Goal: Task Accomplishment & Management: Complete application form

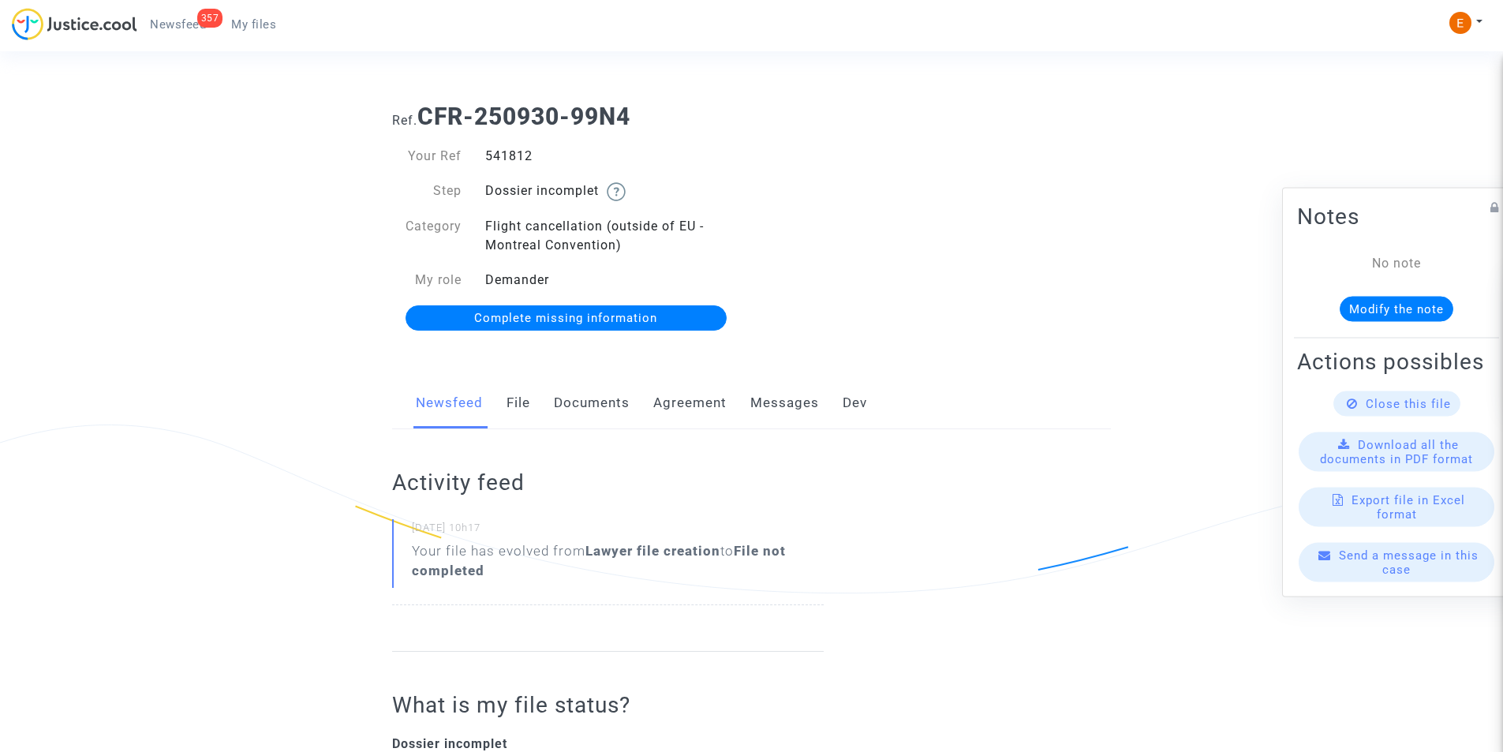
click at [585, 398] on link "Documents" at bounding box center [592, 403] width 76 height 52
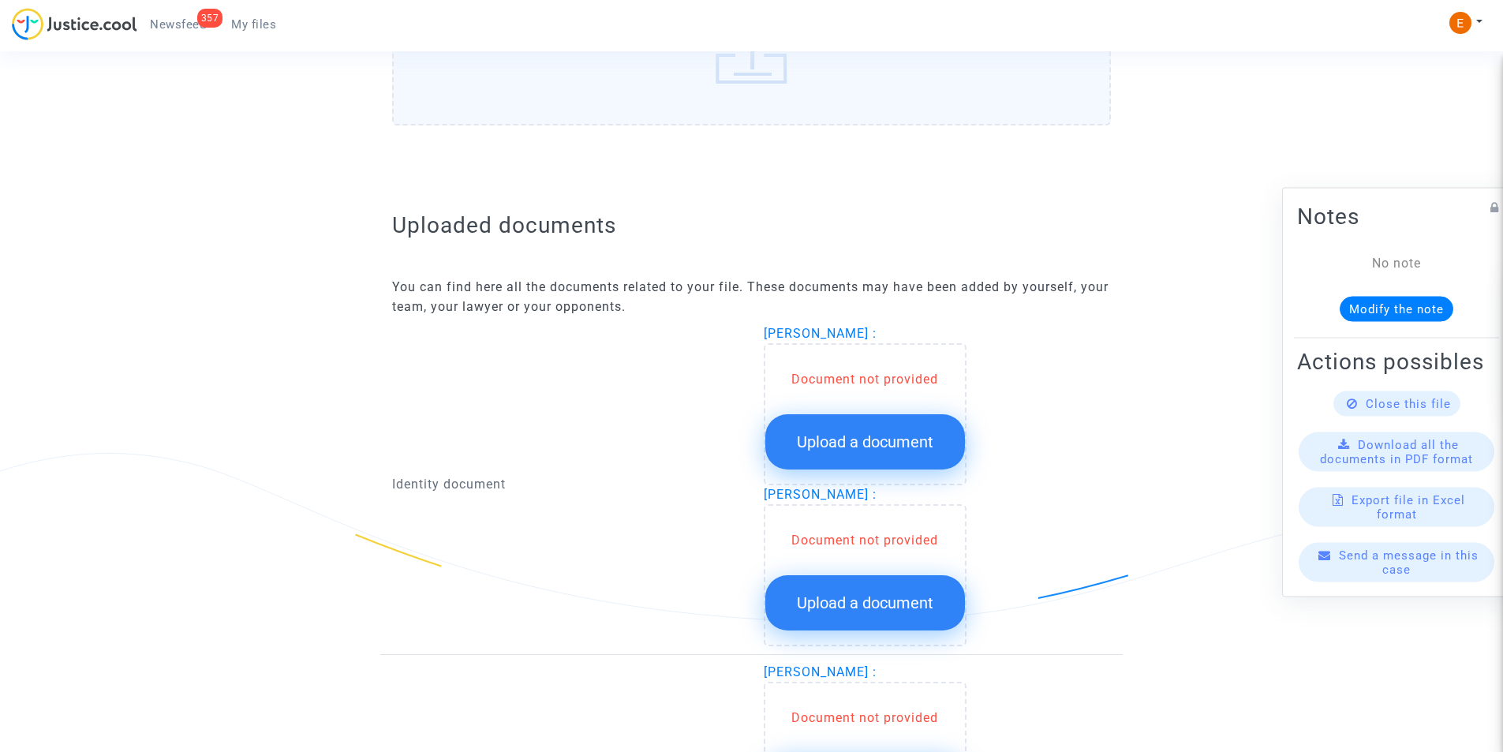
scroll to position [868, 0]
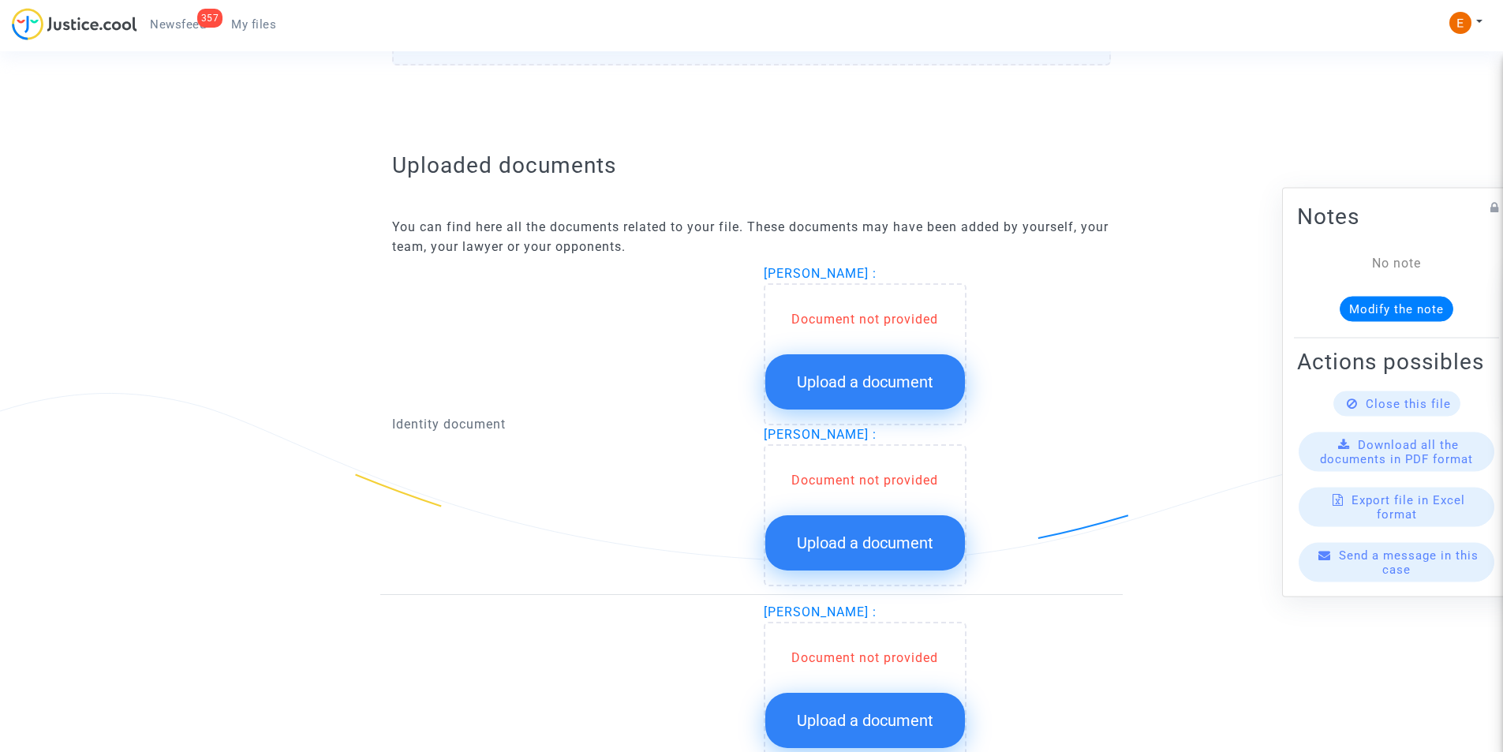
click at [880, 388] on span "Upload a document" at bounding box center [865, 381] width 136 height 19
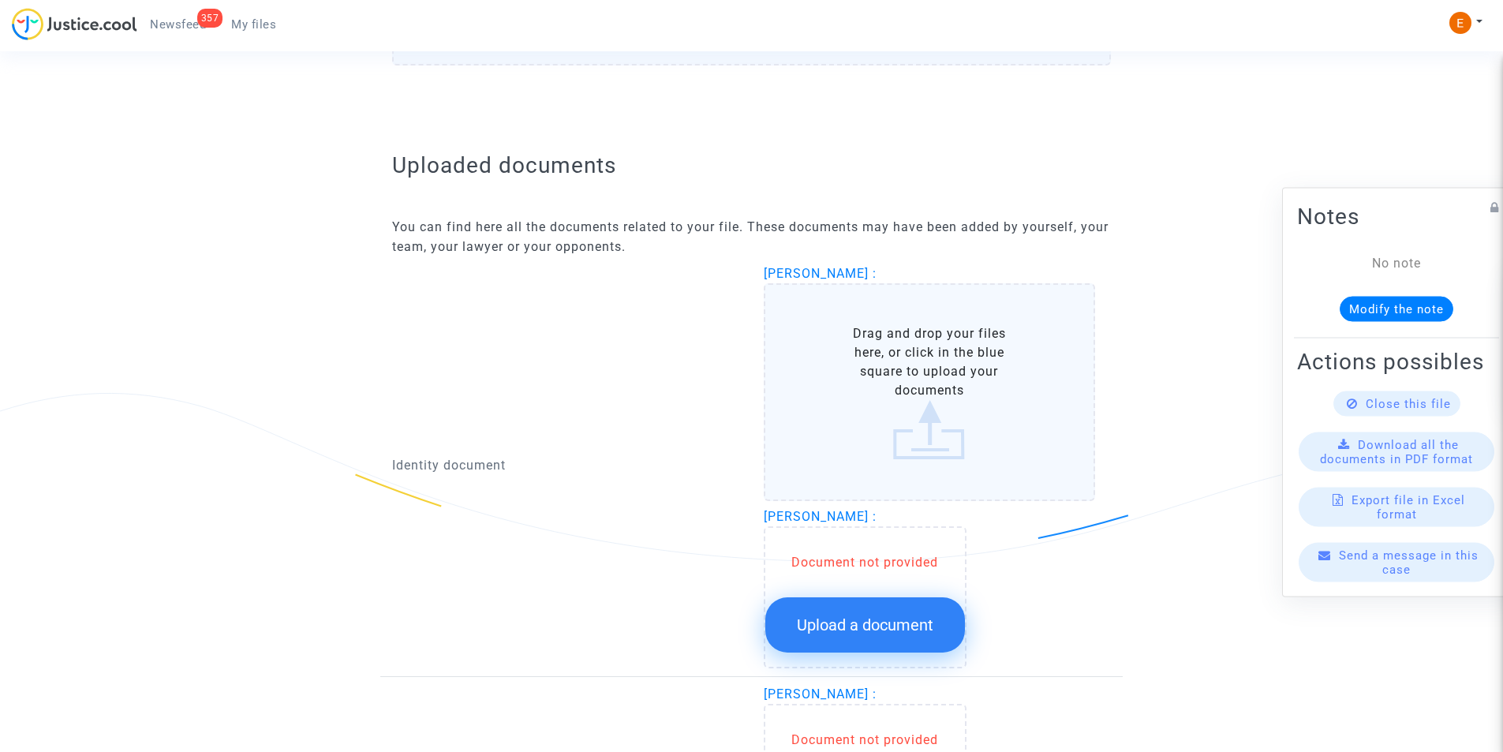
click at [880, 369] on label "Drag and drop your files here, or click in the blue square to upload your docum…" at bounding box center [930, 392] width 332 height 218
click at [0, 0] on input "Drag and drop your files here, or click in the blue square to upload your docum…" at bounding box center [0, 0] width 0 height 0
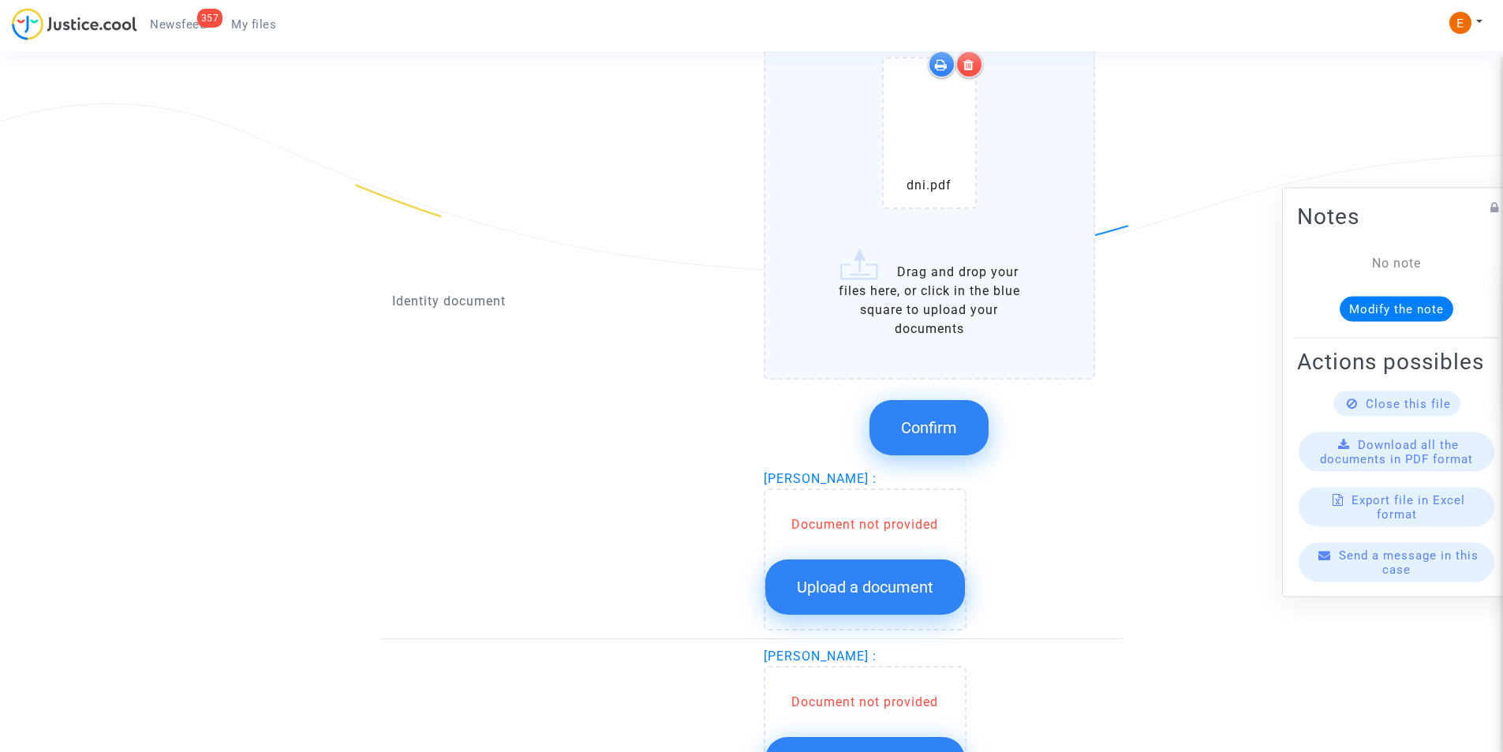
scroll to position [1183, 0]
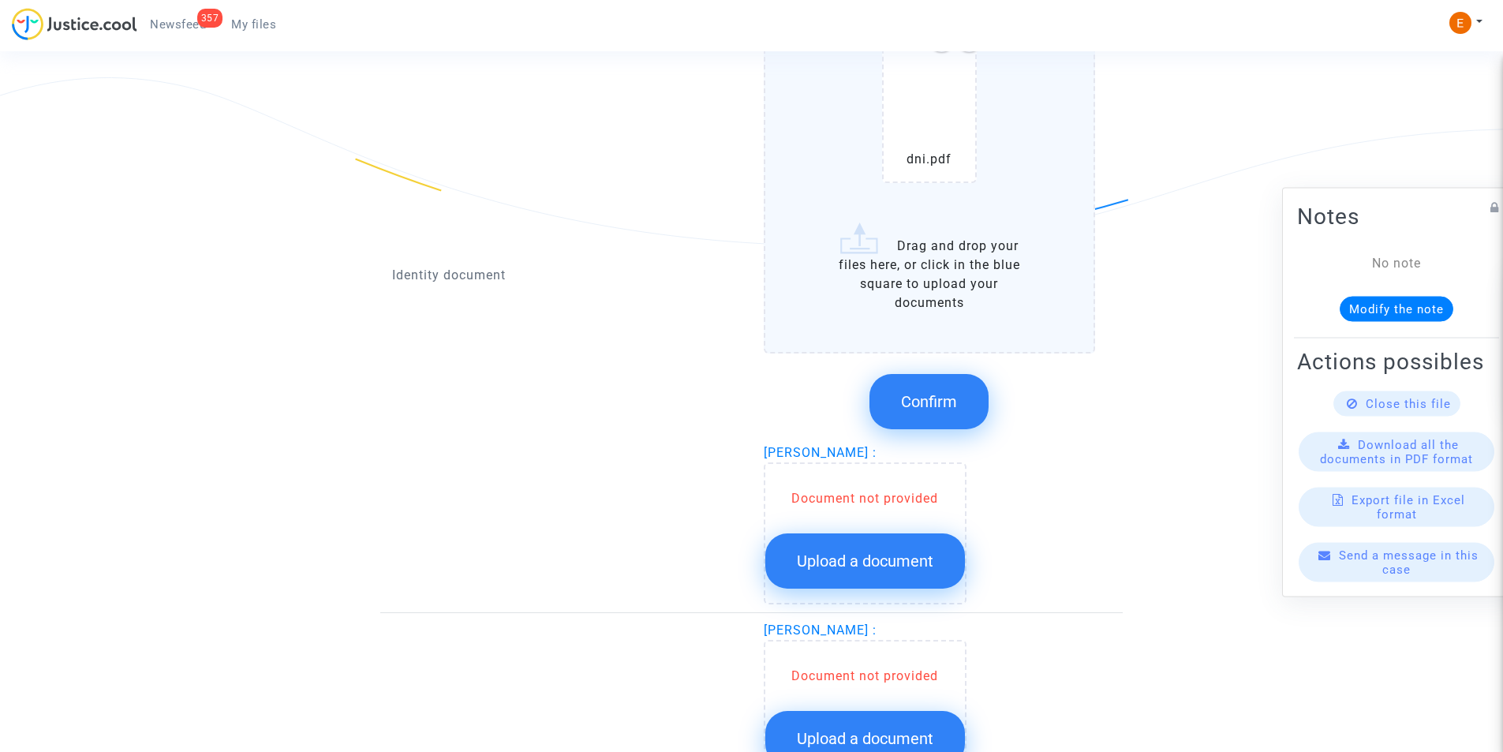
click at [892, 400] on button "Confirm" at bounding box center [928, 401] width 119 height 55
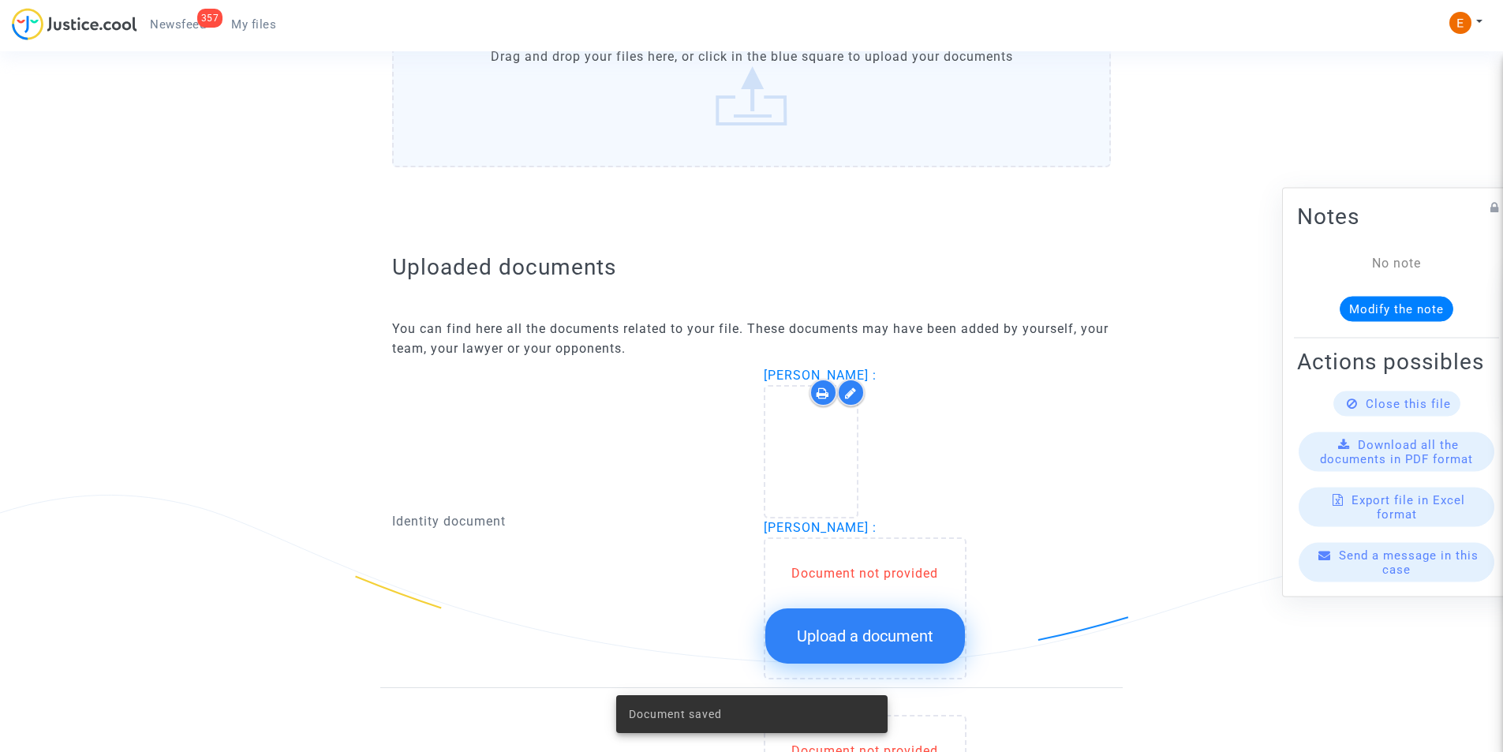
scroll to position [765, 0]
drag, startPoint x: 783, startPoint y: 457, endPoint x: 791, endPoint y: 453, distance: 8.8
click at [785, 457] on div at bounding box center [811, 452] width 92 height 50
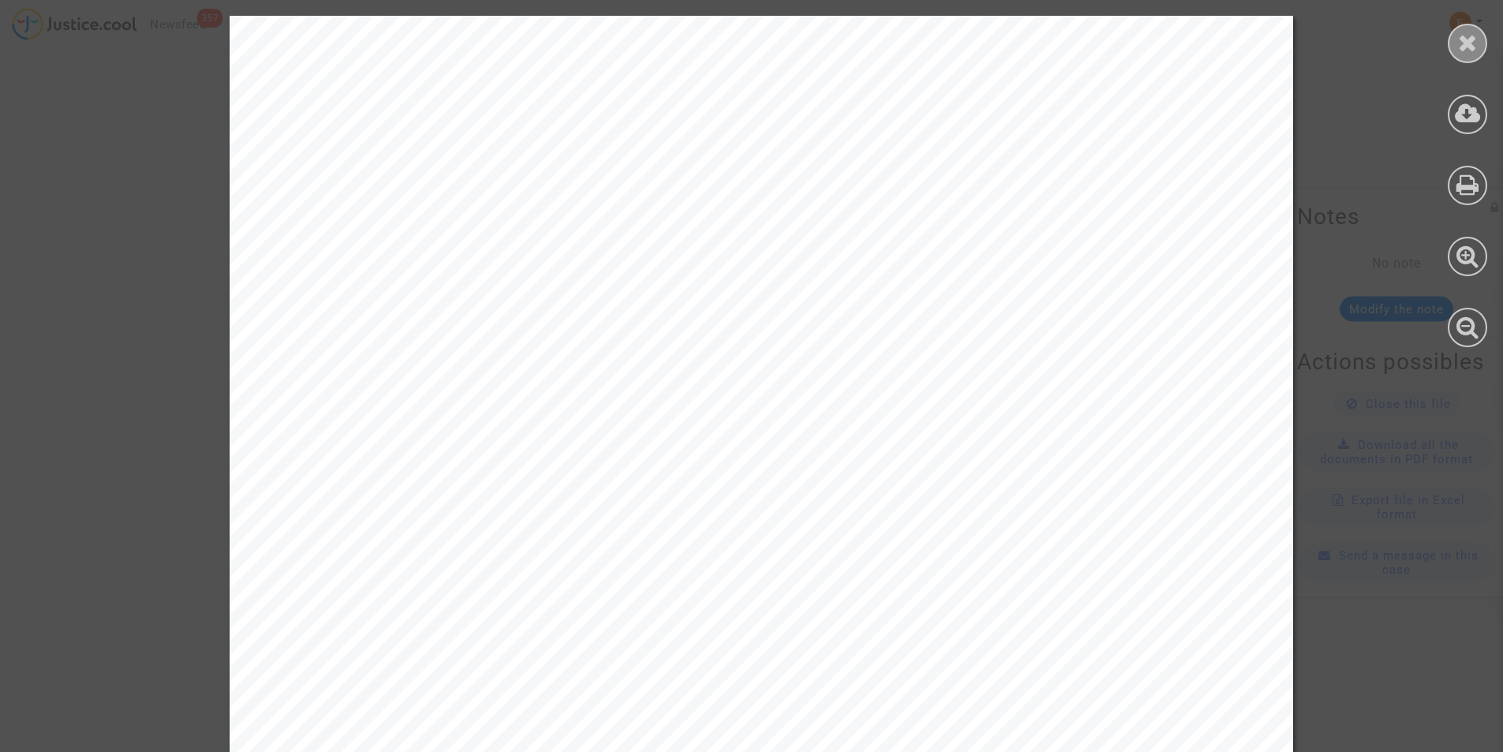
click at [1468, 36] on icon at bounding box center [1468, 43] width 20 height 24
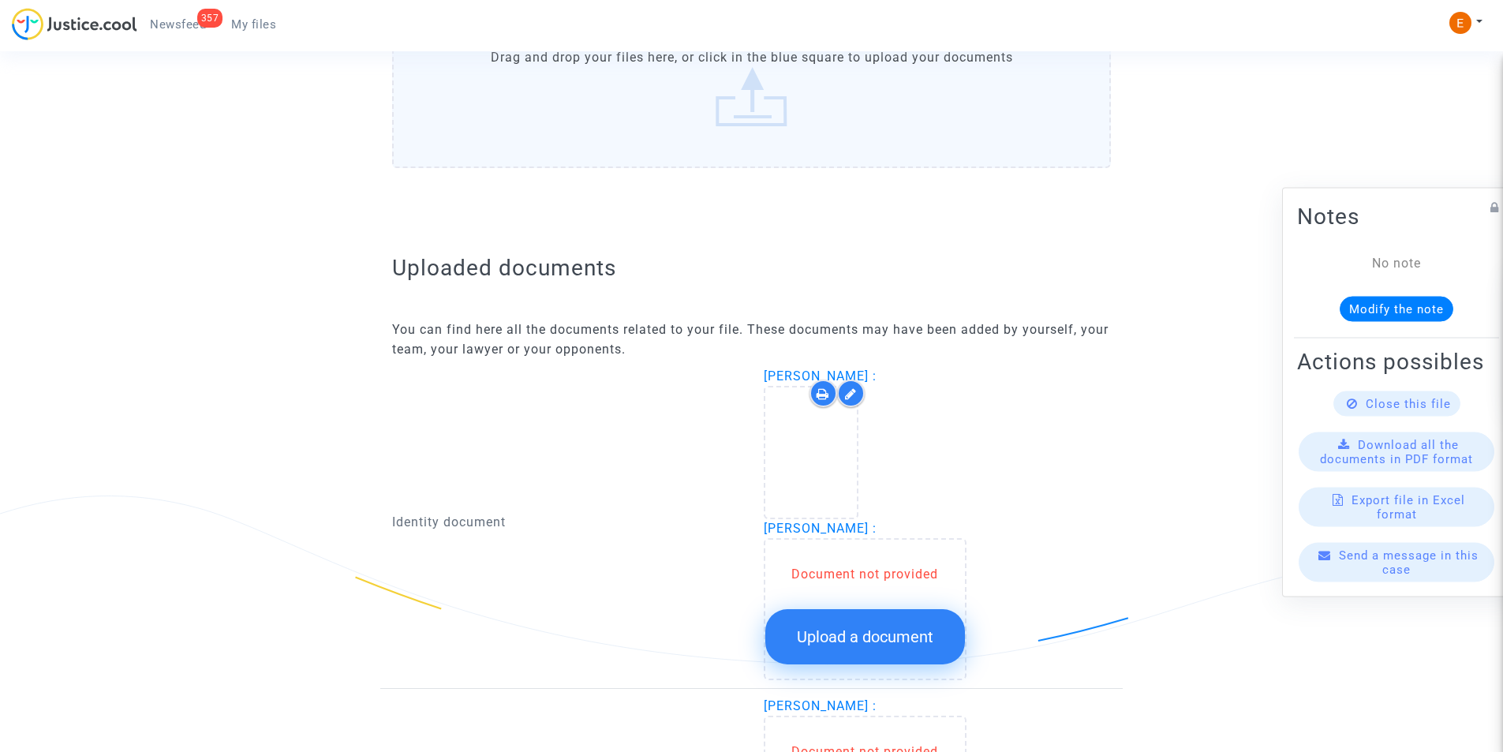
click at [858, 393] on div at bounding box center [851, 393] width 28 height 28
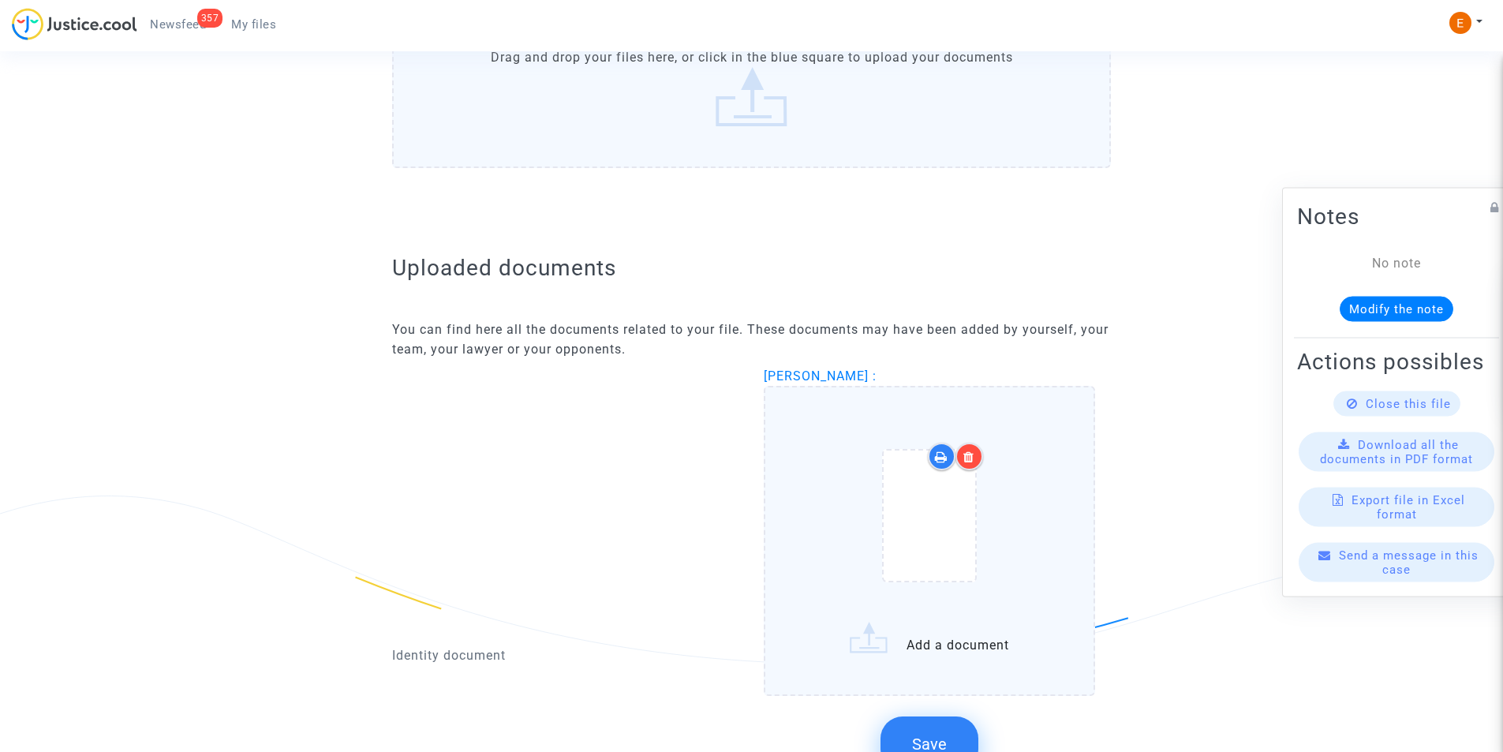
click at [970, 457] on icon at bounding box center [968, 456] width 11 height 13
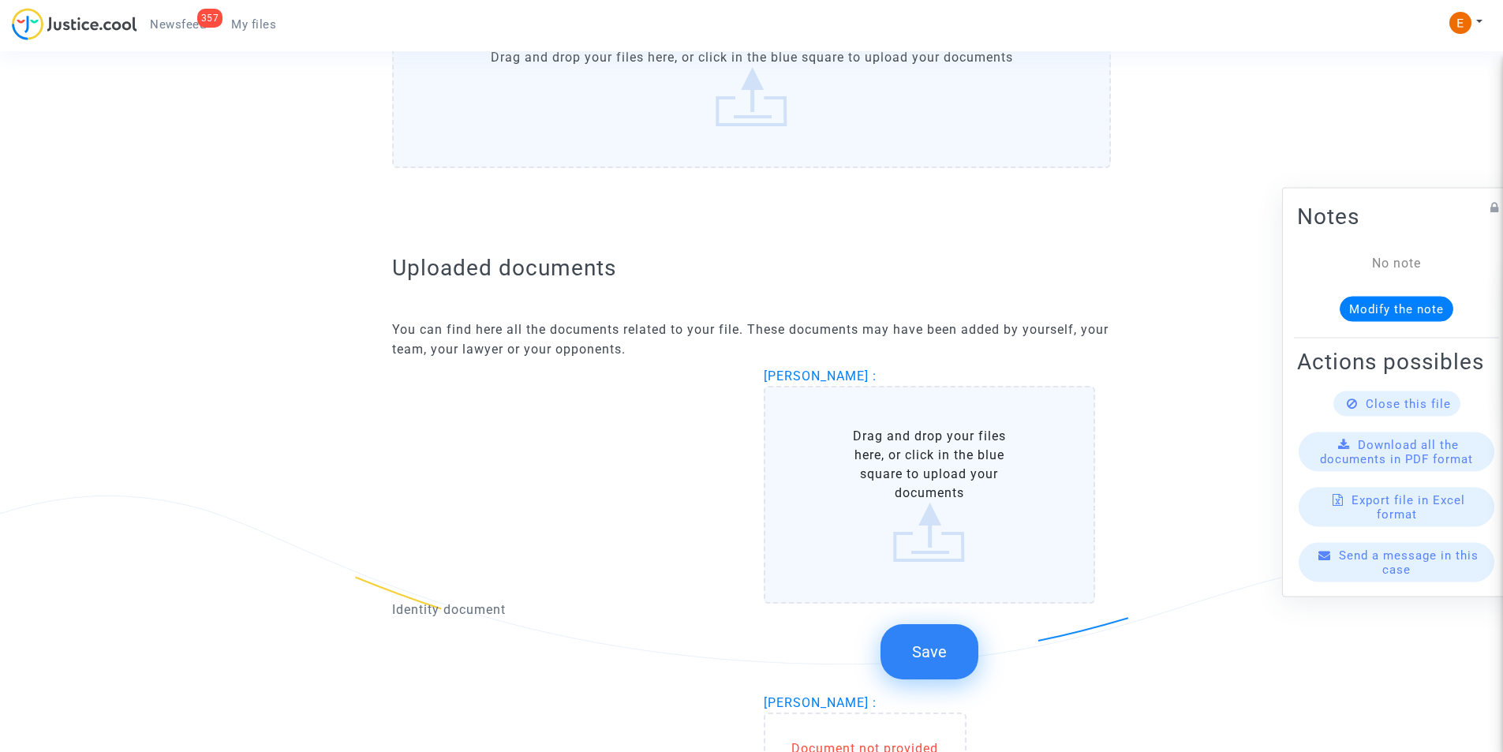
click at [899, 514] on label "Drag and drop your files here, or click in the blue square to upload your docum…" at bounding box center [930, 495] width 332 height 218
click at [0, 0] on input "Drag and drop your files here, or click in the blue square to upload your docum…" at bounding box center [0, 0] width 0 height 0
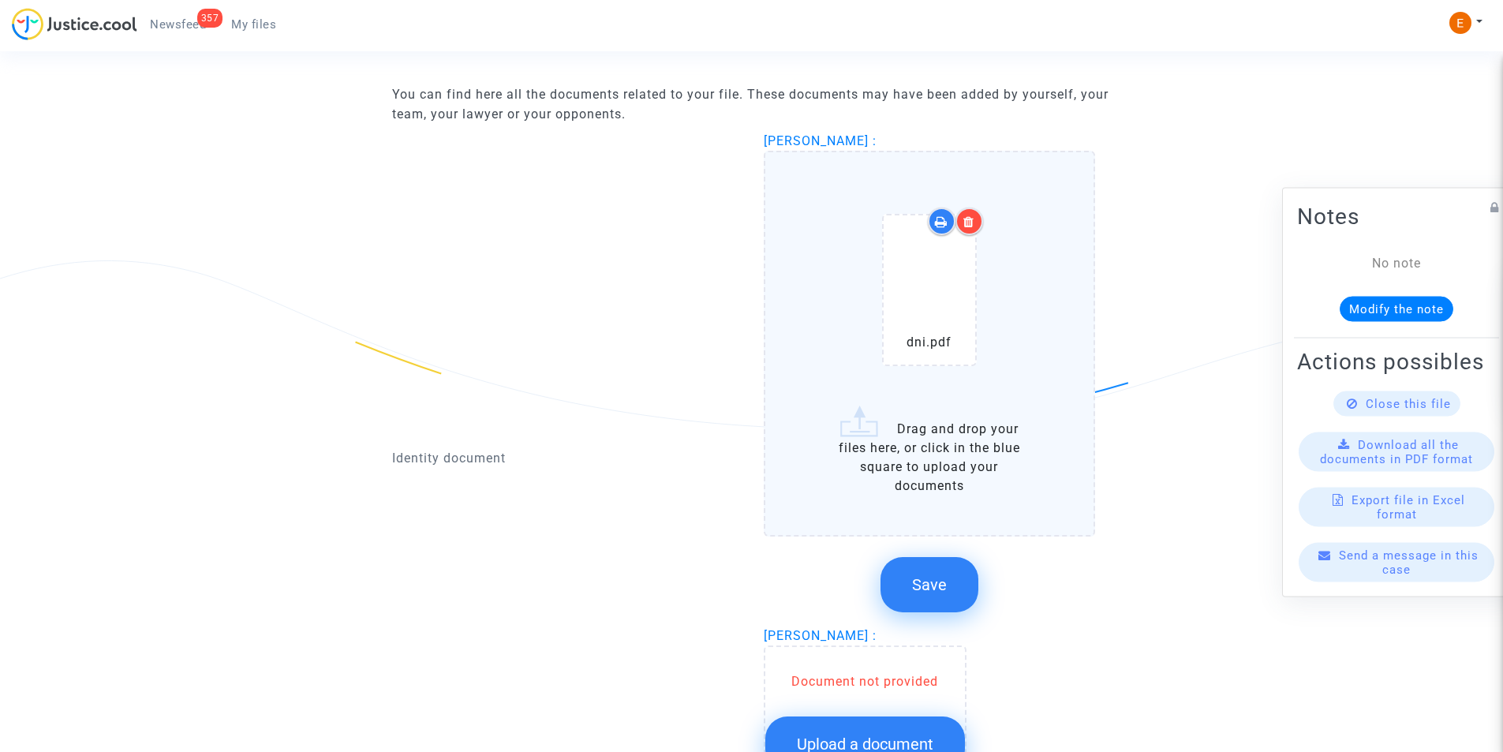
scroll to position [1002, 0]
click at [938, 581] on span "Save" at bounding box center [929, 583] width 35 height 19
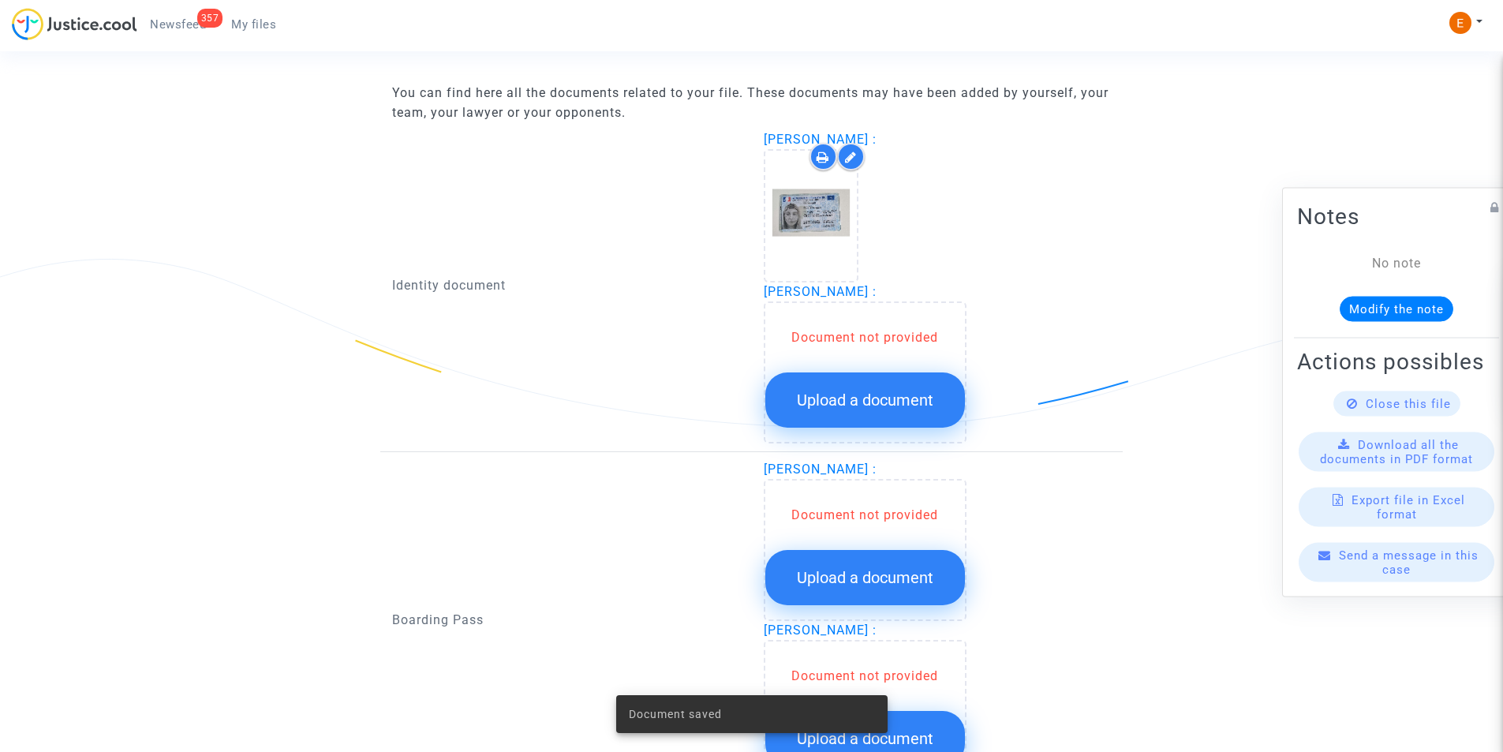
click at [797, 411] on button "Upload a document" at bounding box center [865, 399] width 200 height 55
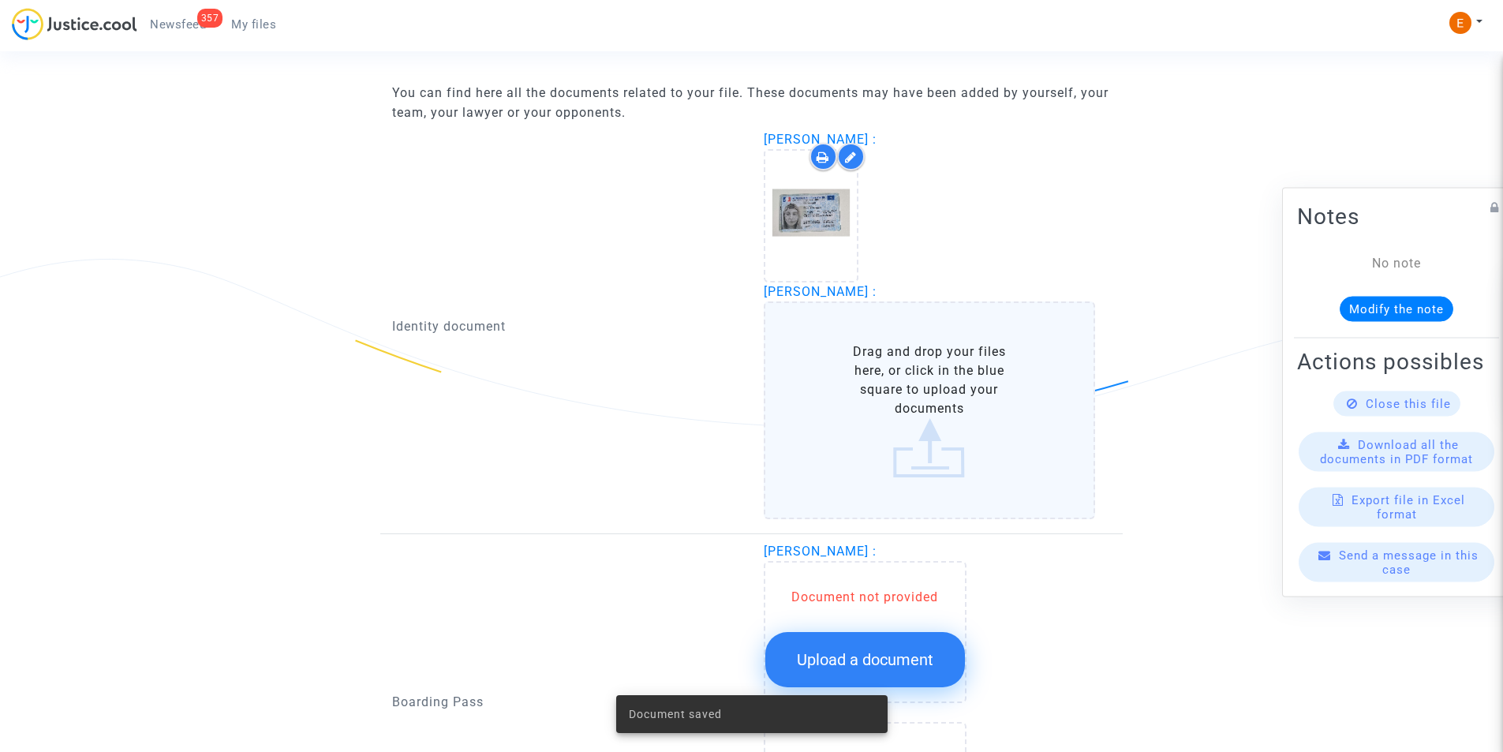
click at [902, 420] on label "Drag and drop your files here, or click in the blue square to upload your docum…" at bounding box center [930, 410] width 332 height 218
click at [0, 0] on input "Drag and drop your files here, or click in the blue square to upload your docum…" at bounding box center [0, 0] width 0 height 0
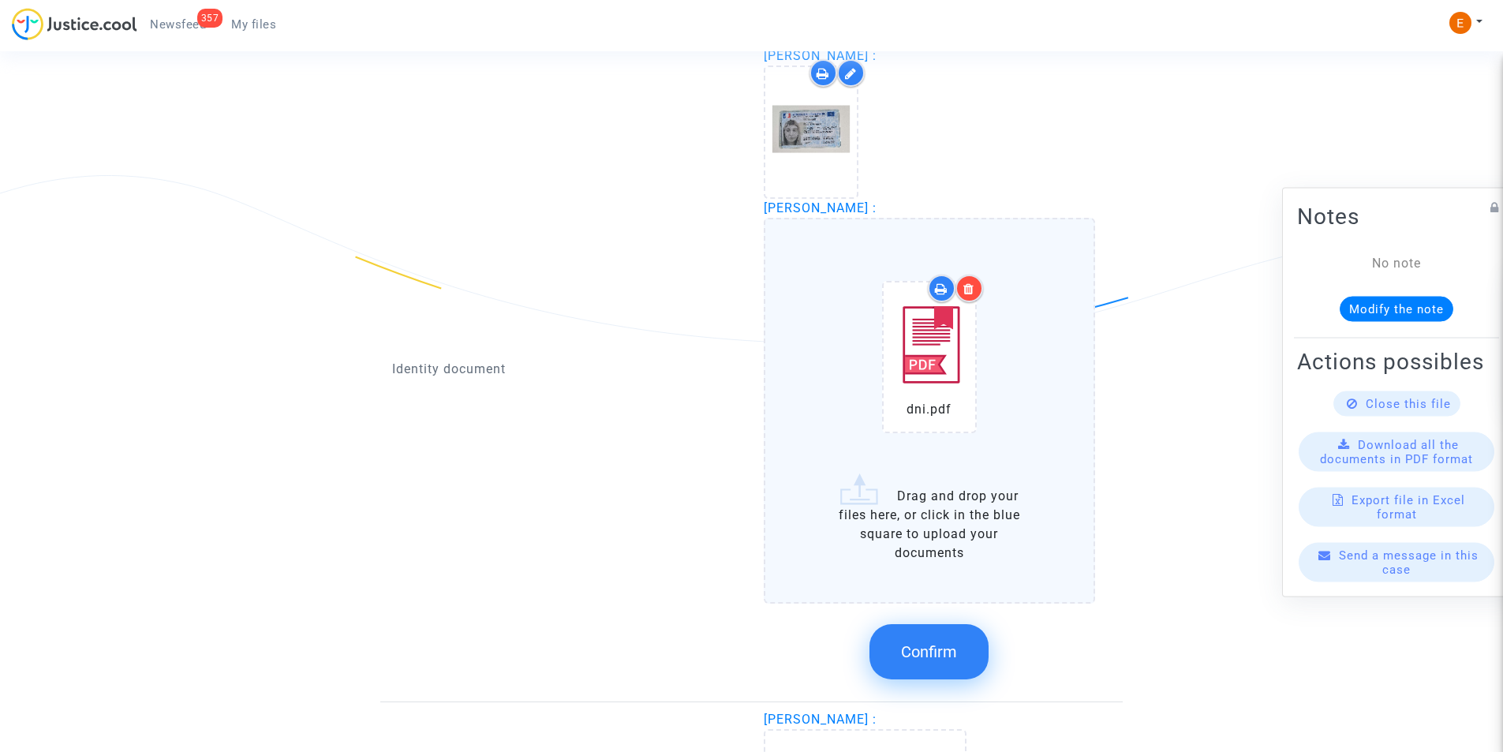
scroll to position [1081, 0]
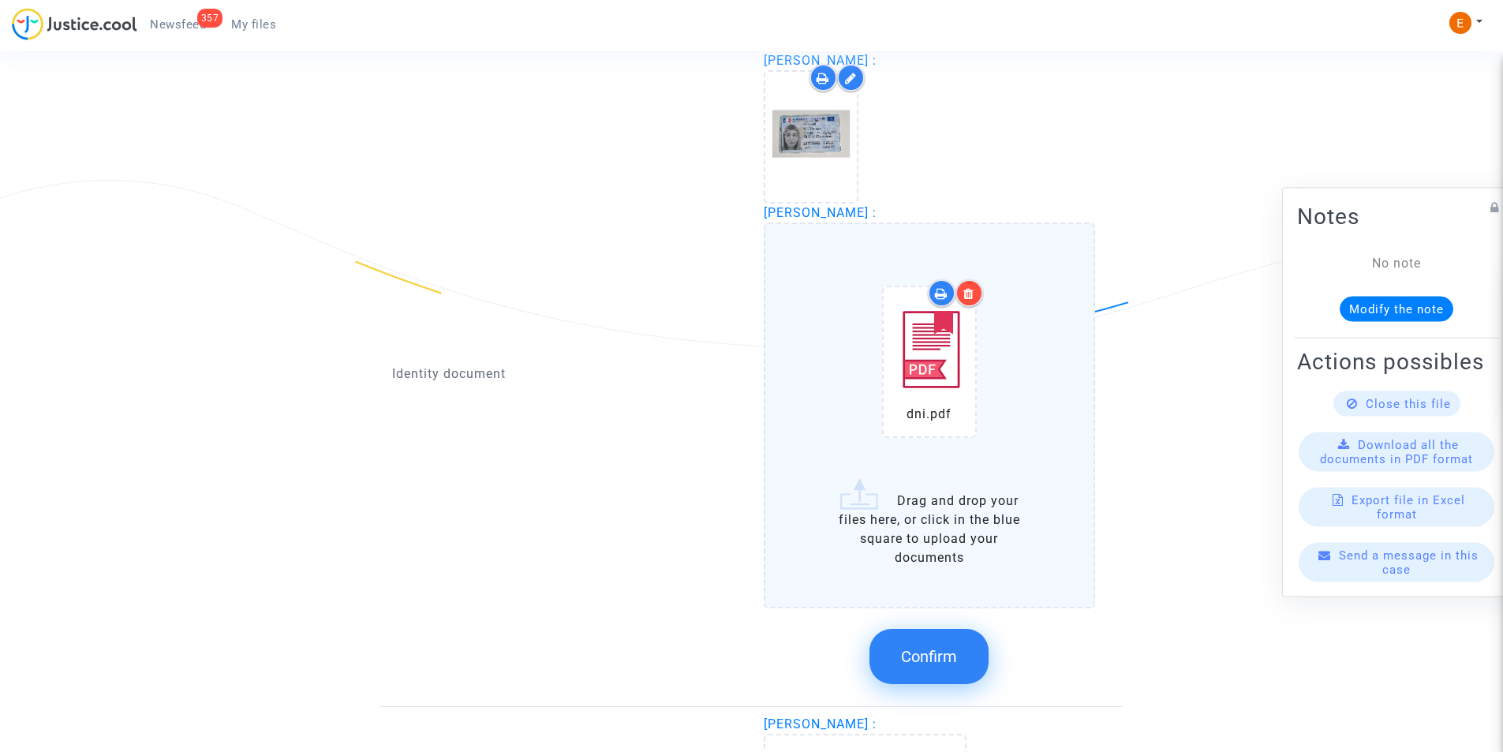
click at [943, 656] on span "Confirm" at bounding box center [929, 656] width 56 height 19
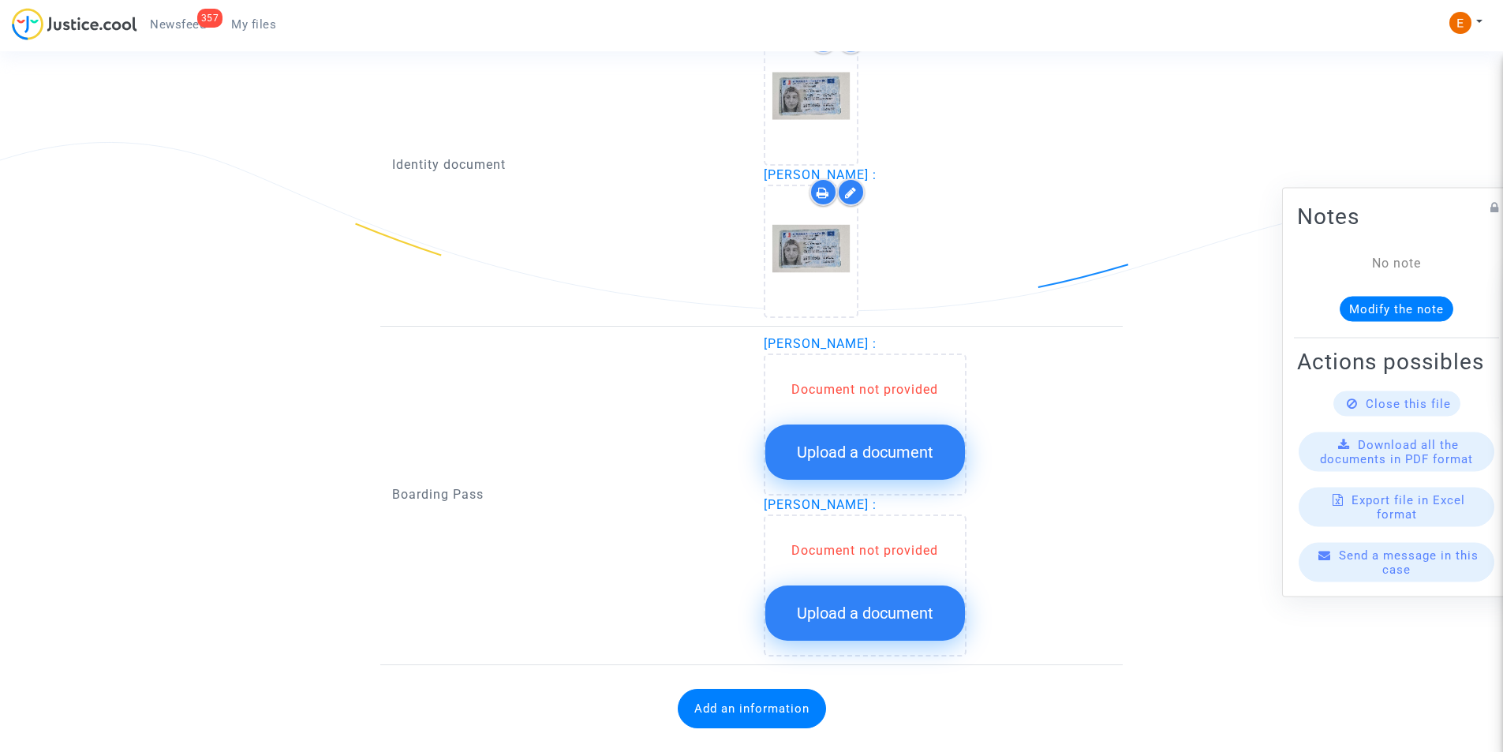
scroll to position [1151, 0]
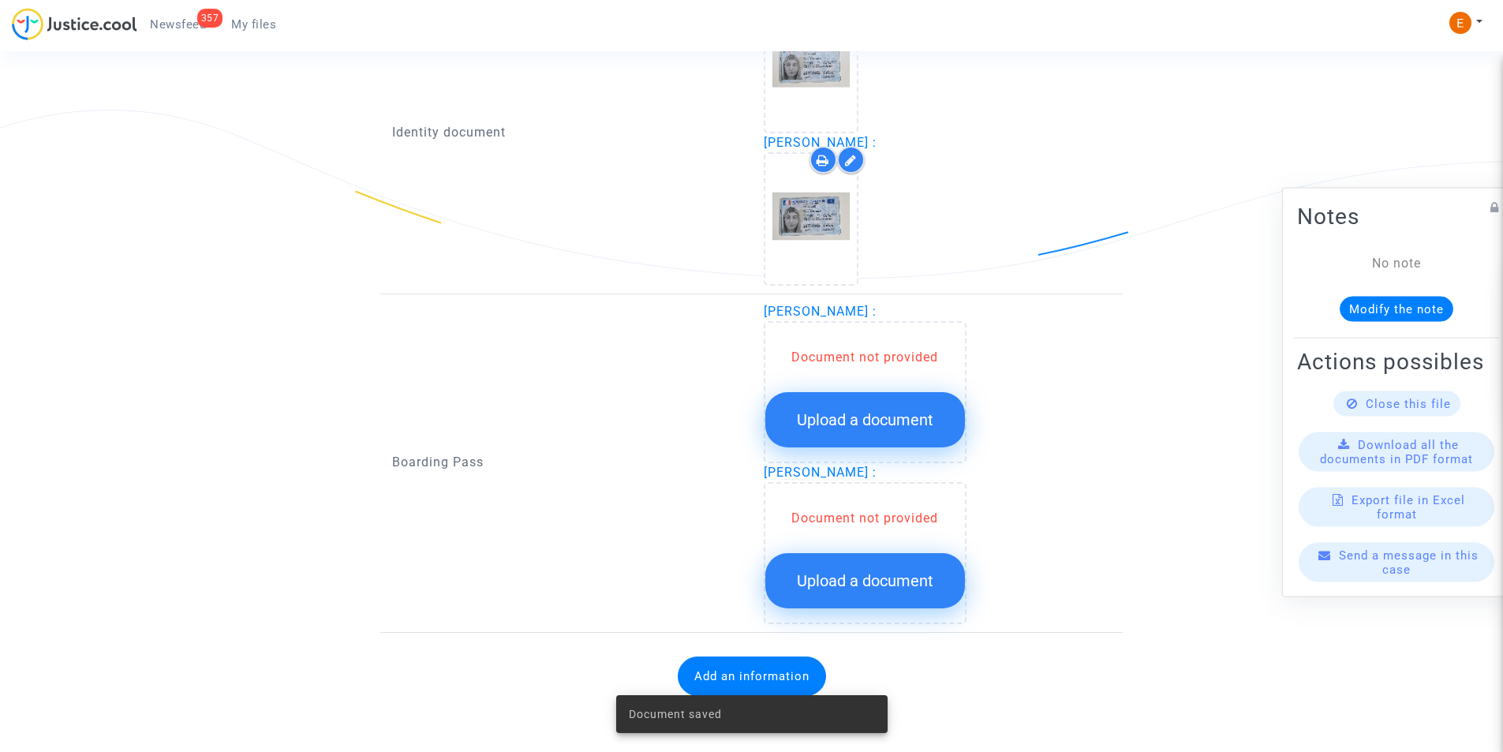
click at [824, 422] on span "Upload a document" at bounding box center [865, 419] width 136 height 19
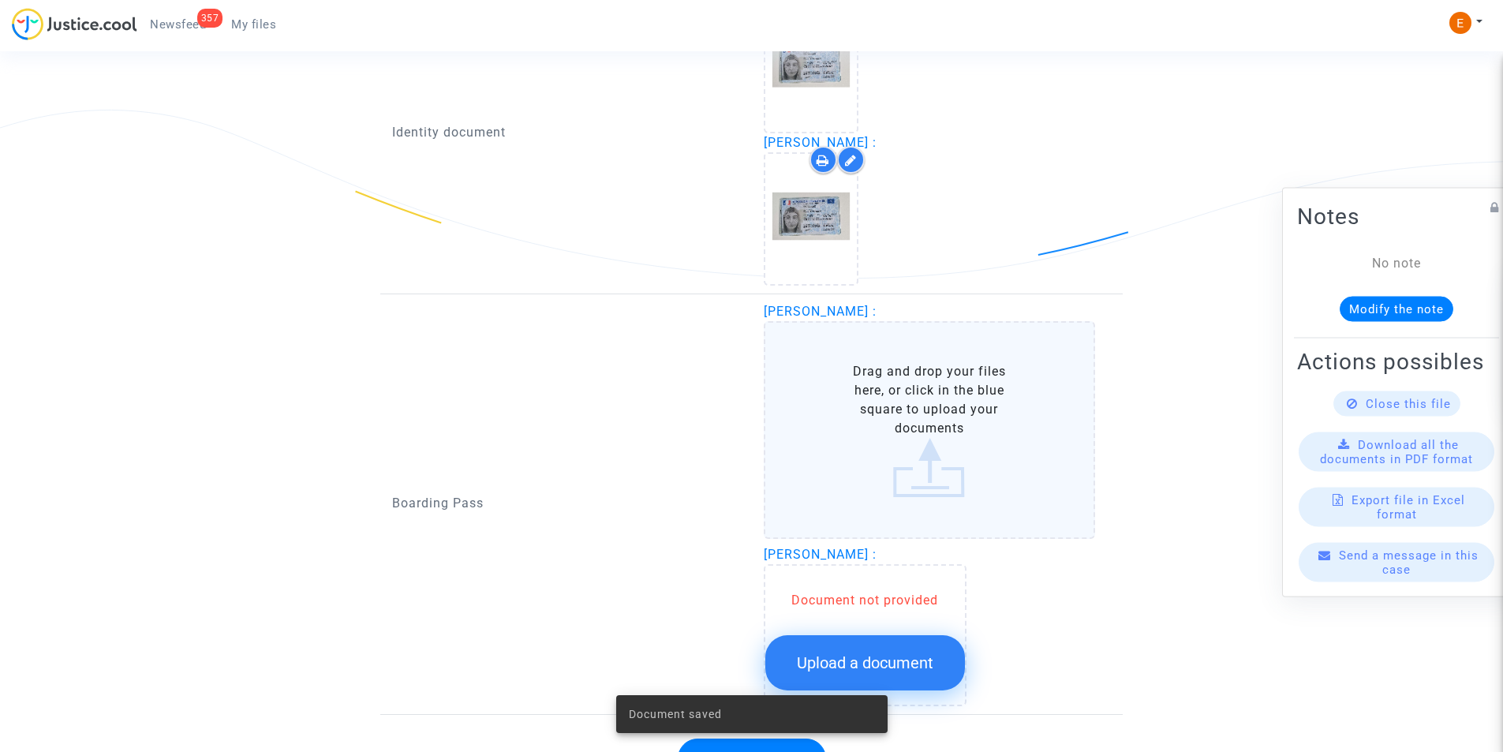
click at [844, 405] on label "Drag and drop your files here, or click in the blue square to upload your docum…" at bounding box center [930, 430] width 332 height 218
click at [0, 0] on input "Drag and drop your files here, or click in the blue square to upload your docum…" at bounding box center [0, 0] width 0 height 0
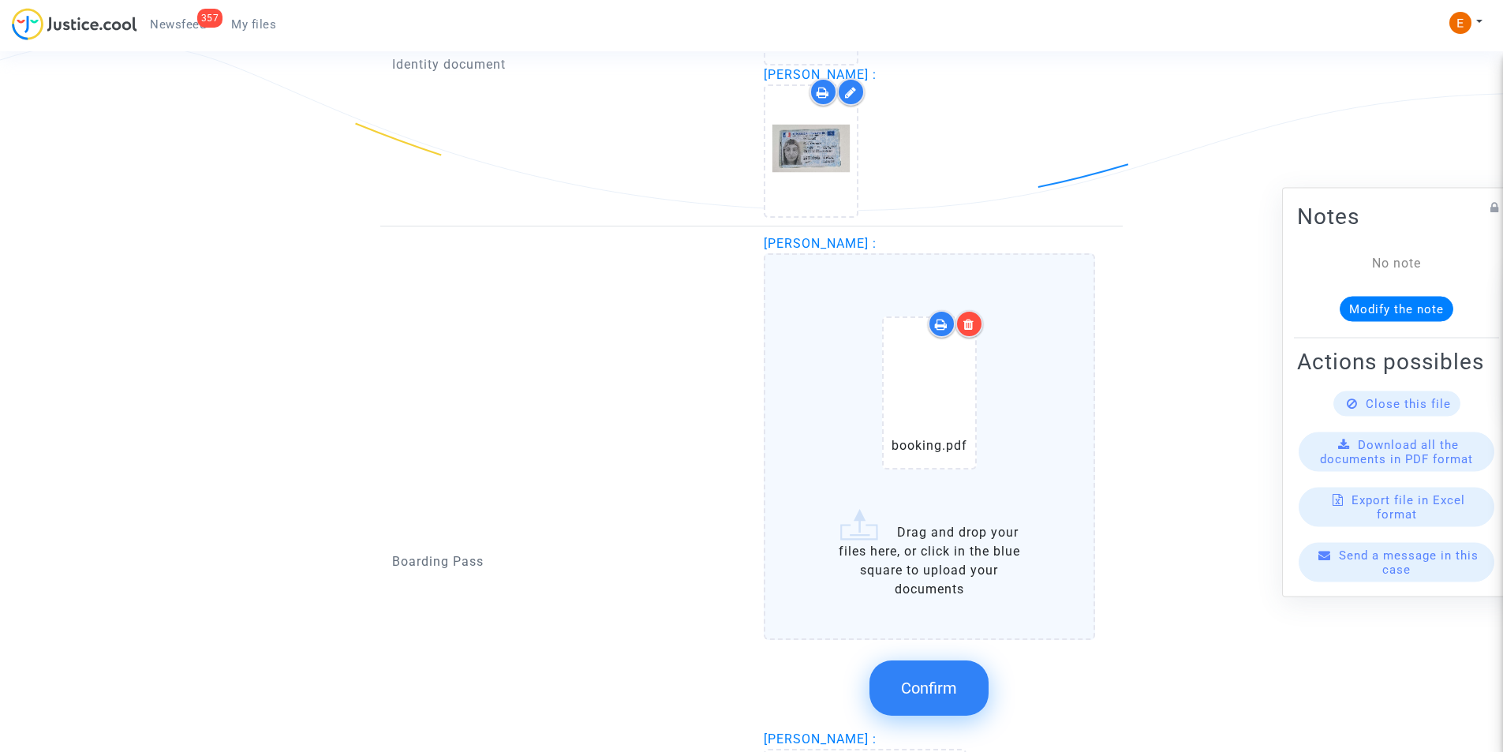
scroll to position [1309, 0]
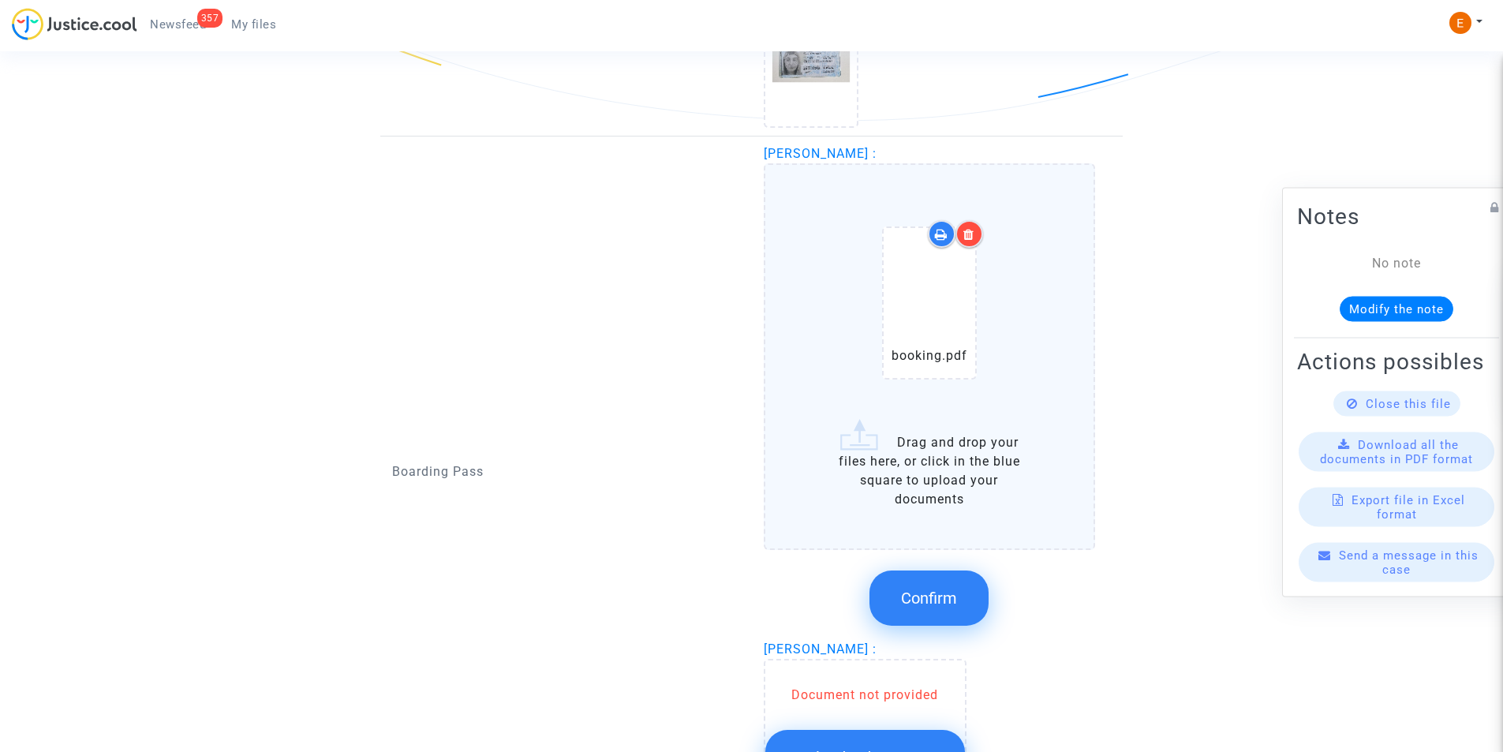
click at [926, 583] on button "Confirm" at bounding box center [928, 597] width 119 height 55
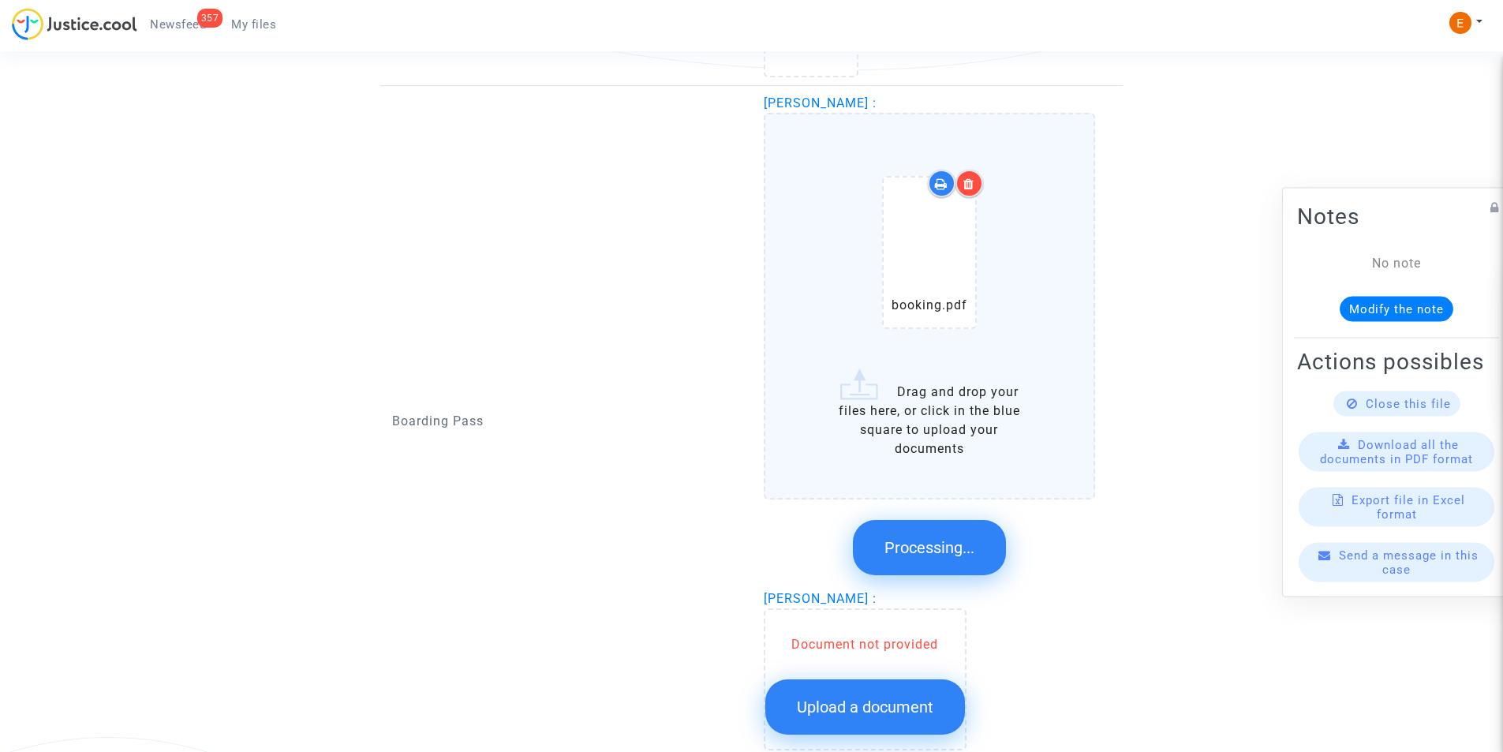
scroll to position [1143, 0]
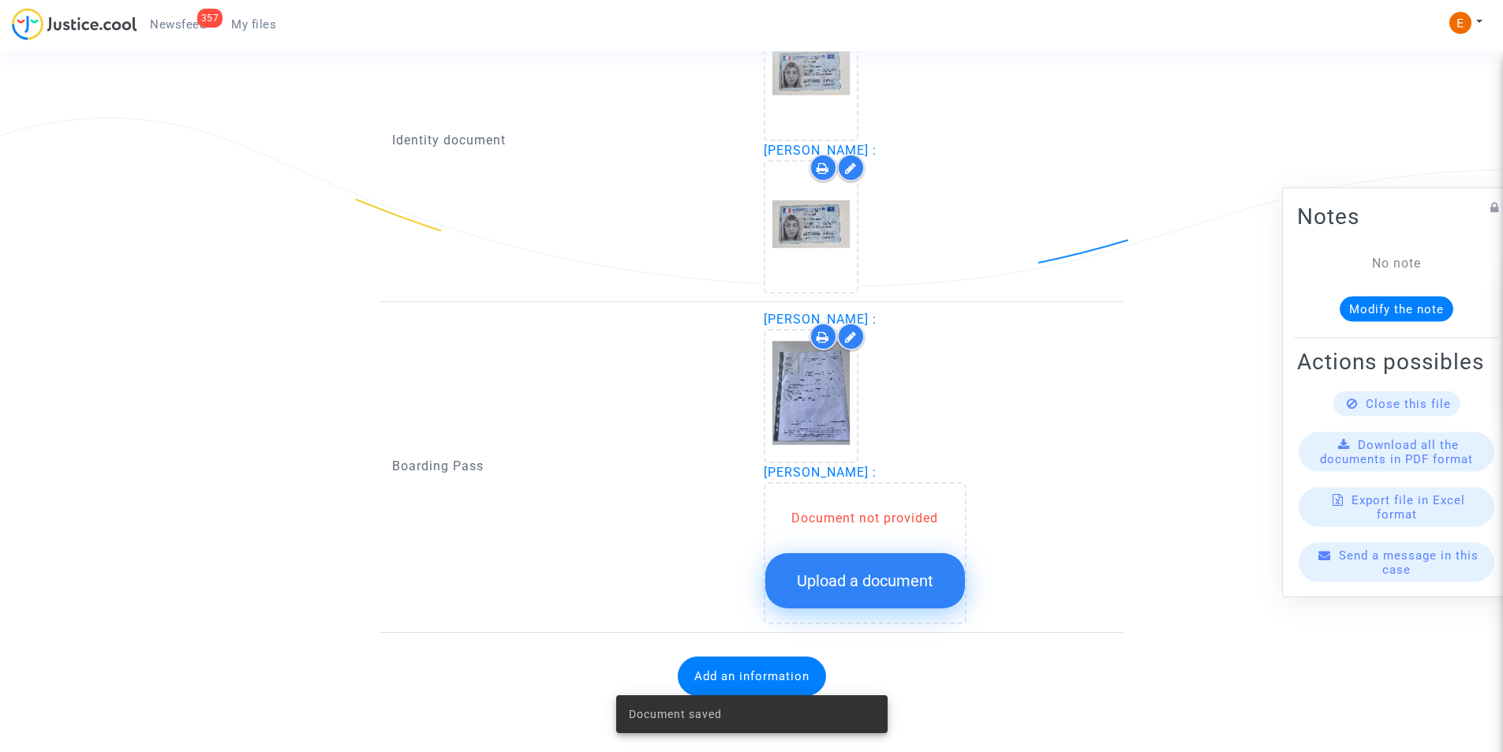
click at [838, 574] on span "Upload a document" at bounding box center [865, 580] width 136 height 19
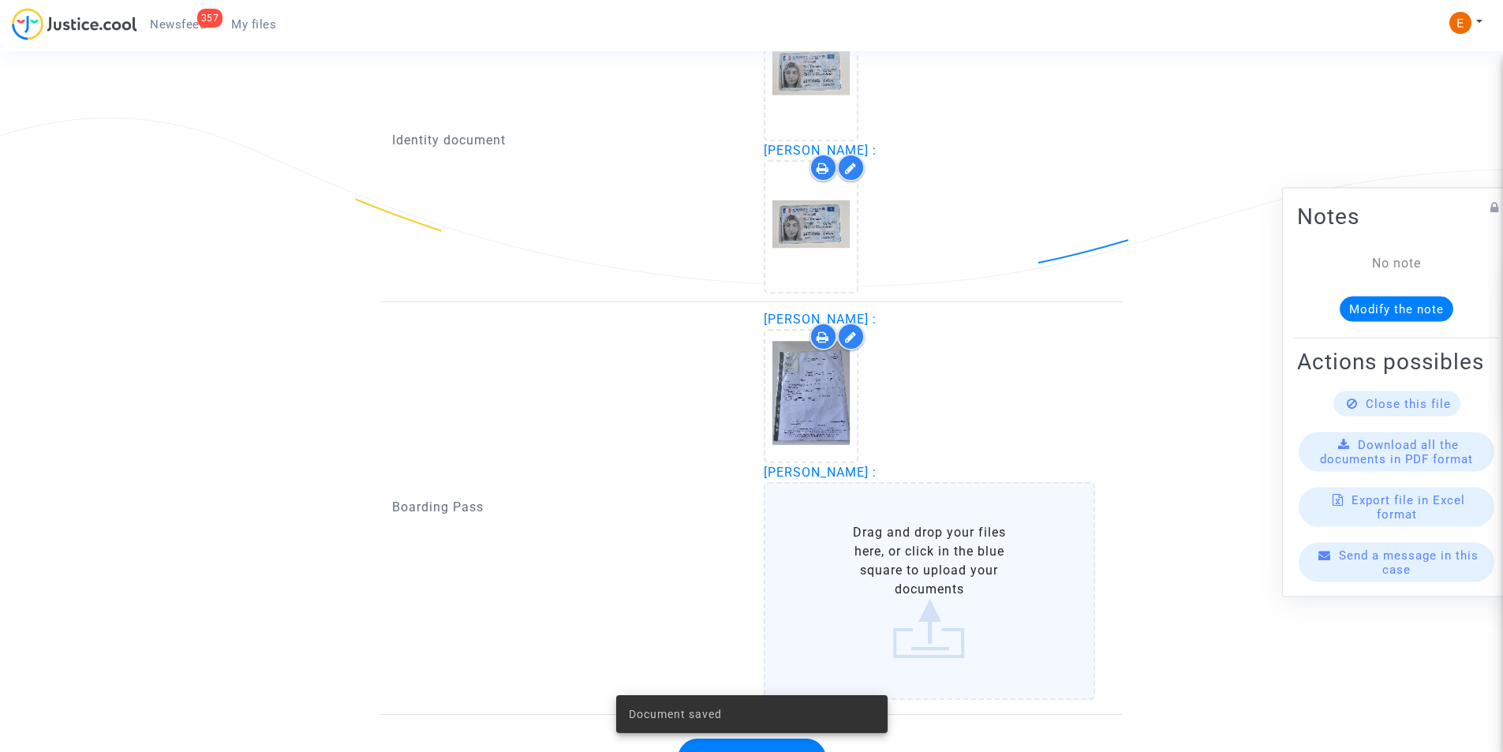
click at [854, 576] on label "Drag and drop your files here, or click in the blue square to upload your docum…" at bounding box center [930, 591] width 332 height 218
click at [0, 0] on input "Drag and drop your files here, or click in the blue square to upload your docum…" at bounding box center [0, 0] width 0 height 0
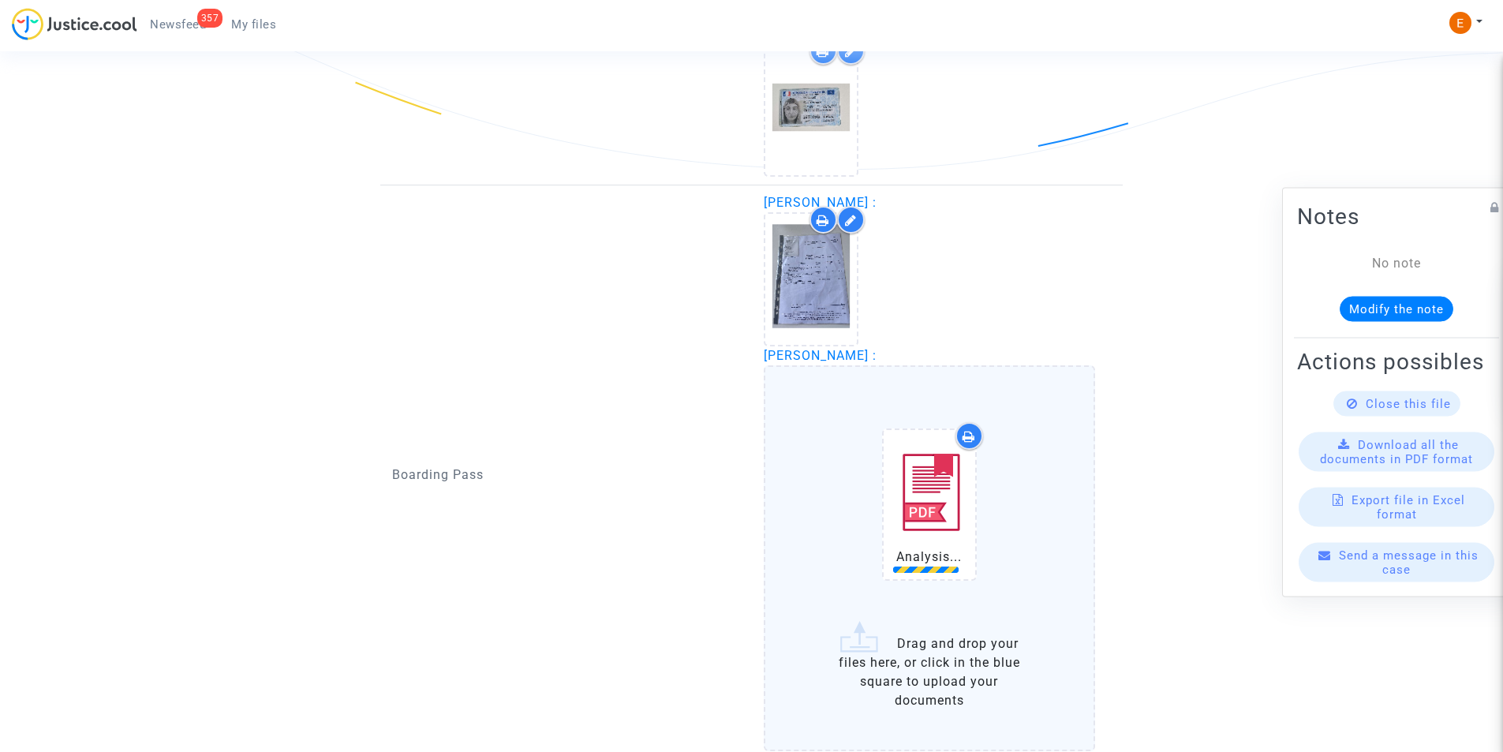
scroll to position [1393, 0]
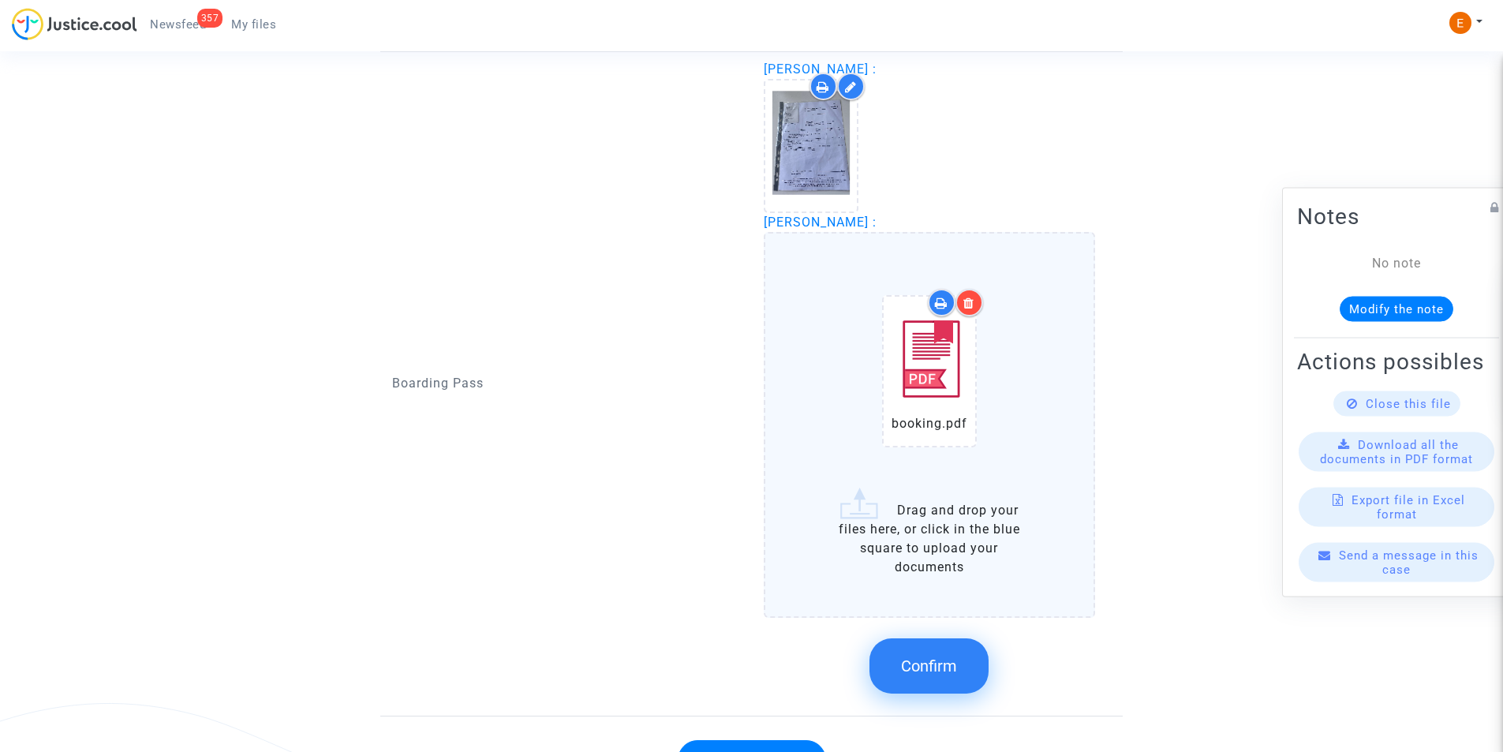
click at [944, 656] on button "Confirm" at bounding box center [928, 665] width 119 height 55
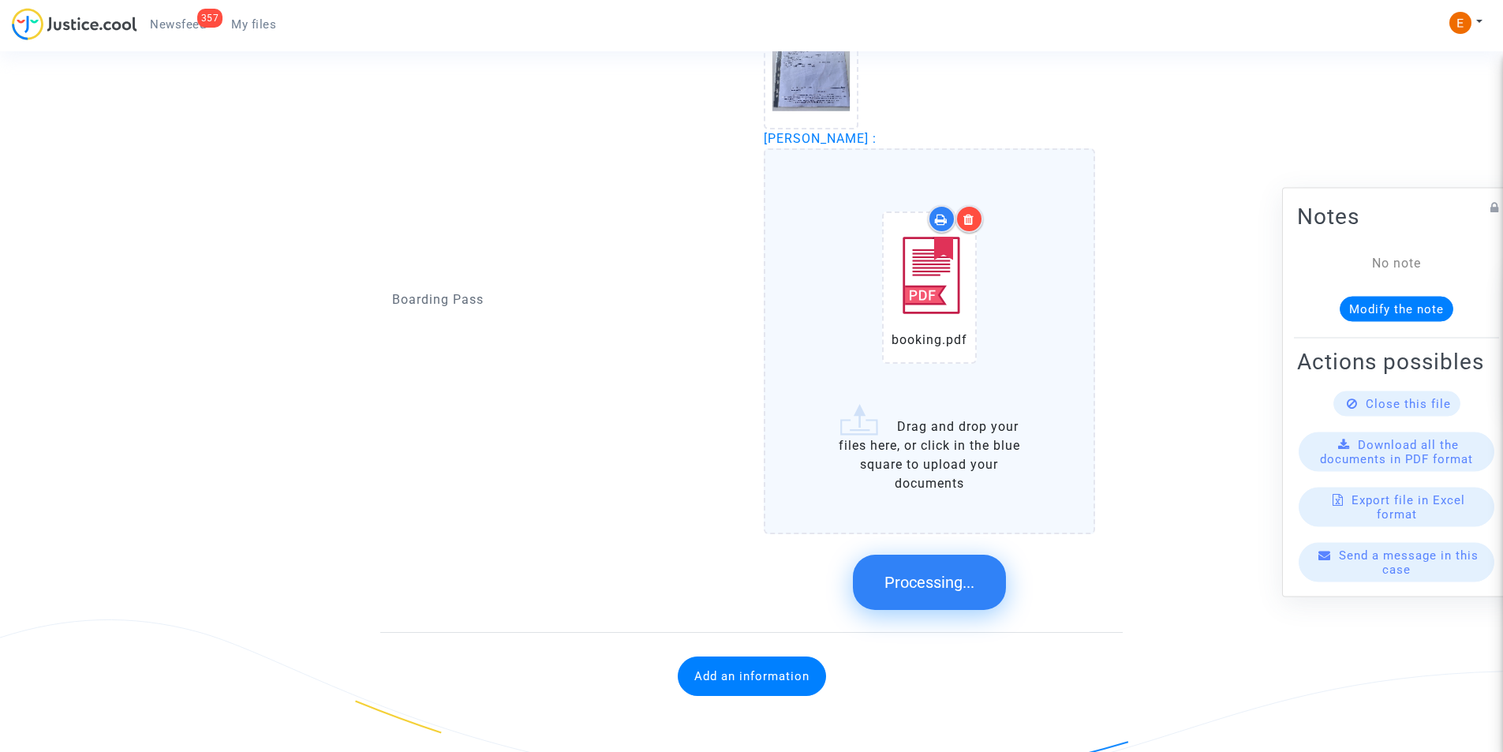
scroll to position [1134, 0]
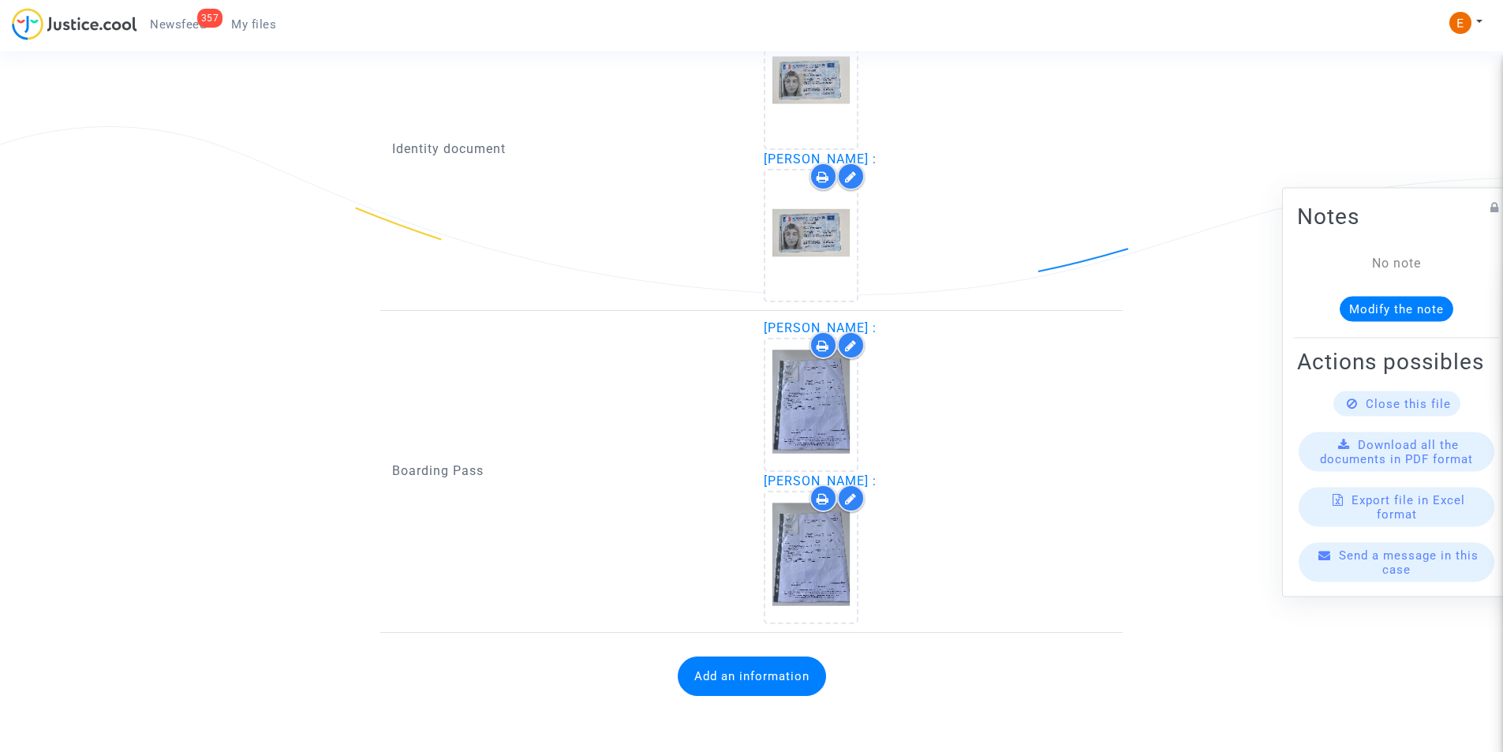
click at [743, 671] on button "Add an information" at bounding box center [752, 675] width 148 height 39
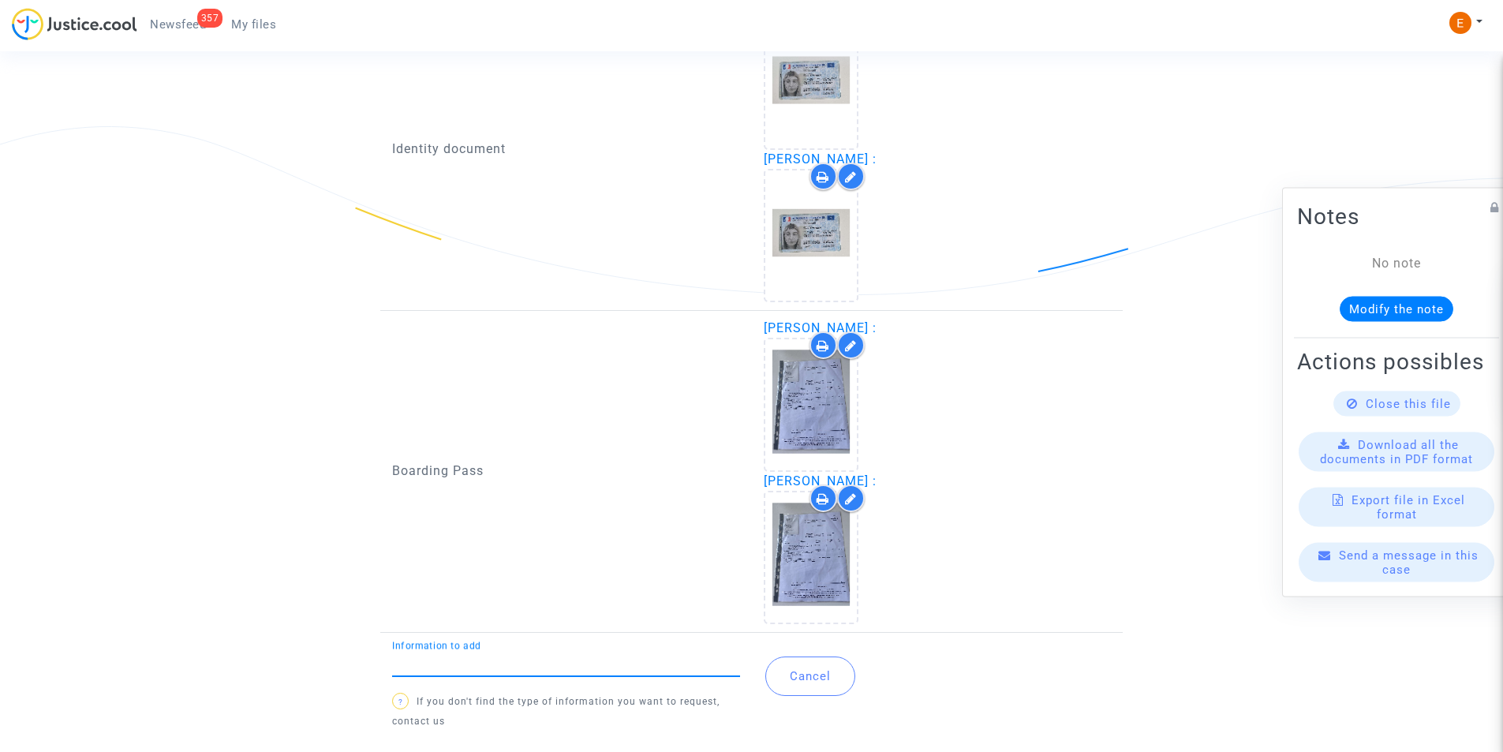
click at [561, 667] on input "Information to add" at bounding box center [566, 663] width 348 height 14
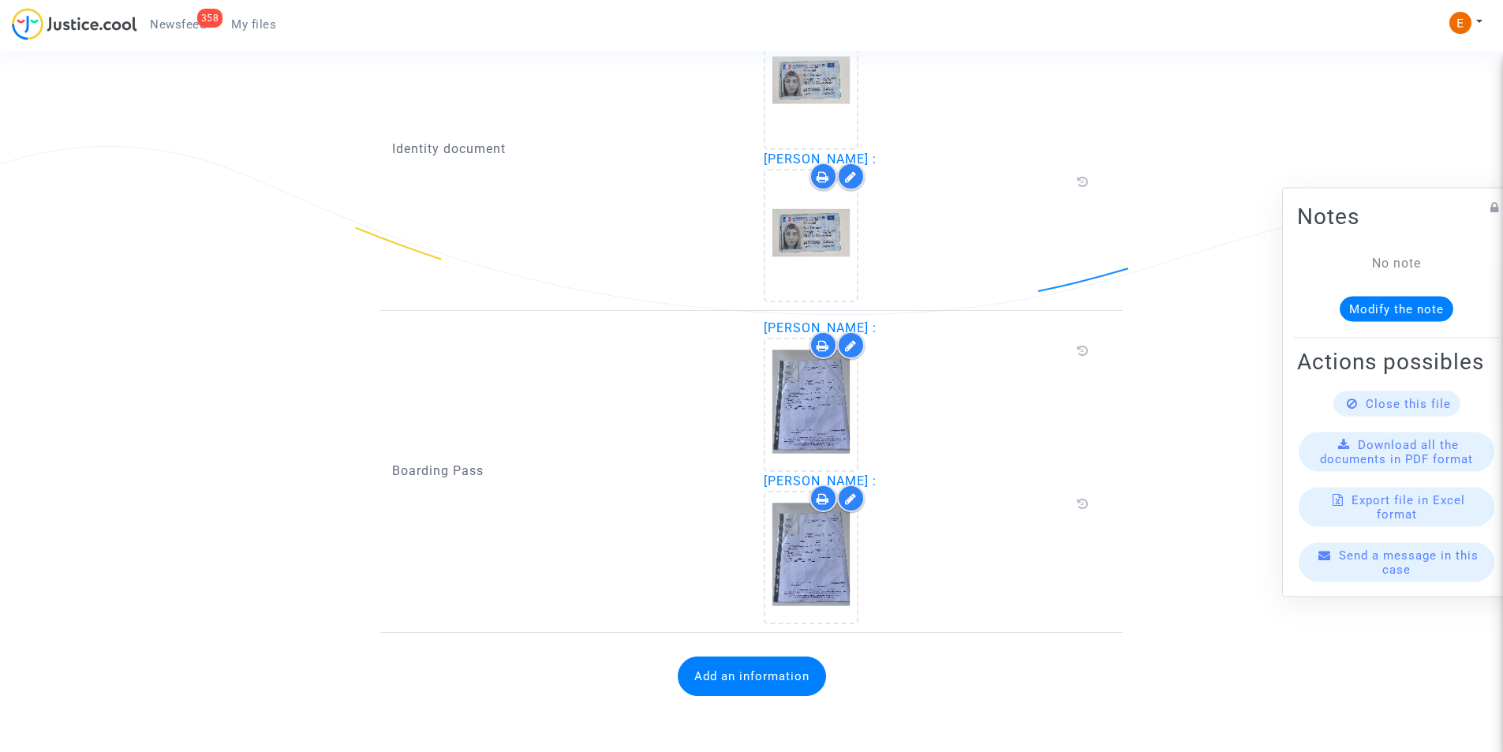
click at [732, 670] on button "Add an information" at bounding box center [752, 675] width 148 height 39
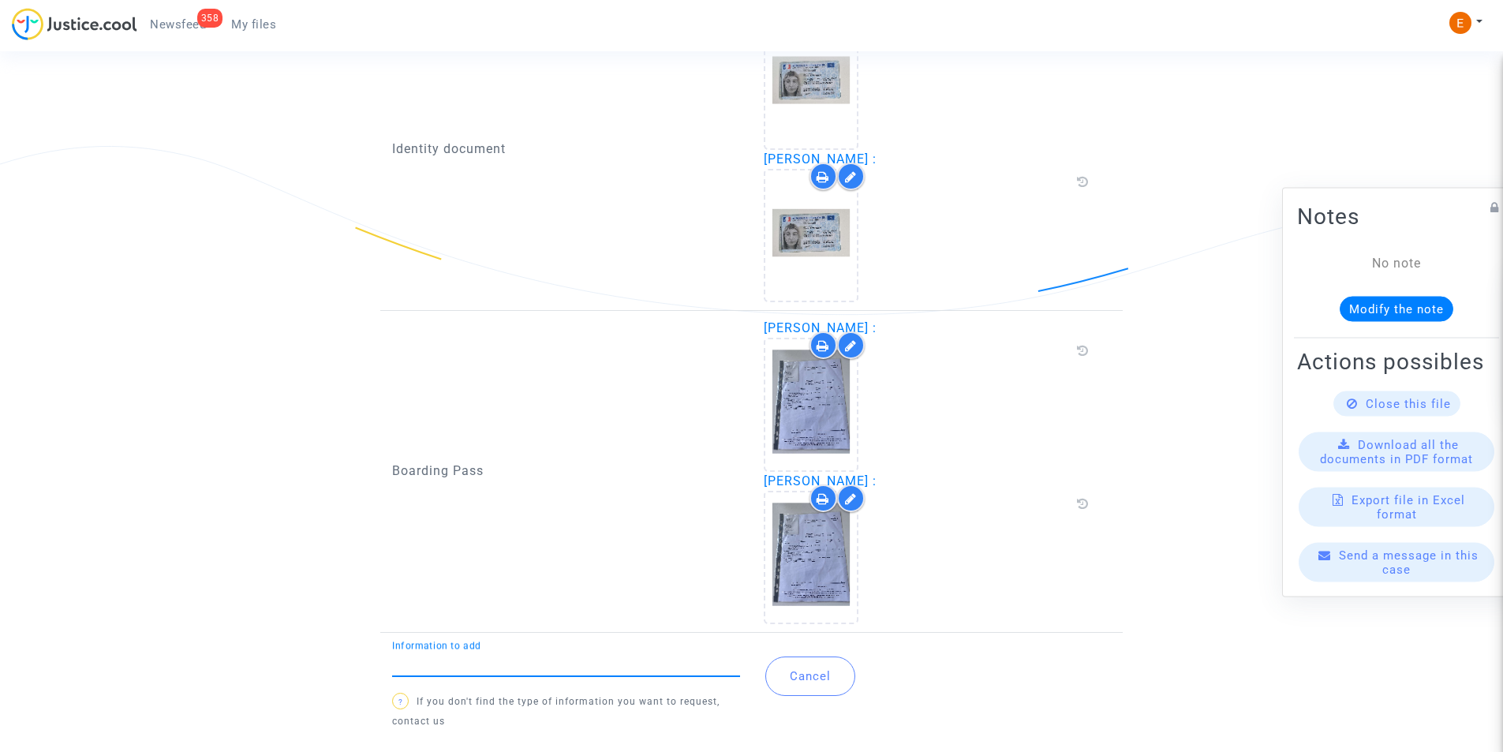
click at [521, 670] on input "Information to add" at bounding box center [566, 663] width 348 height 14
type input "Flight report"
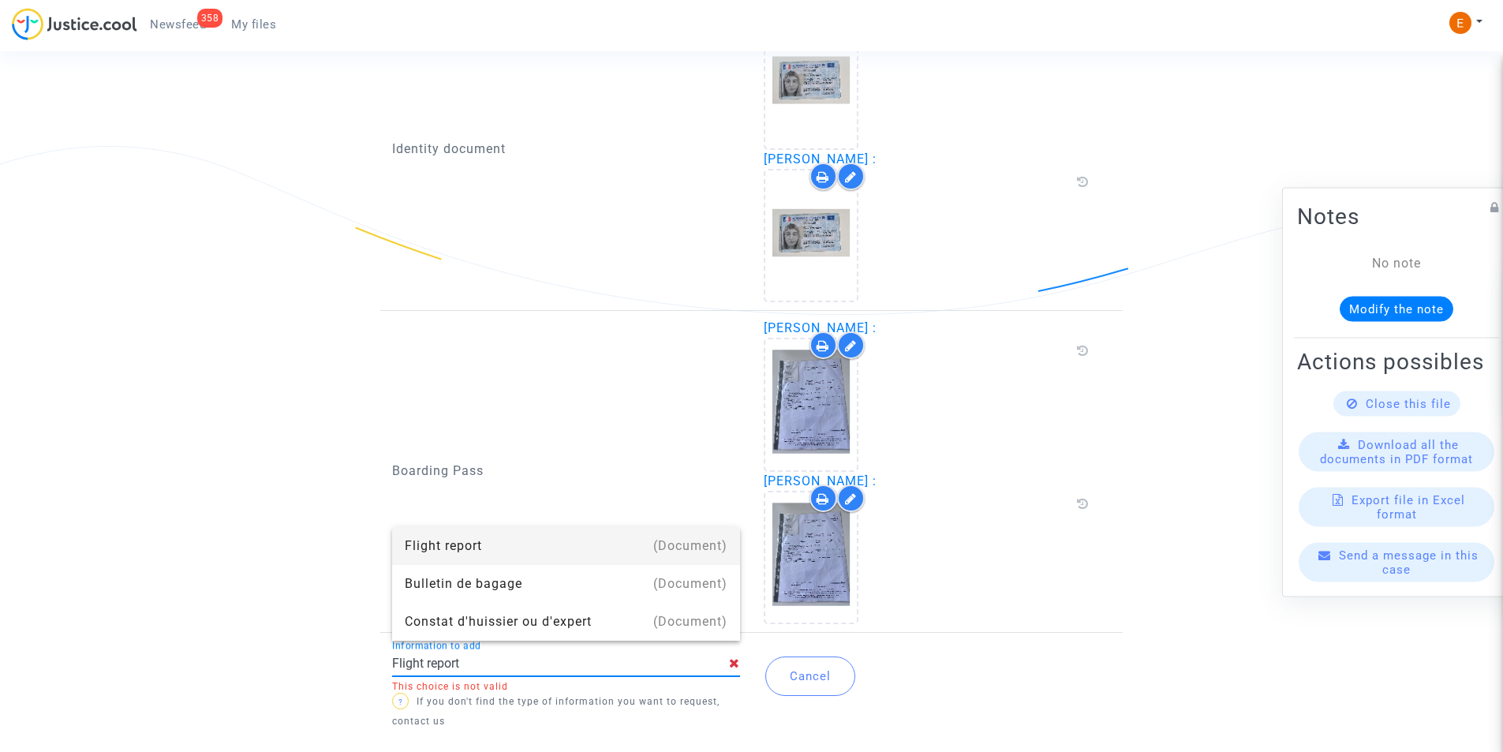
click at [495, 553] on div "Flight report" at bounding box center [566, 546] width 323 height 38
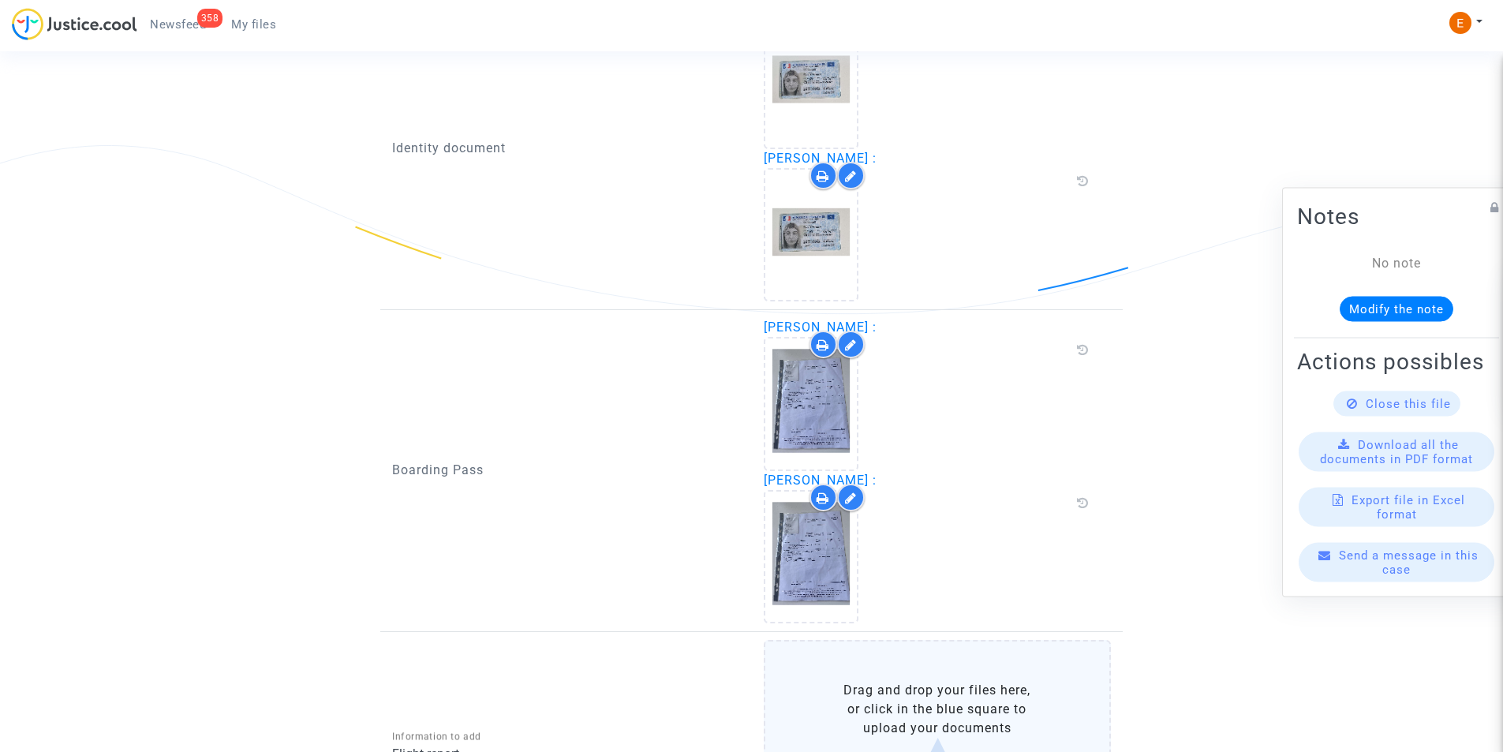
scroll to position [1272, 0]
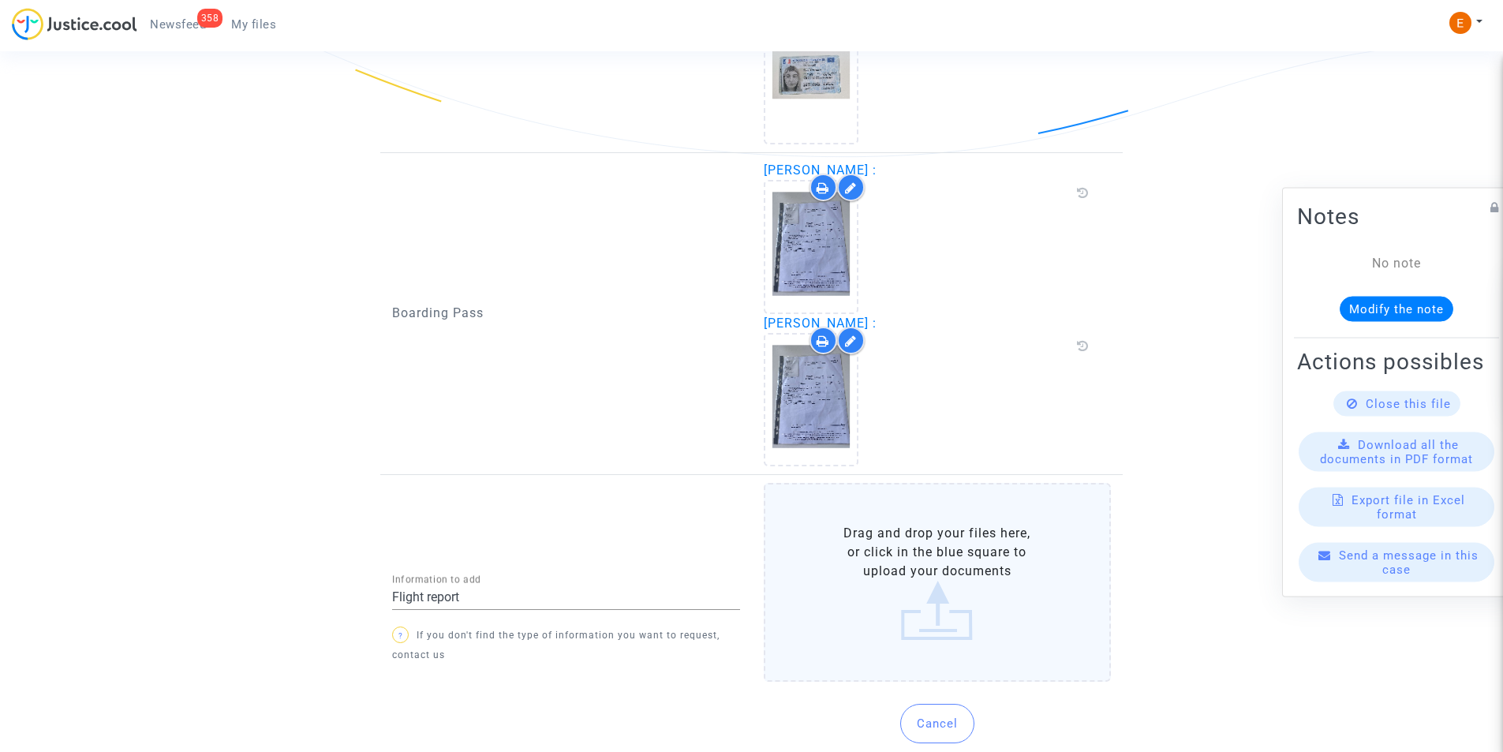
click at [913, 603] on label "Drag and drop your files here, or click in the blue square to upload your docum…" at bounding box center [938, 582] width 348 height 199
click at [0, 0] on input "Drag and drop your files here, or click in the blue square to upload your docum…" at bounding box center [0, 0] width 0 height 0
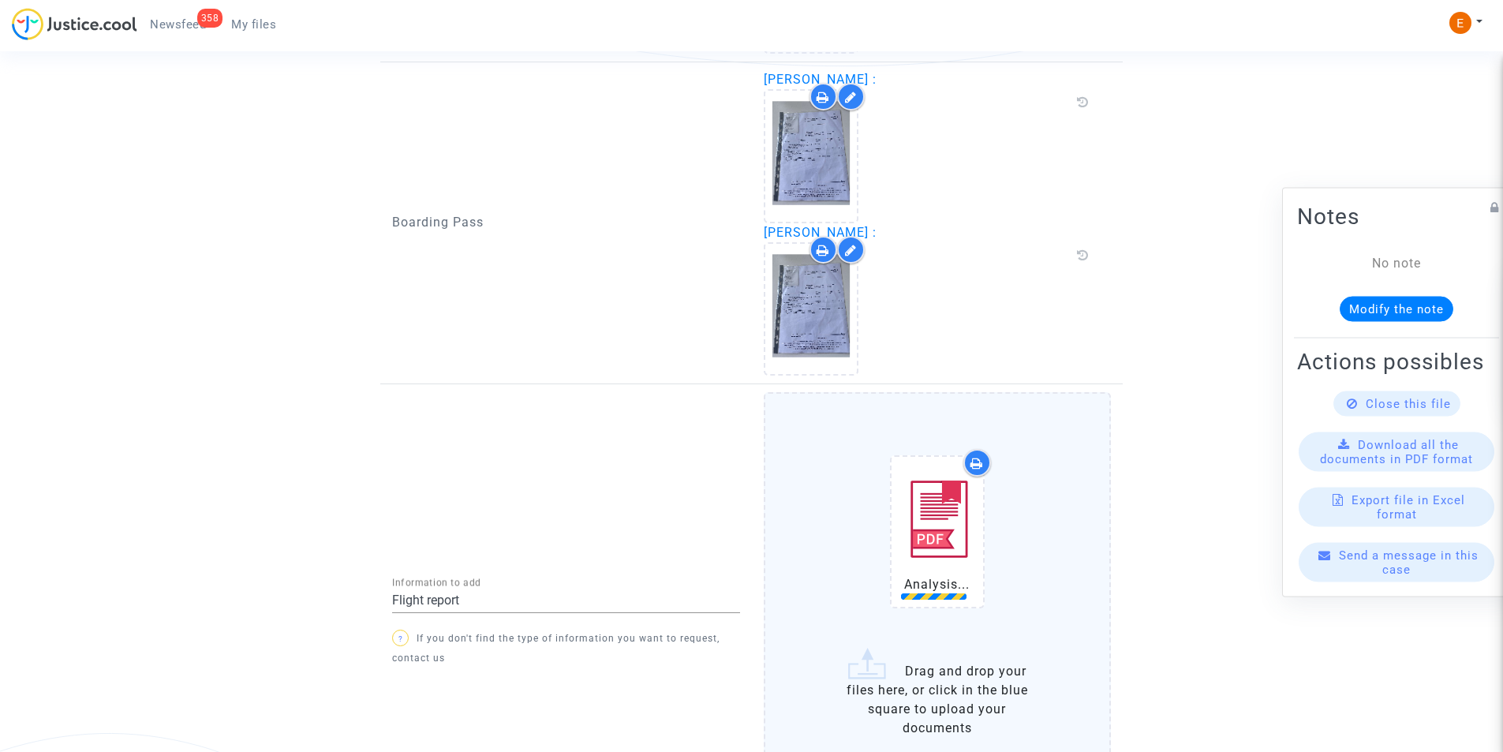
scroll to position [1509, 0]
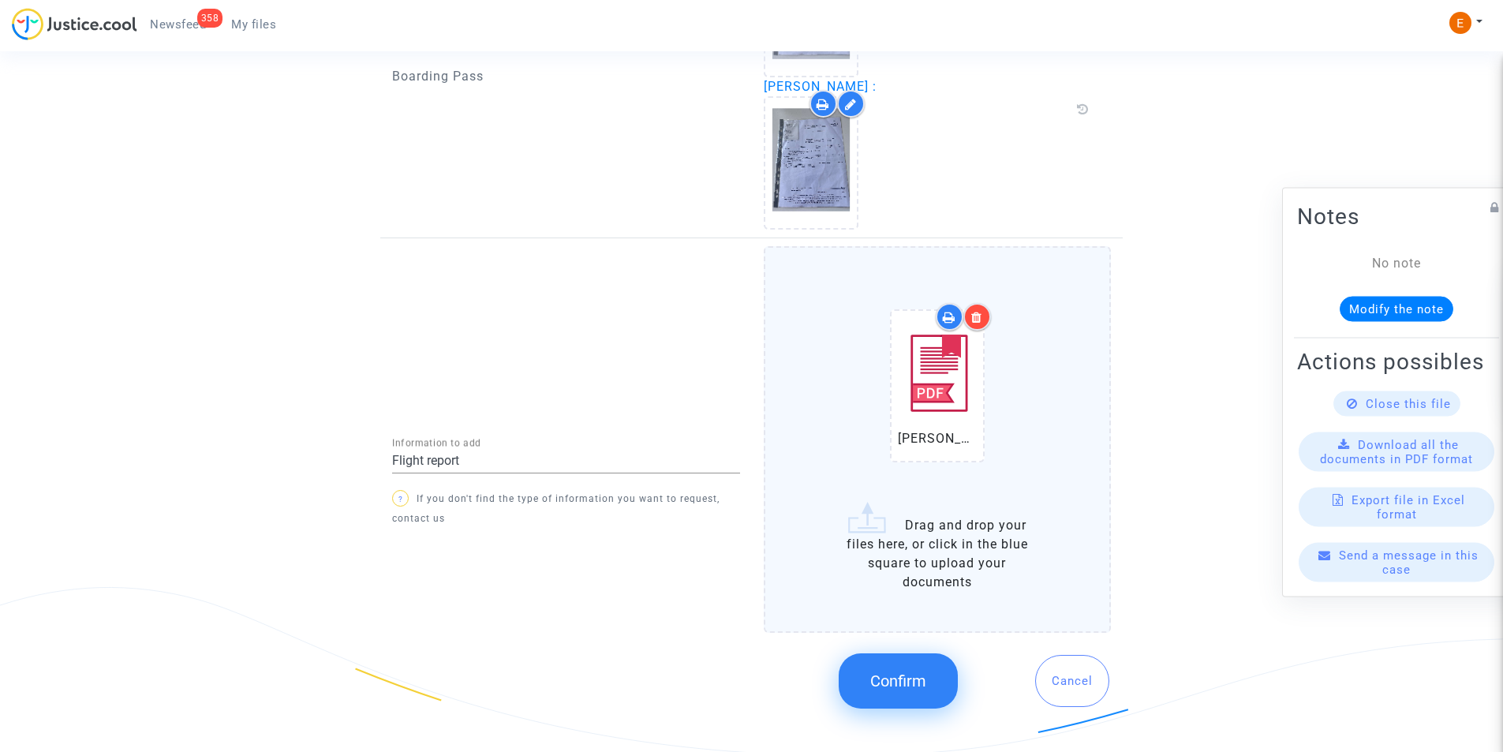
click at [903, 672] on span "Confirm" at bounding box center [898, 680] width 56 height 19
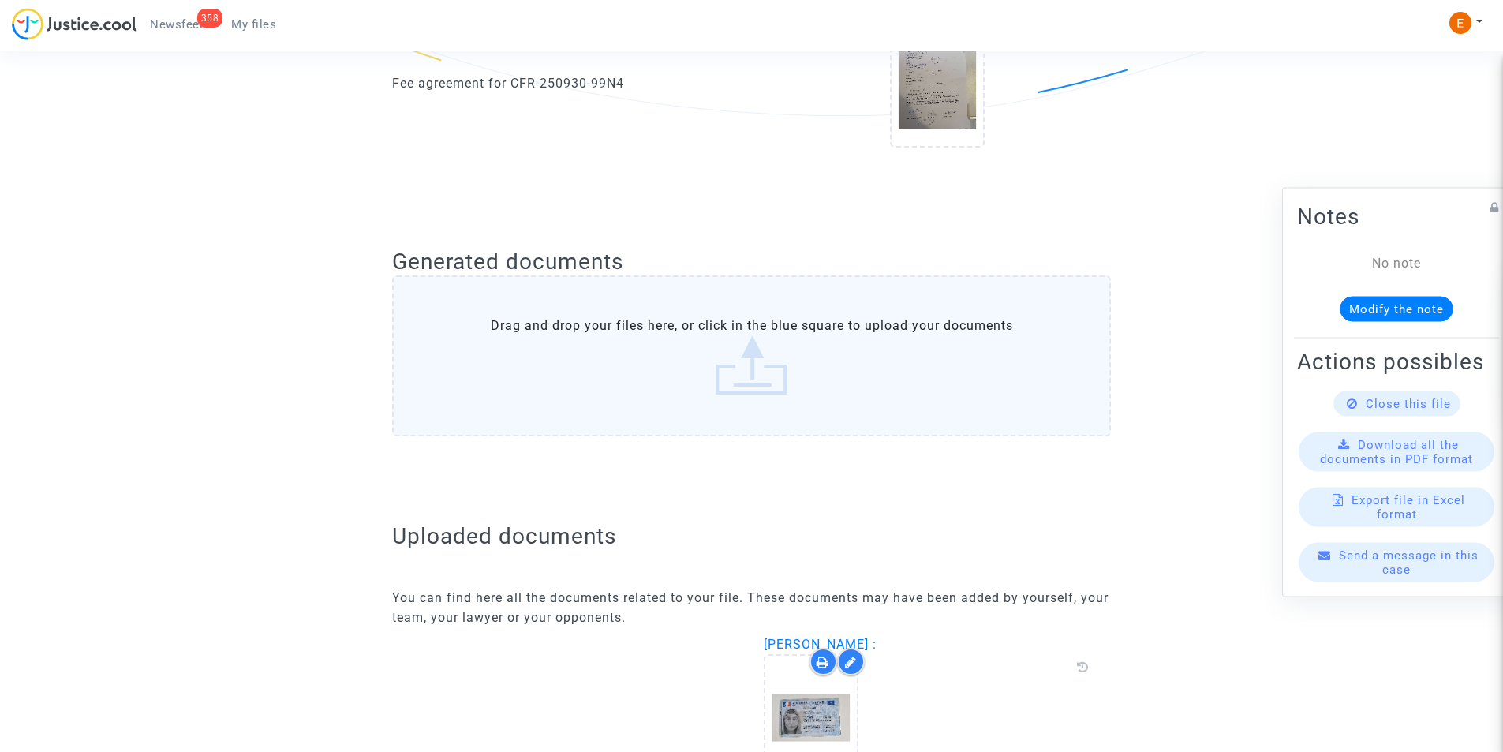
scroll to position [476, 0]
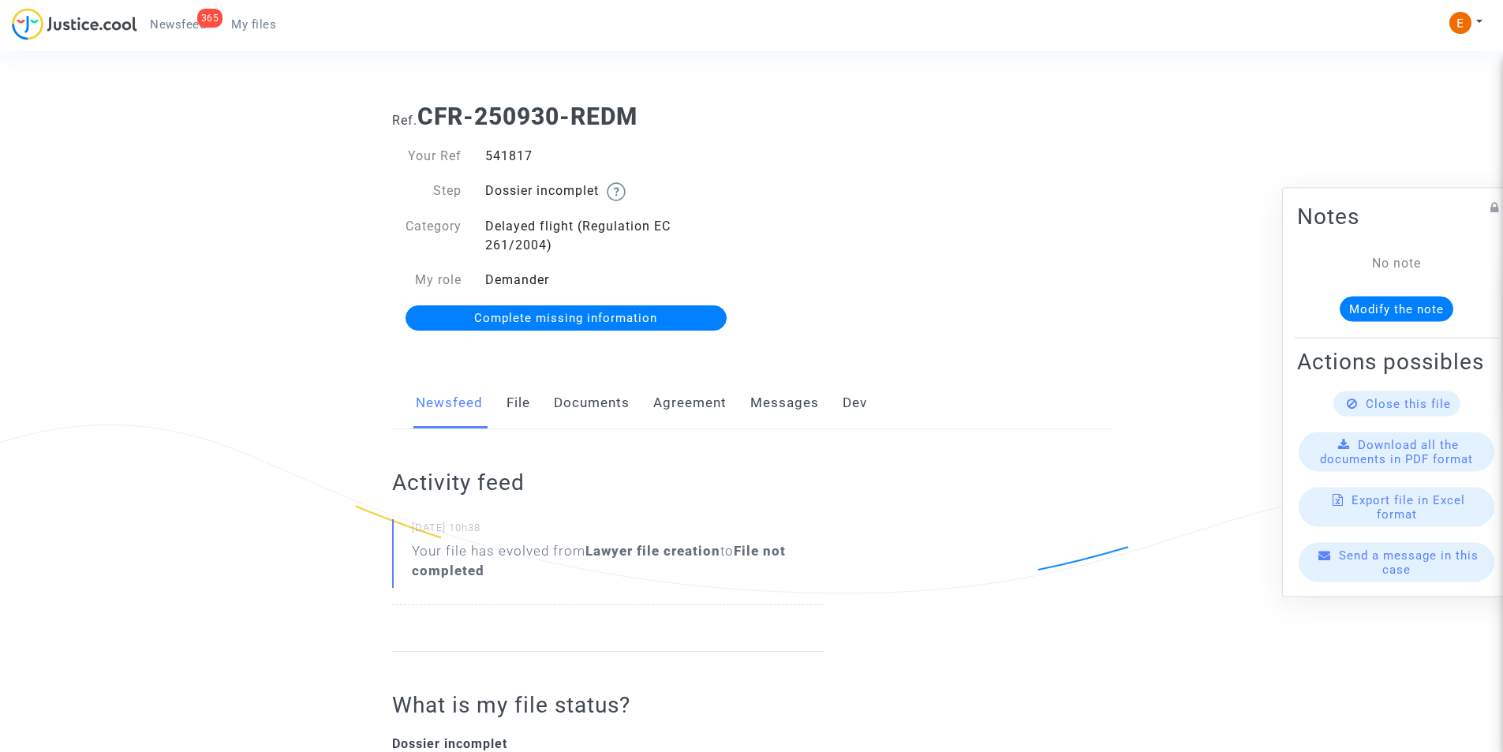
click at [597, 407] on link "Documents" at bounding box center [592, 403] width 76 height 52
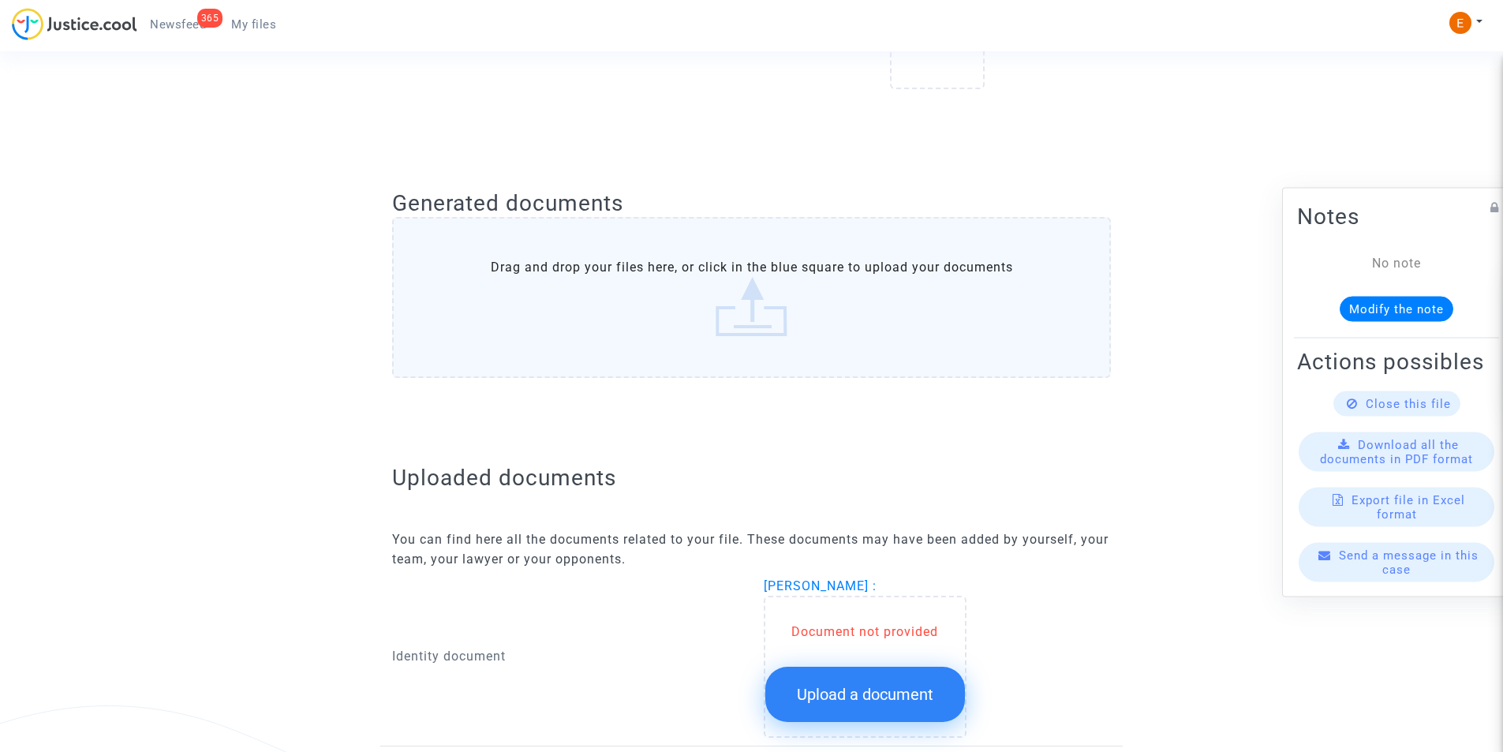
scroll to position [631, 0]
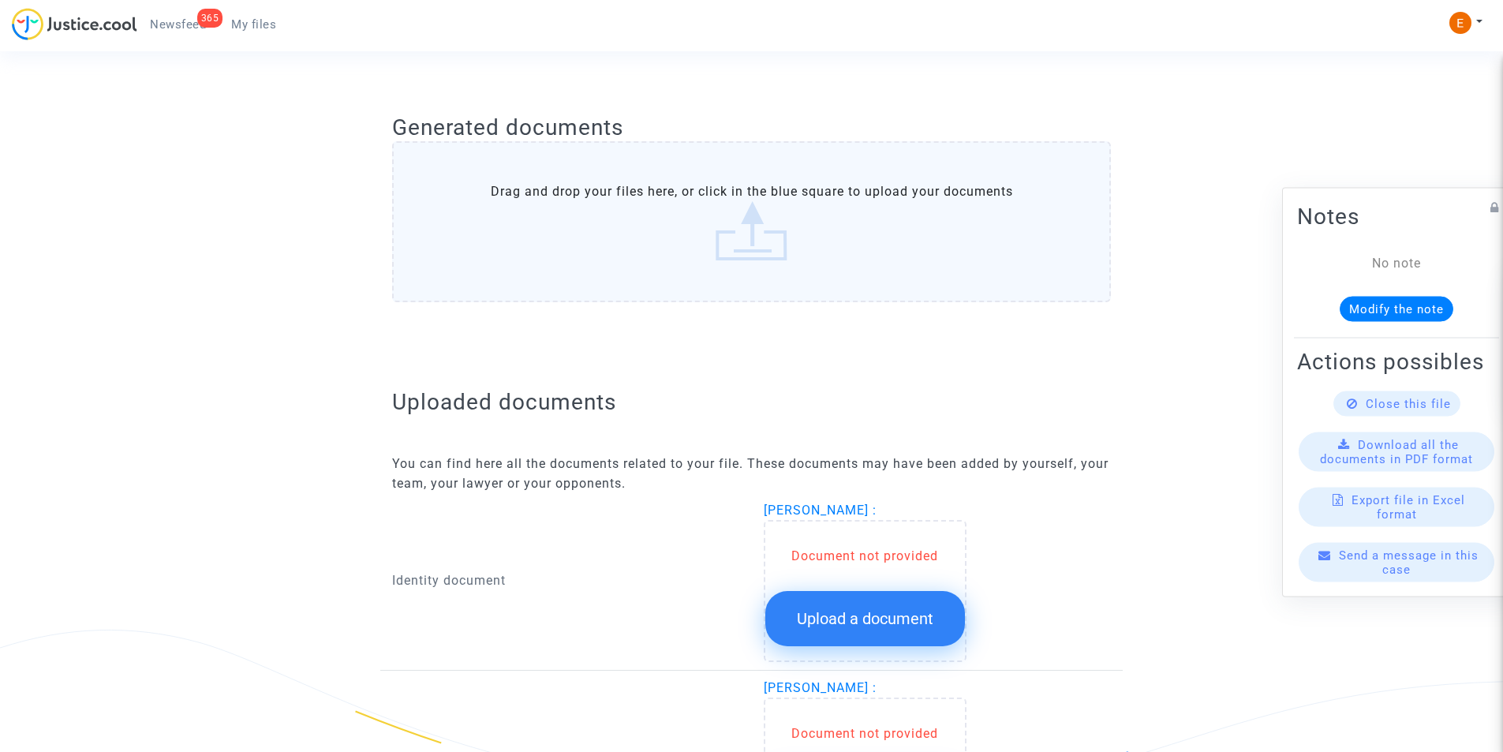
click at [835, 622] on span "Upload a document" at bounding box center [865, 618] width 136 height 19
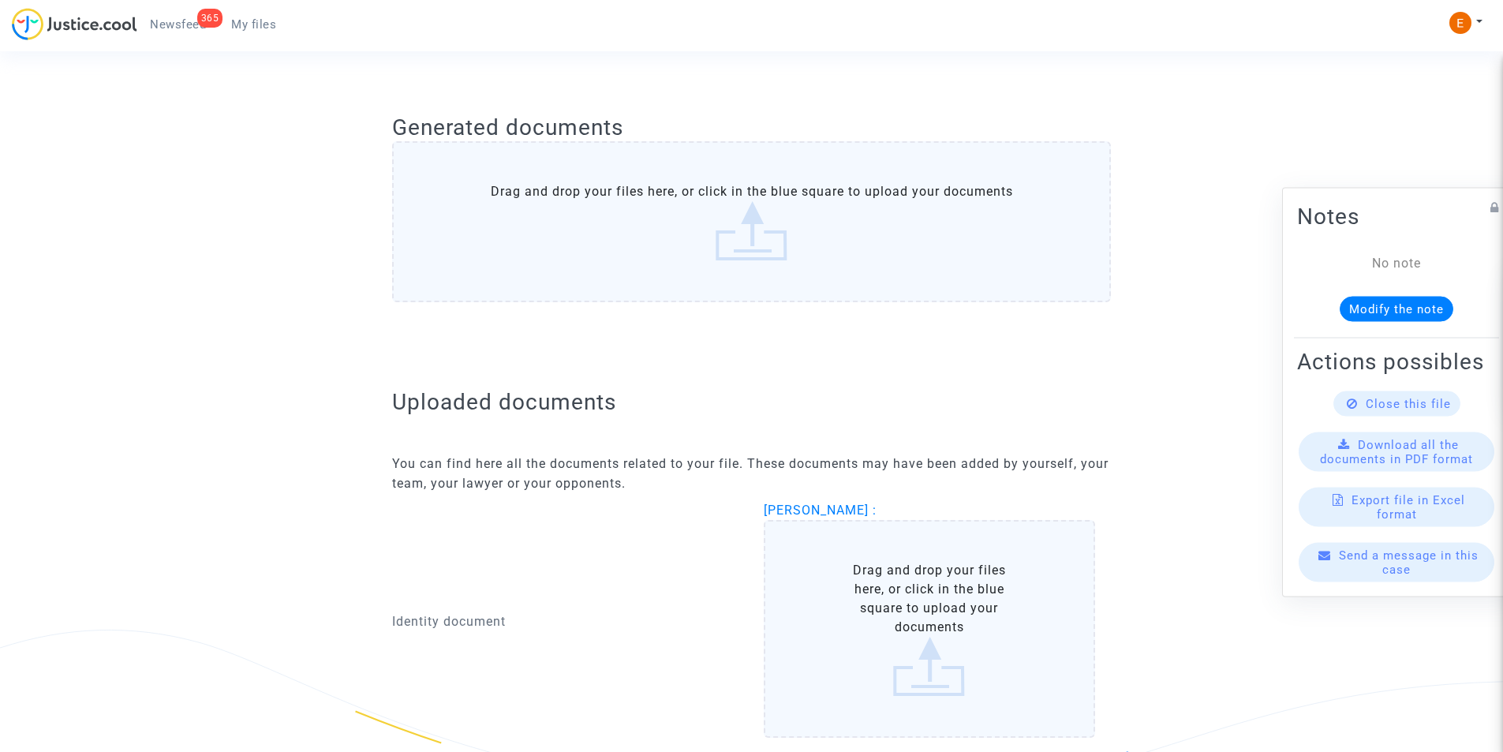
click at [836, 579] on label "Drag and drop your files here, or click in the blue square to upload your docum…" at bounding box center [930, 629] width 332 height 218
click at [0, 0] on input "Drag and drop your files here, or click in the blue square to upload your docum…" at bounding box center [0, 0] width 0 height 0
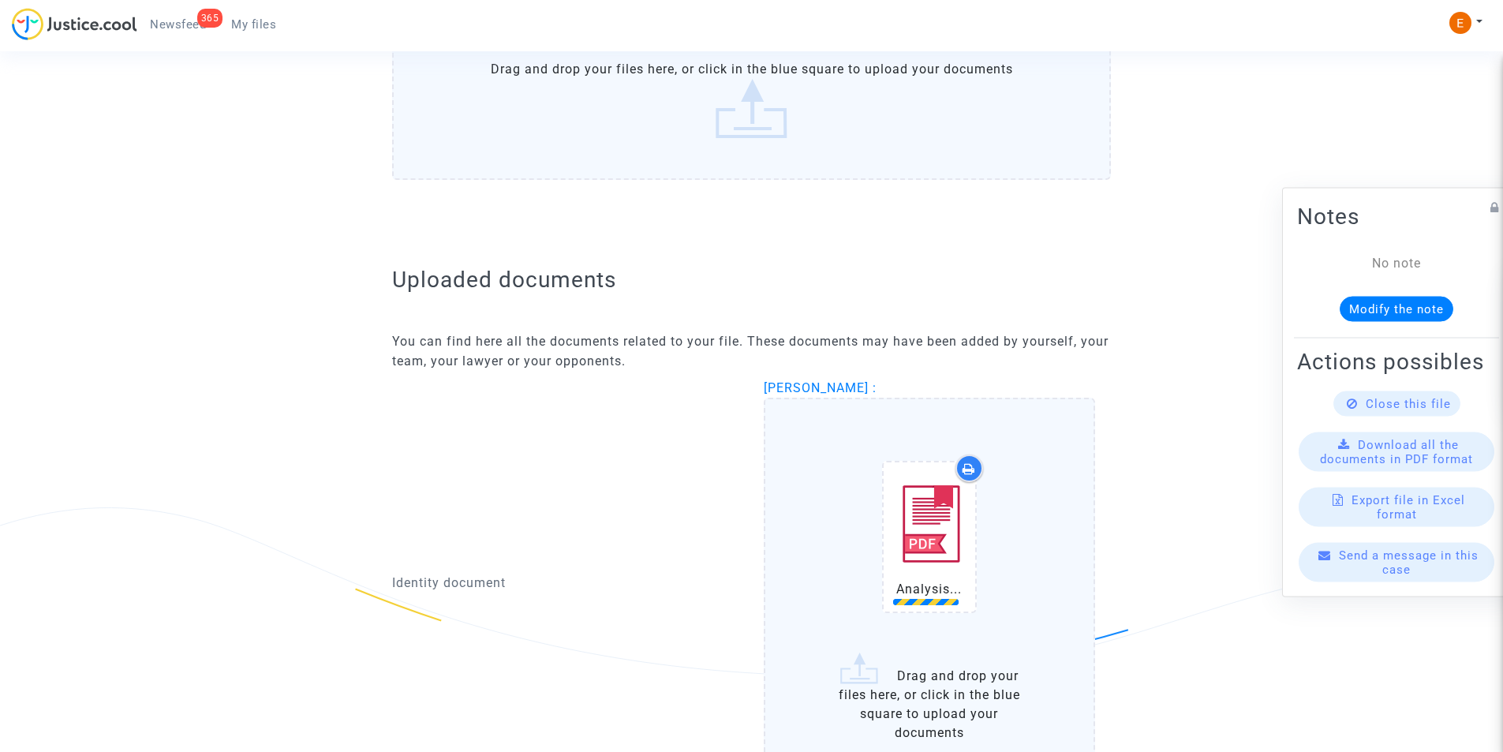
scroll to position [947, 0]
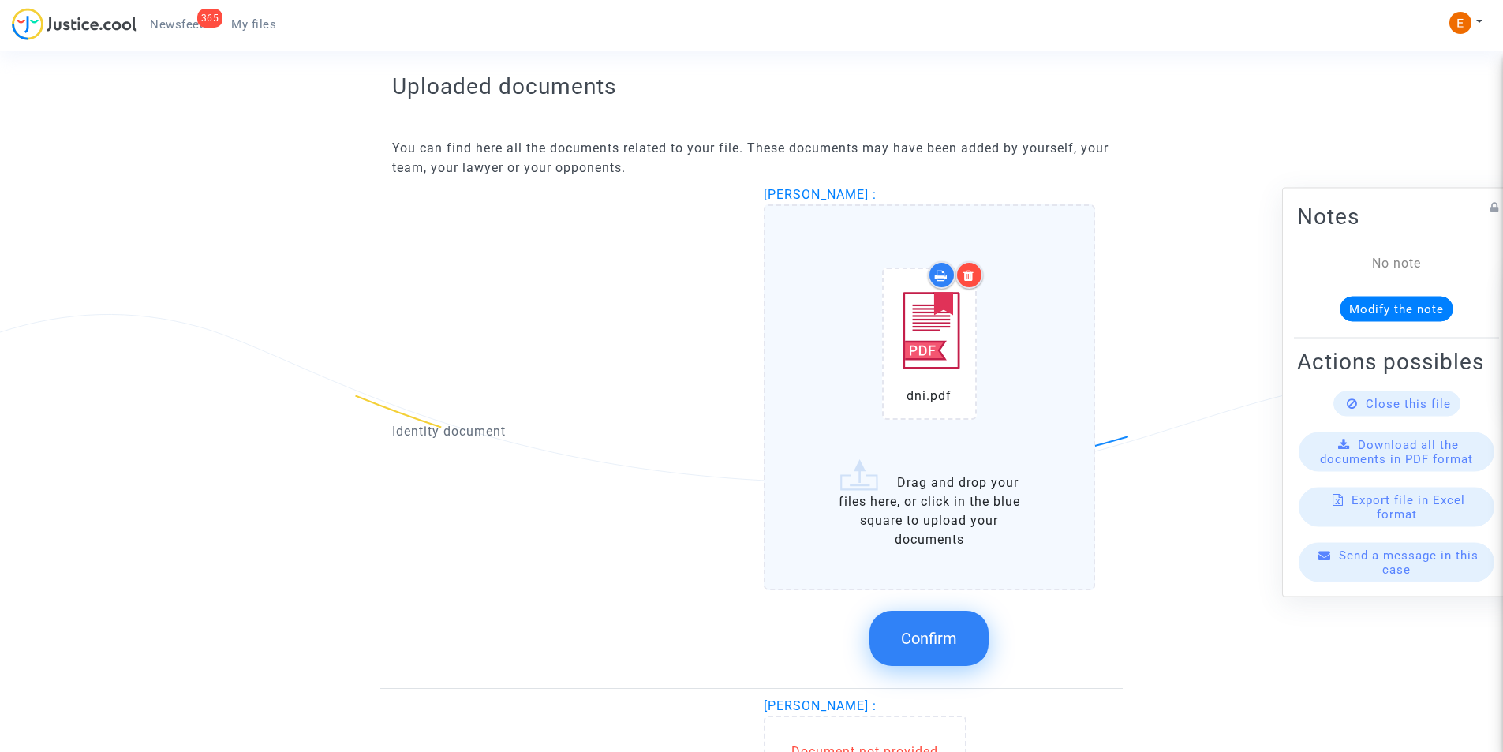
click at [973, 272] on icon at bounding box center [968, 275] width 11 height 13
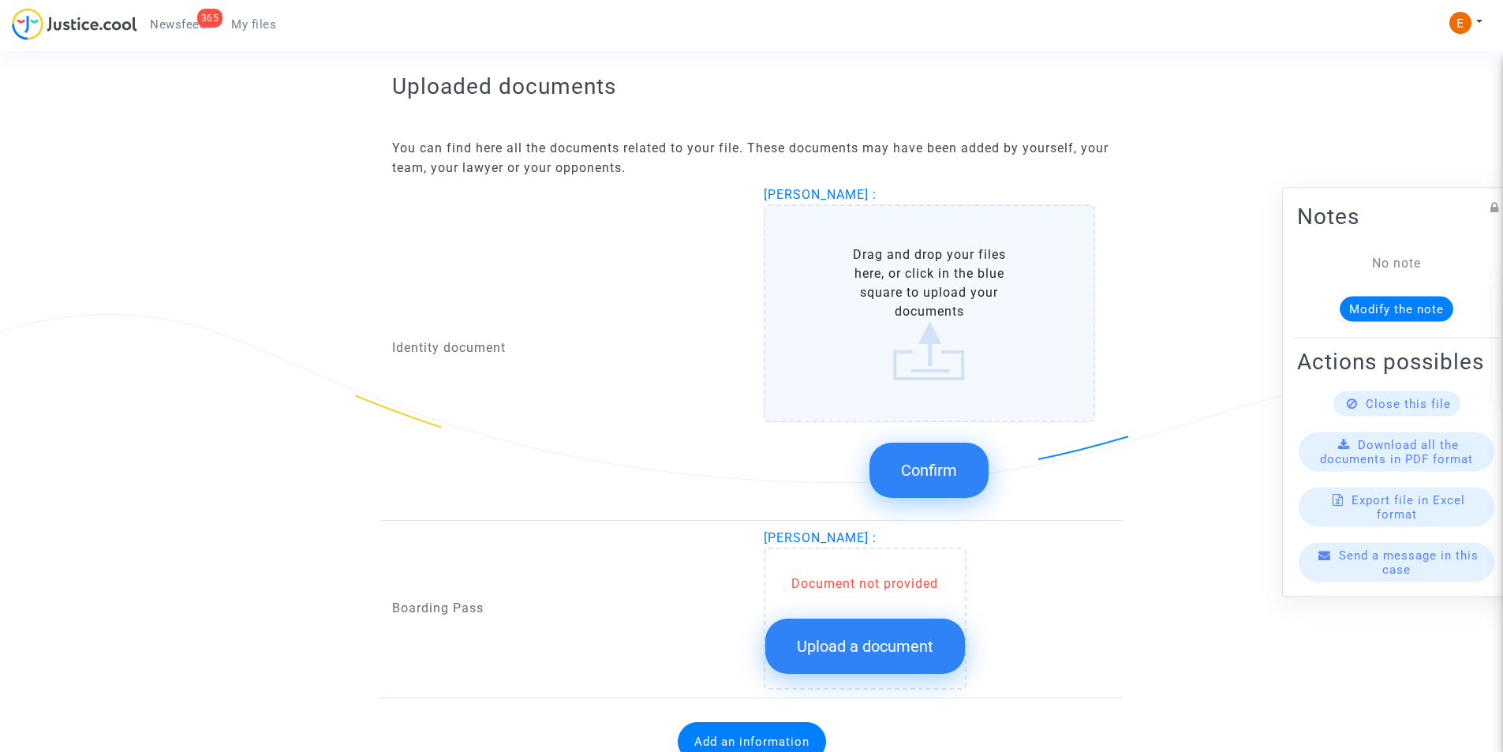
click at [925, 340] on label "Drag and drop your files here, or click in the blue square to upload your docum…" at bounding box center [930, 313] width 332 height 218
click at [0, 0] on input "Drag and drop your files here, or click in the blue square to upload your docum…" at bounding box center [0, 0] width 0 height 0
click at [919, 335] on label "Drag and drop your files here, or click in the blue square to upload your docum…" at bounding box center [930, 313] width 332 height 218
click at [0, 0] on input "Drag and drop your files here, or click in the blue square to upload your docum…" at bounding box center [0, 0] width 0 height 0
click at [839, 301] on label "Drag and drop your files here, or click in the blue square to upload your docum…" at bounding box center [930, 313] width 332 height 218
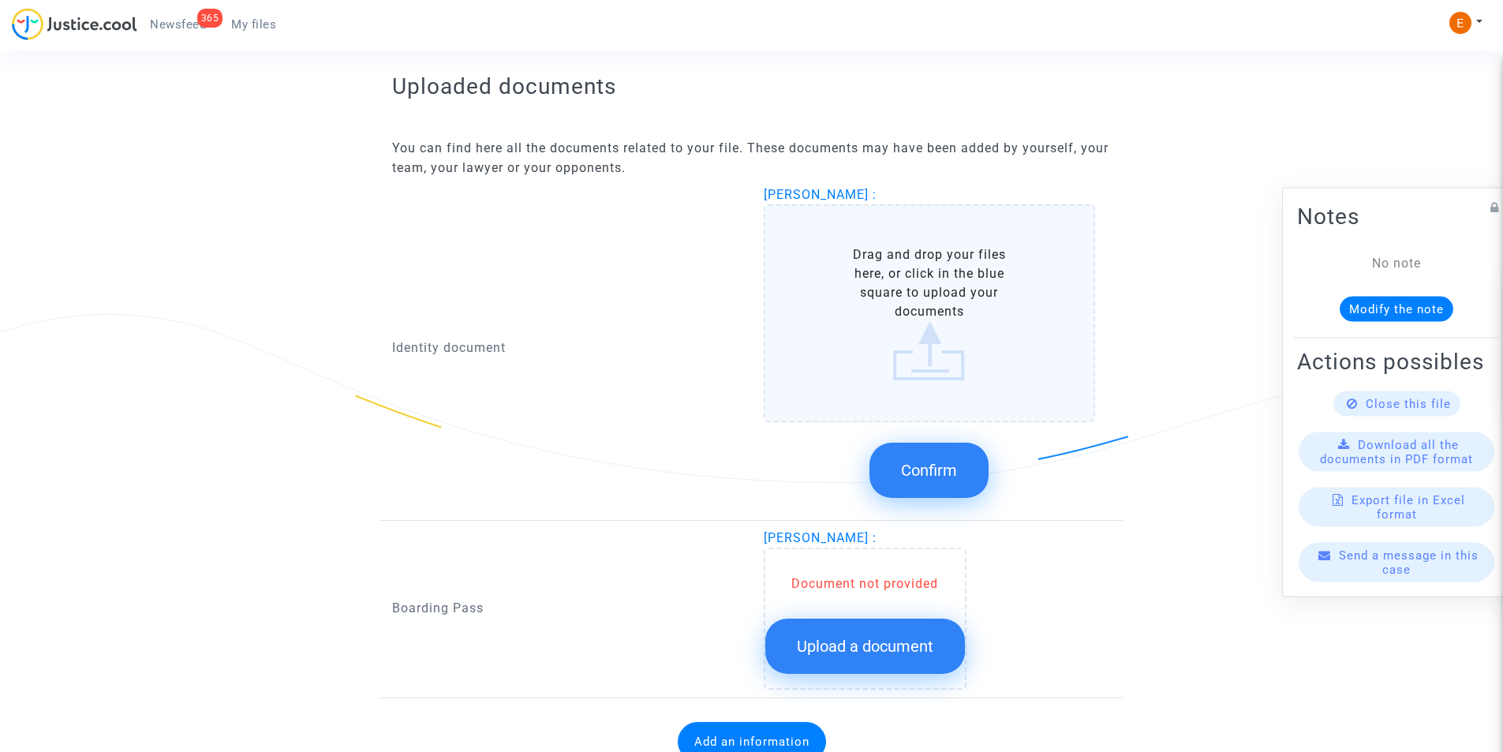
click at [917, 251] on label "Drag and drop your files here, or click in the blue square to upload your docum…" at bounding box center [930, 313] width 332 height 218
click at [0, 0] on input "Drag and drop your files here, or click in the blue square to upload your docum…" at bounding box center [0, 0] width 0 height 0
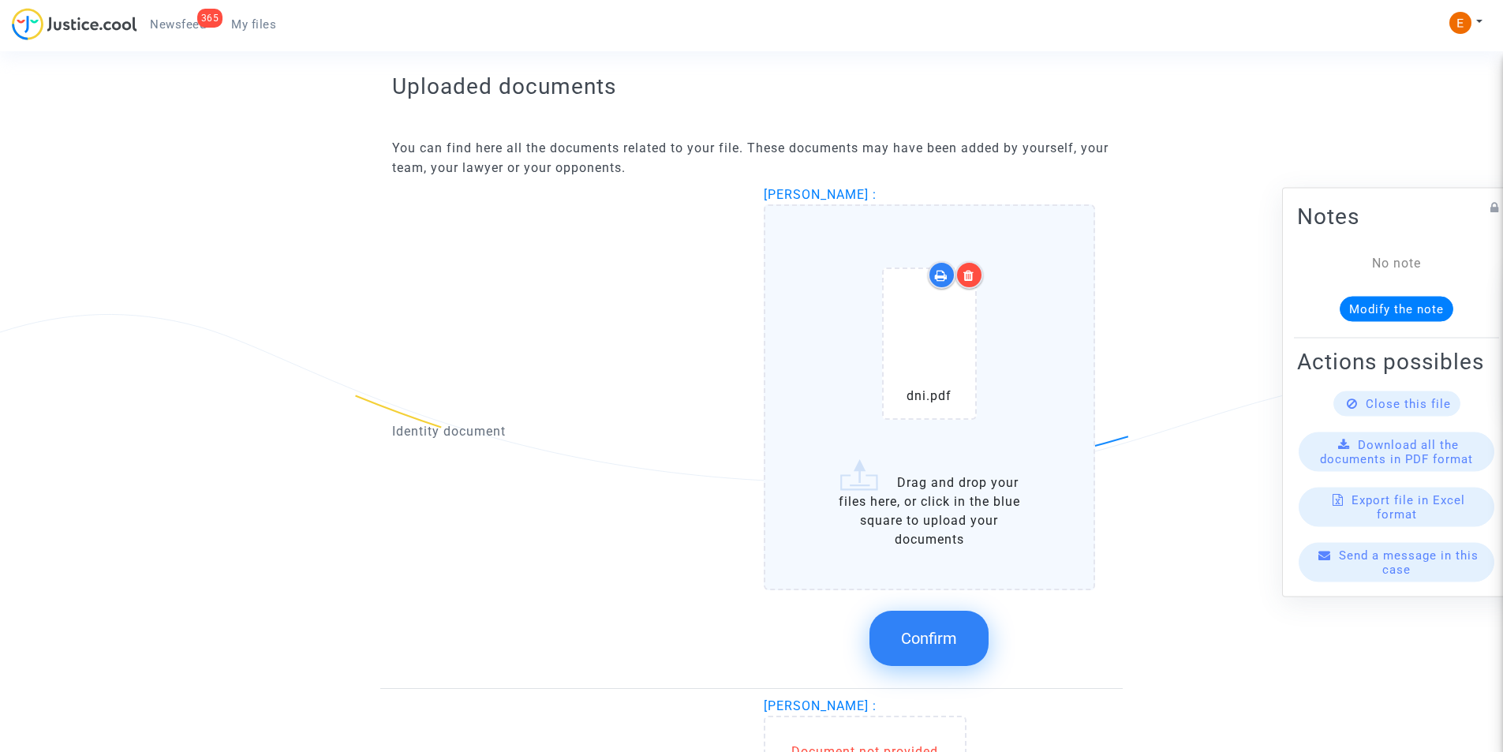
drag, startPoint x: 903, startPoint y: 638, endPoint x: 876, endPoint y: 614, distance: 36.9
click at [903, 636] on span "Confirm" at bounding box center [929, 638] width 56 height 19
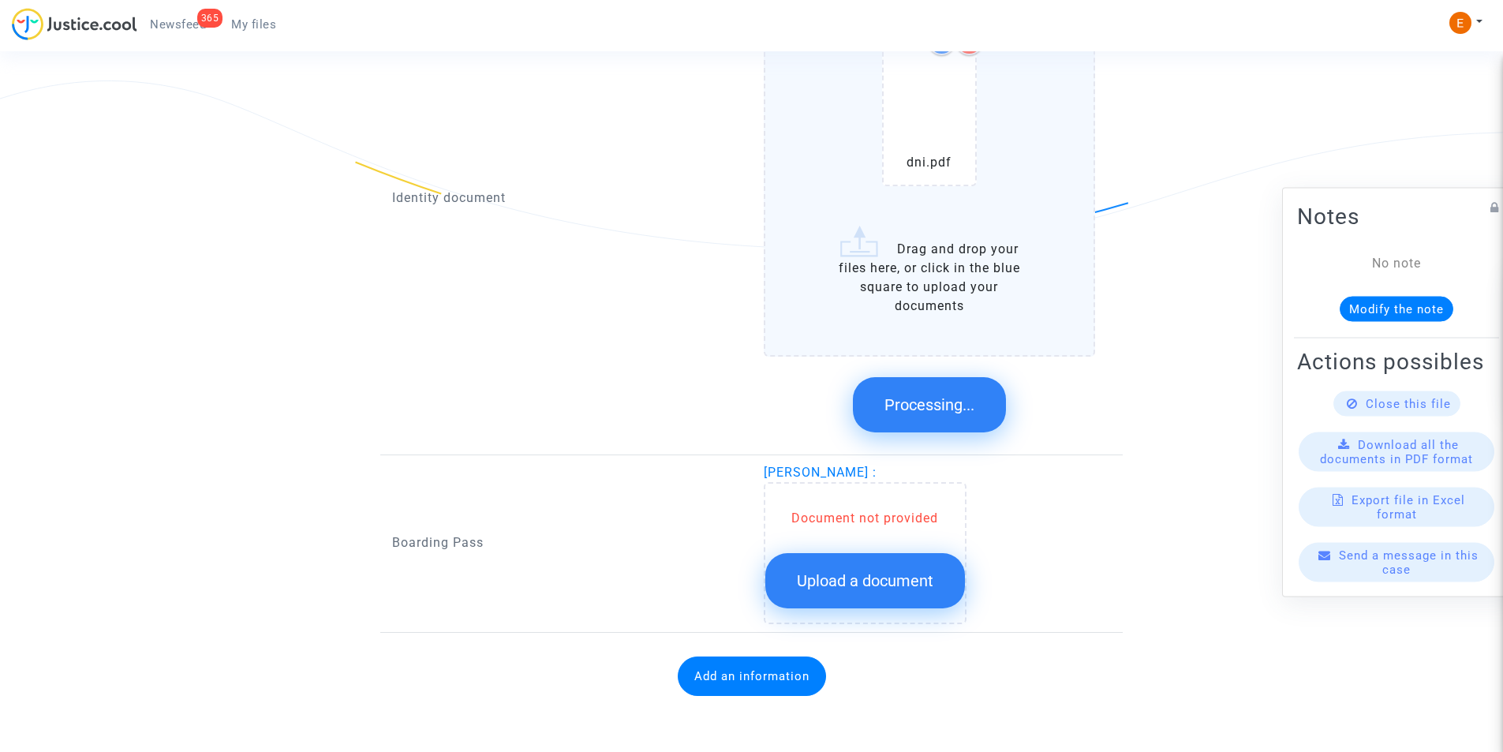
scroll to position [838, 0]
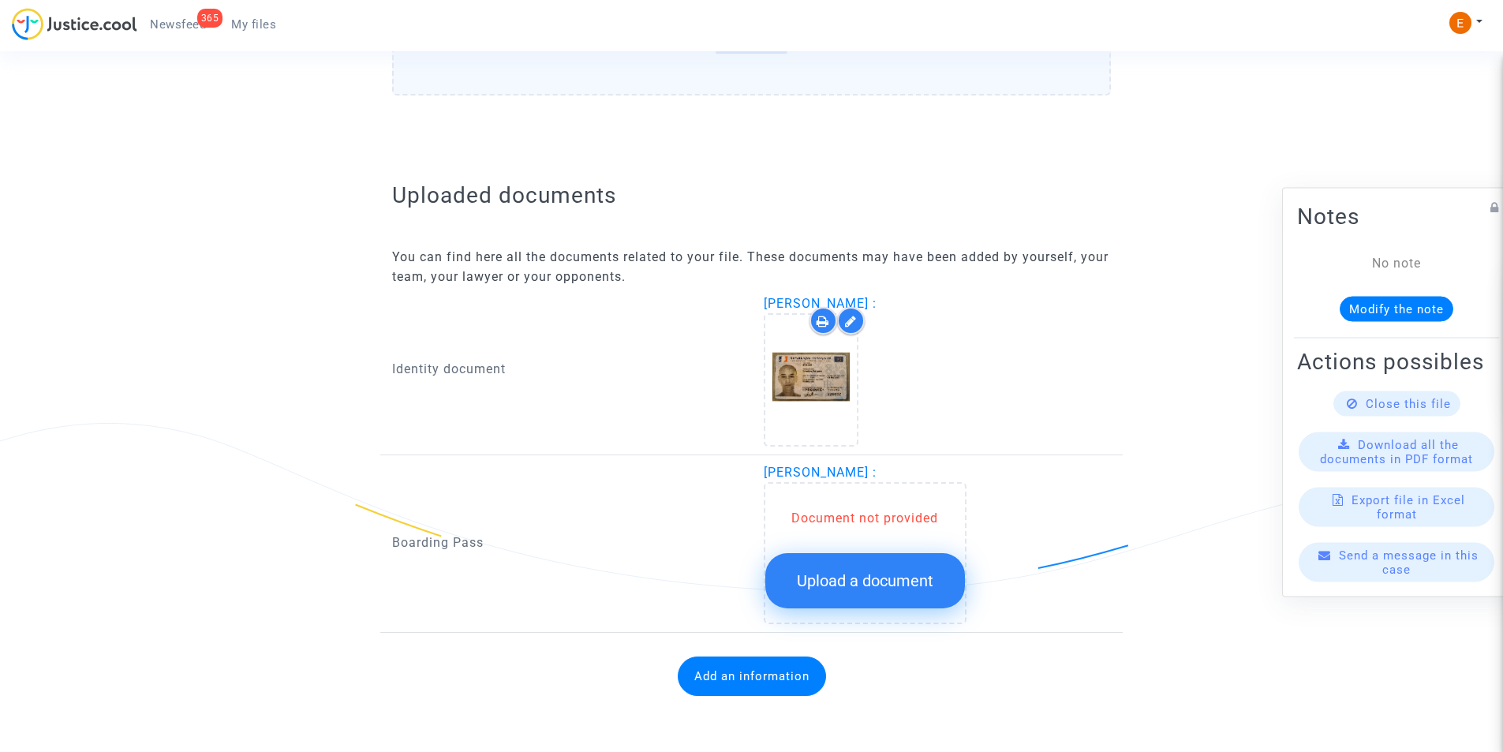
click at [845, 581] on span "Upload a document" at bounding box center [865, 580] width 136 height 19
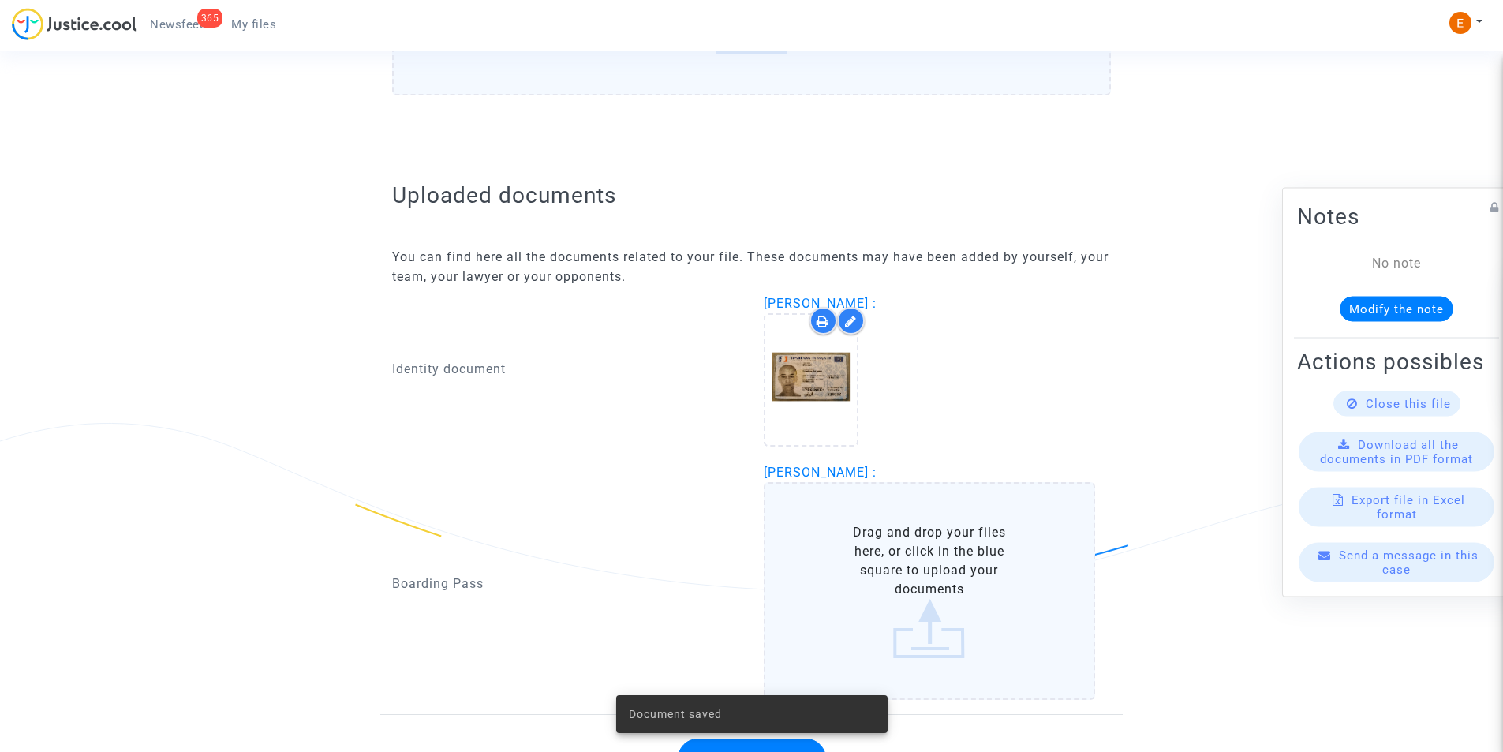
click at [854, 548] on label "Drag and drop your files here, or click in the blue square to upload your docum…" at bounding box center [930, 591] width 332 height 218
click at [0, 0] on input "Drag and drop your files here, or click in the blue square to upload your docum…" at bounding box center [0, 0] width 0 height 0
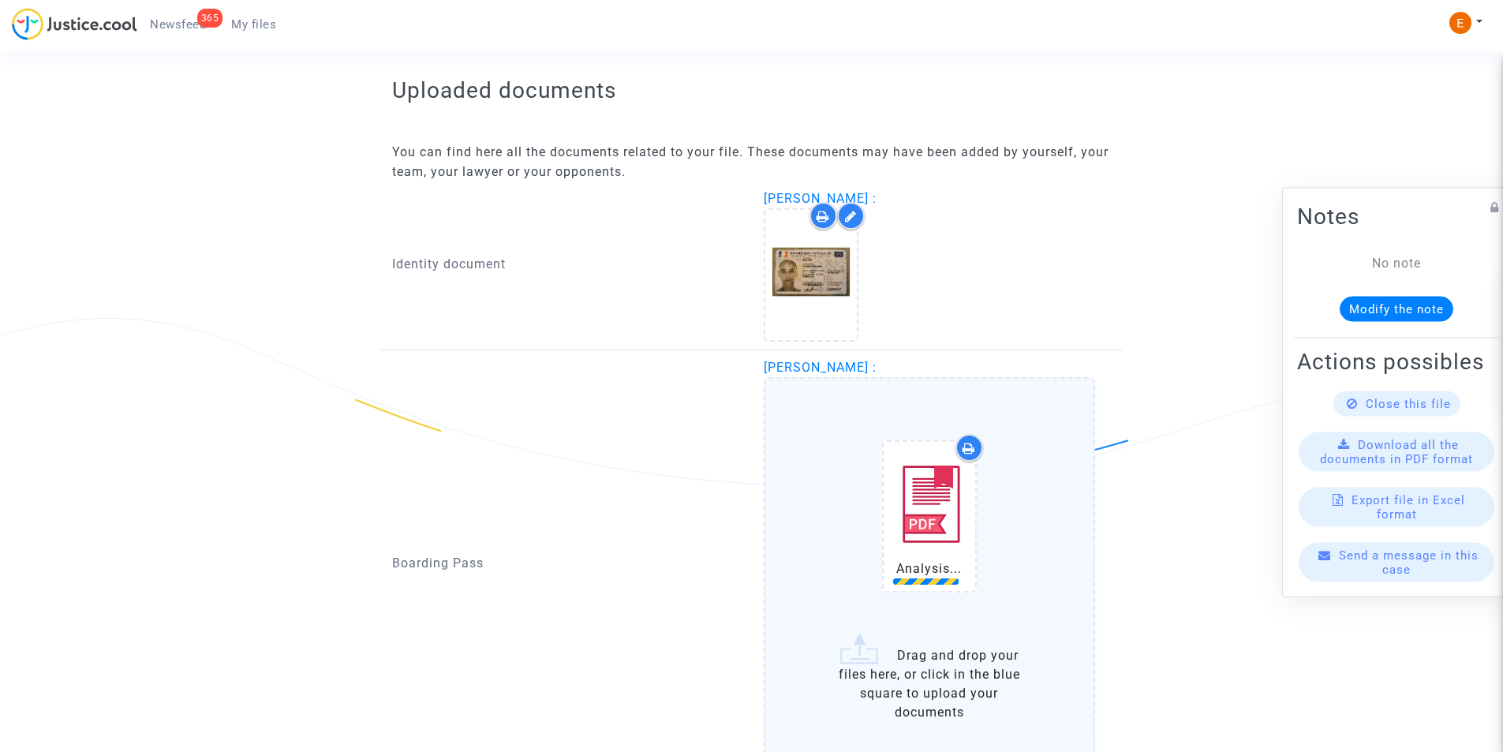
scroll to position [1088, 0]
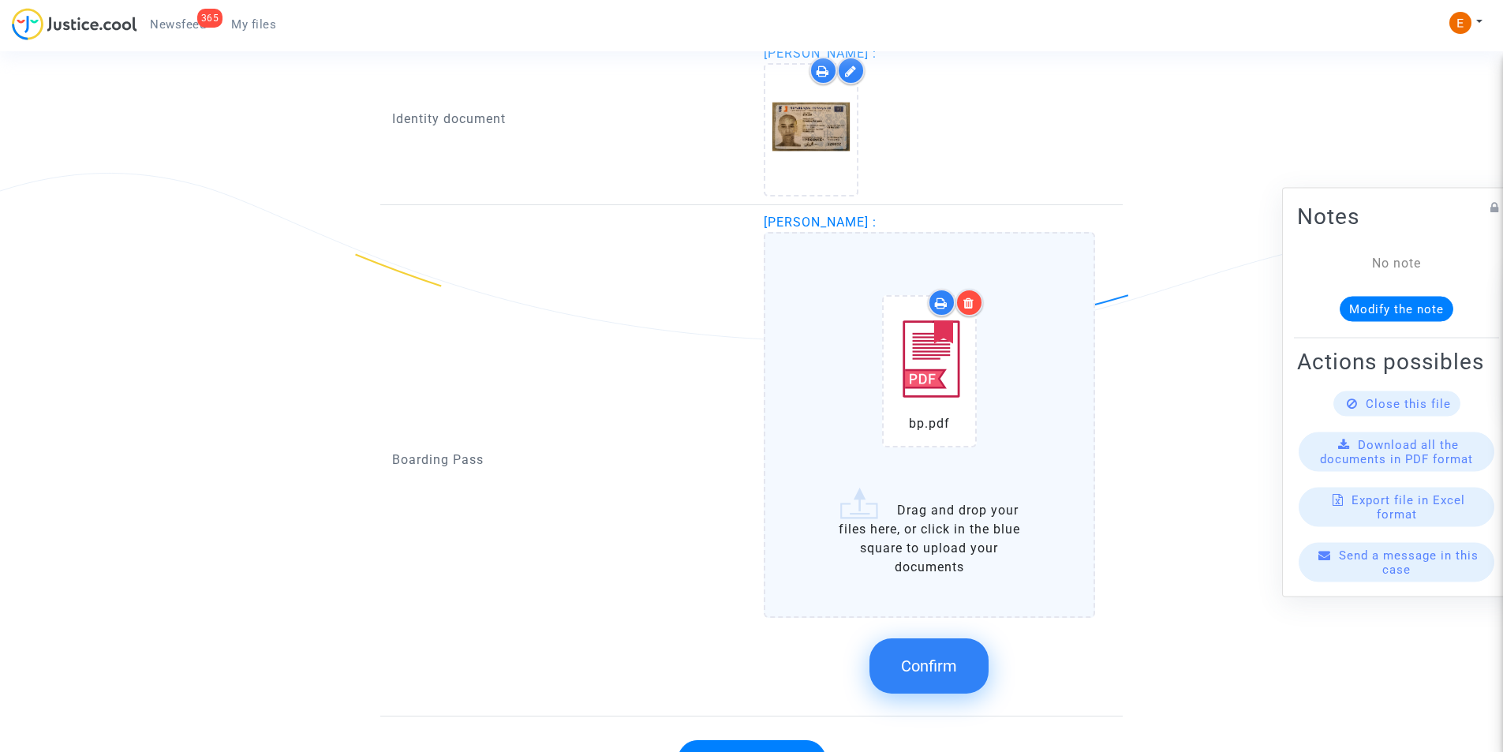
click at [932, 650] on button "Confirm" at bounding box center [928, 665] width 119 height 55
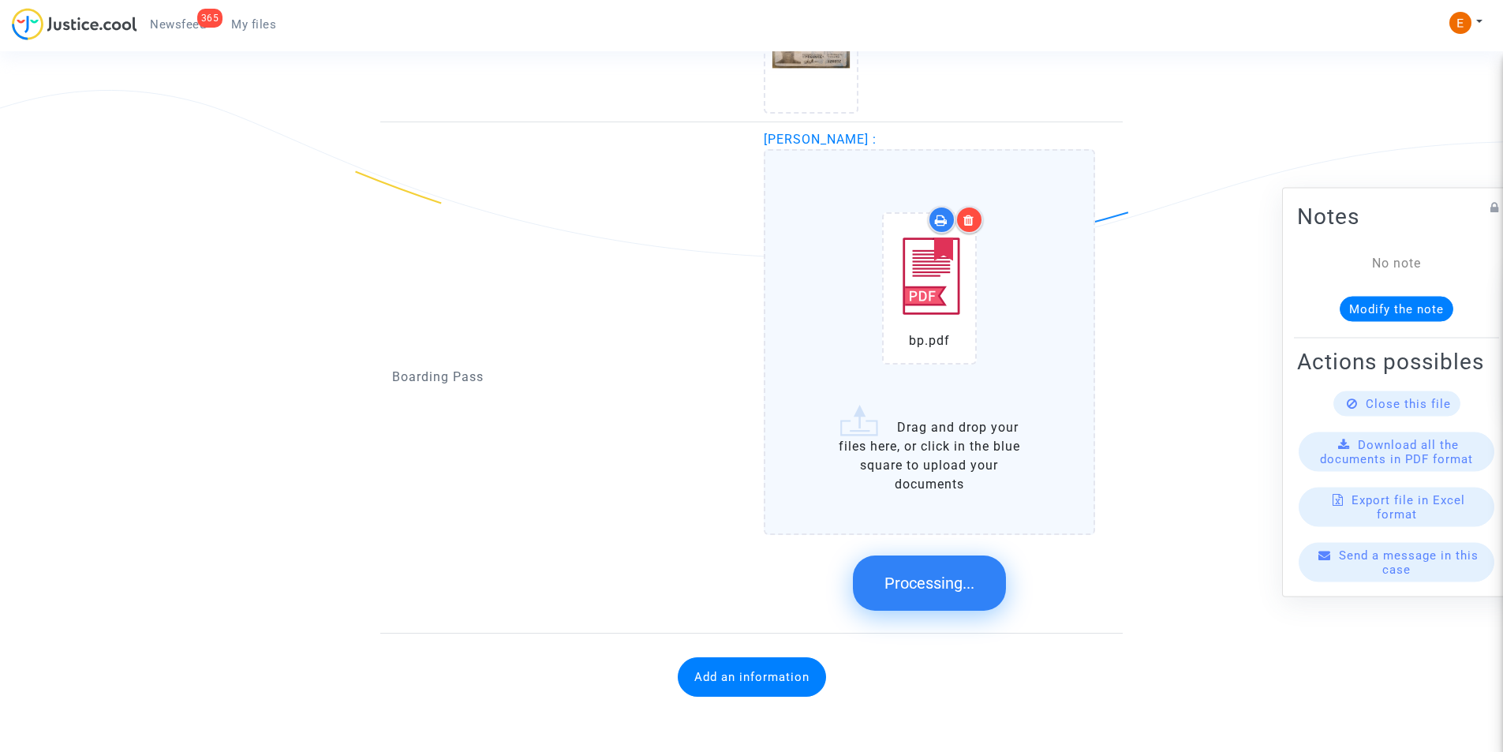
scroll to position [829, 0]
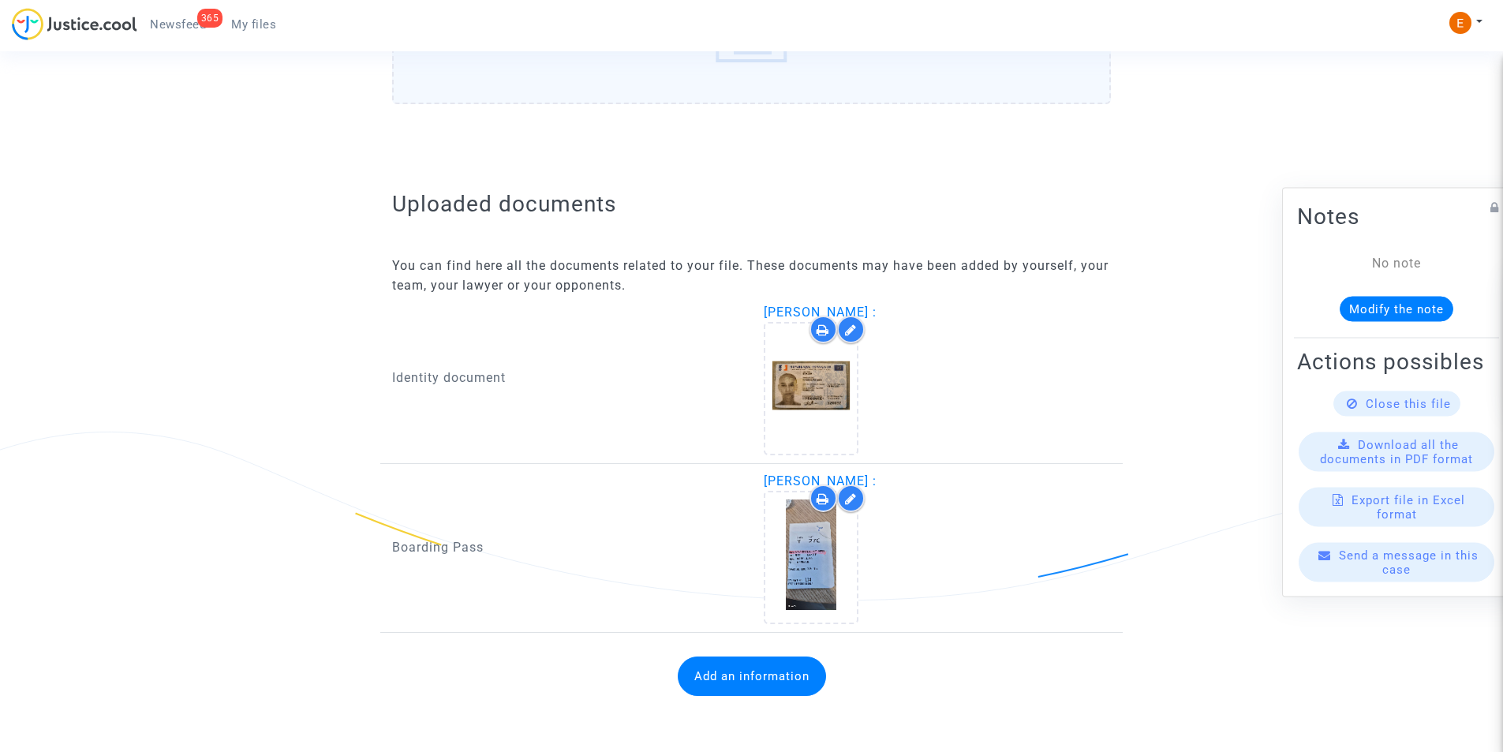
click at [768, 674] on button "Add an information" at bounding box center [752, 675] width 148 height 39
click at [767, 675] on button "Add an information" at bounding box center [752, 675] width 148 height 39
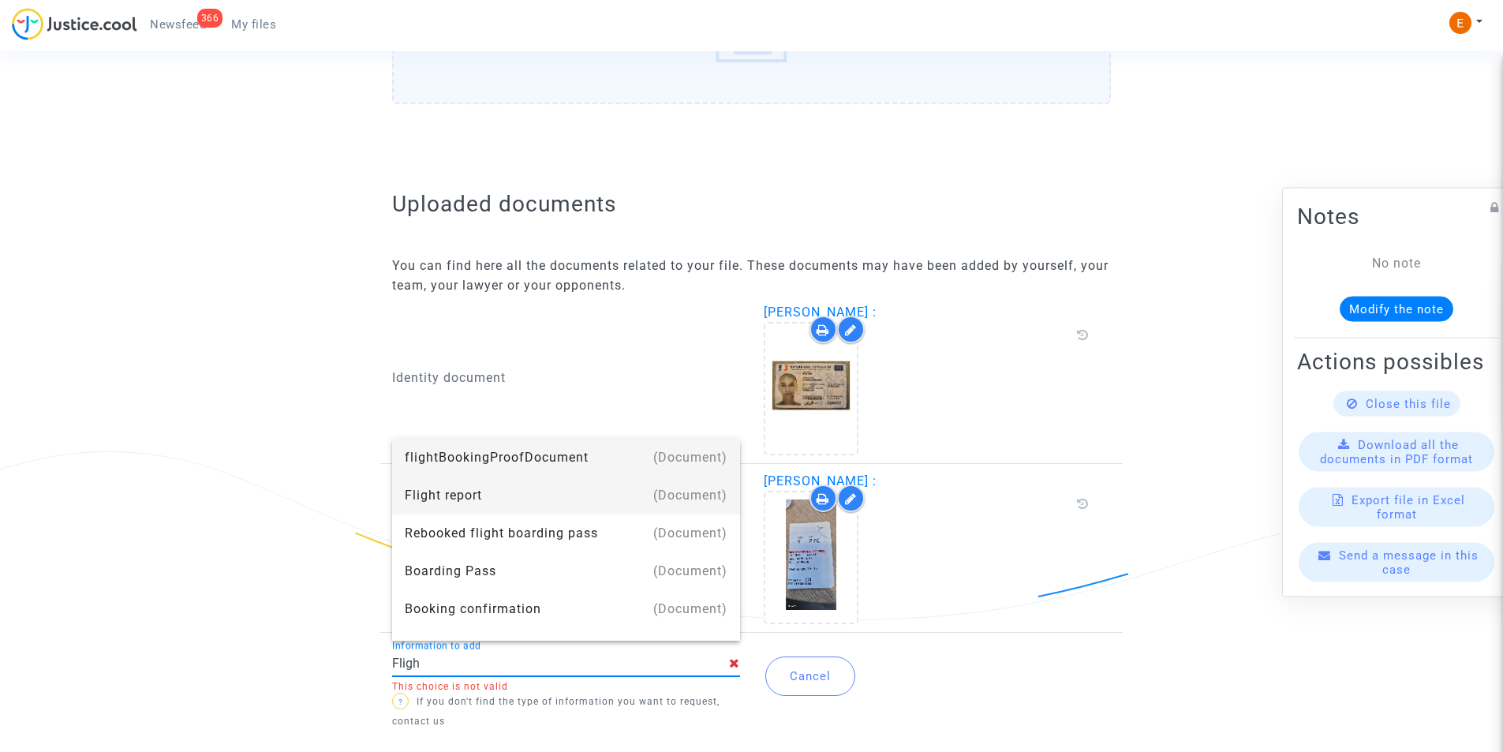
click at [414, 492] on div "Flight report" at bounding box center [566, 495] width 323 height 38
type input "Flight report"
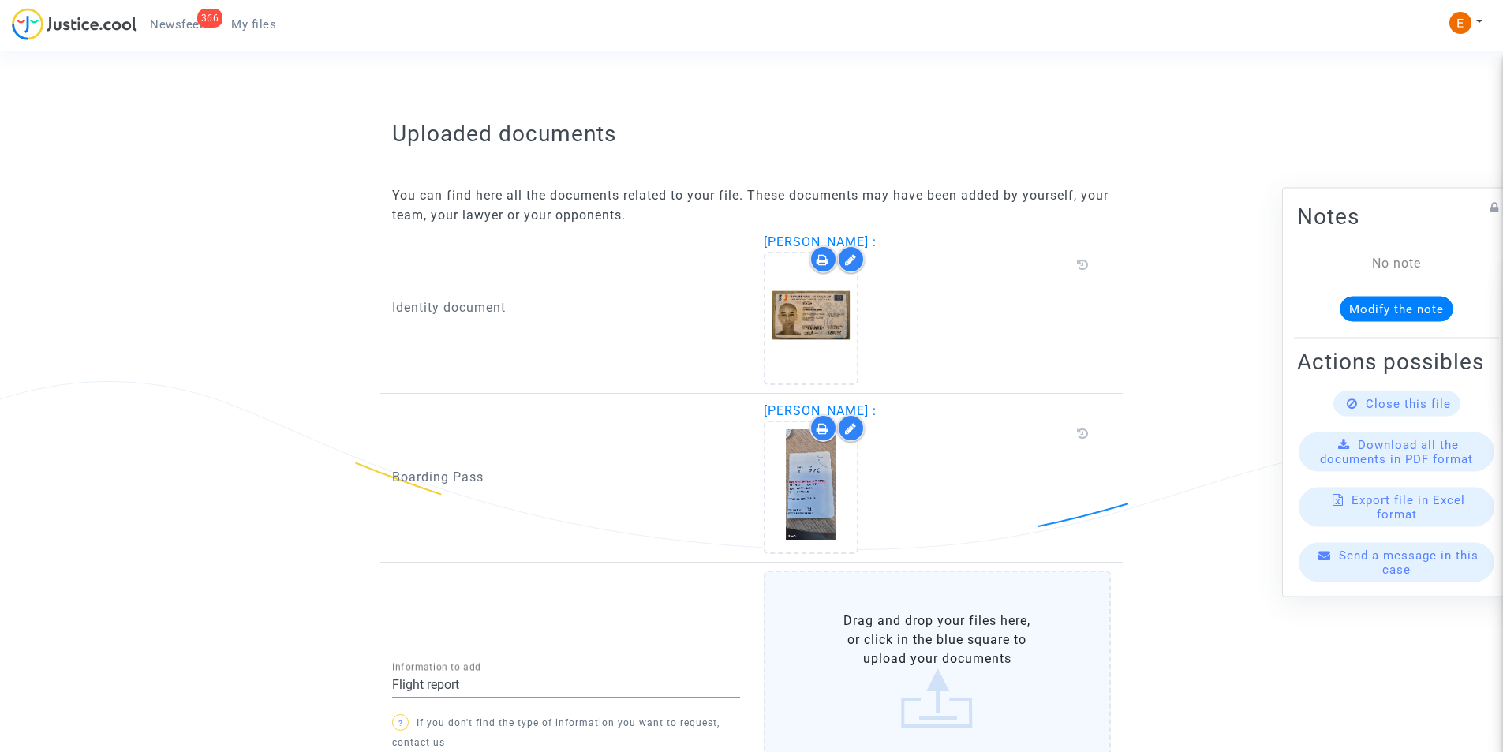
scroll to position [1022, 0]
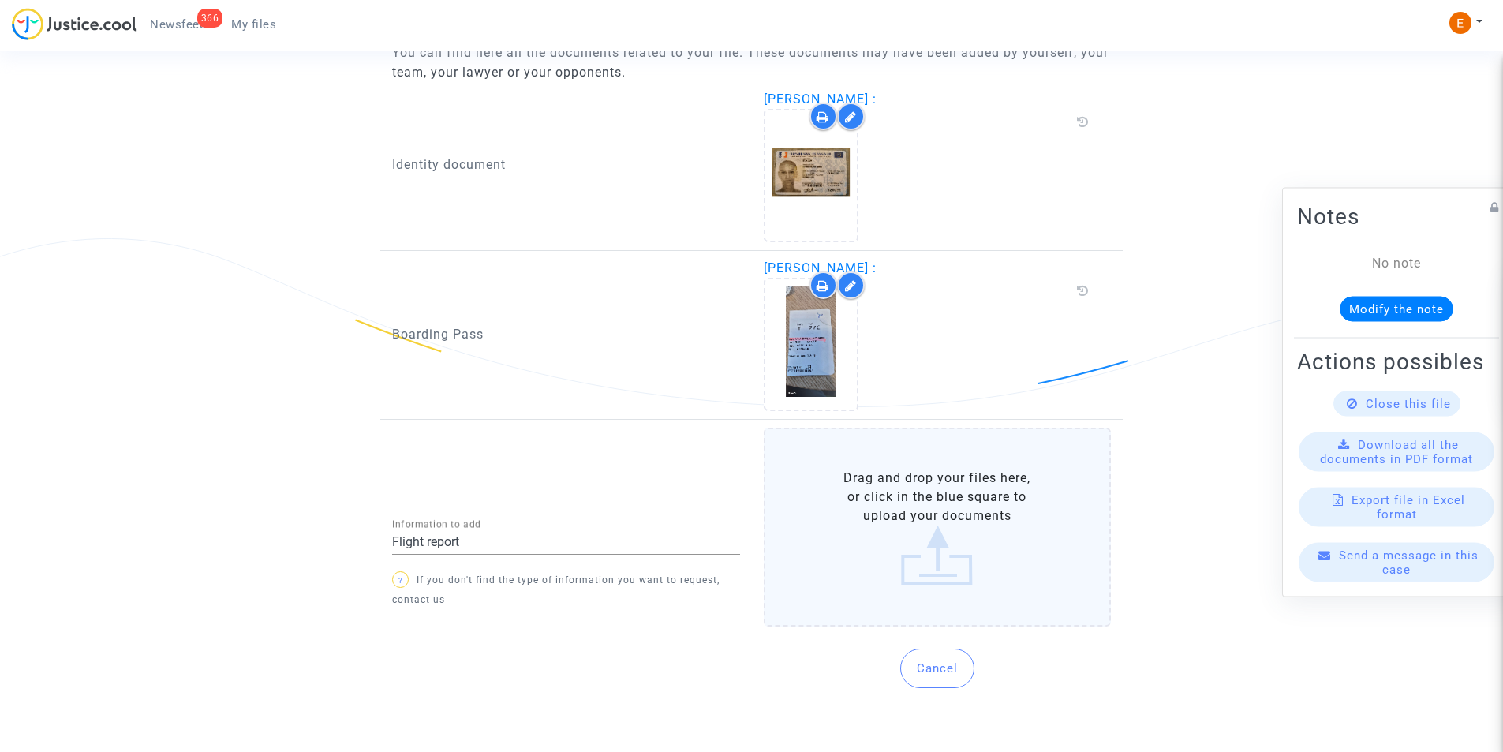
click at [882, 525] on label "Drag and drop your files here, or click in the blue square to upload your docum…" at bounding box center [938, 527] width 348 height 199
click at [0, 0] on input "Drag and drop your files here, or click in the blue square to upload your docum…" at bounding box center [0, 0] width 0 height 0
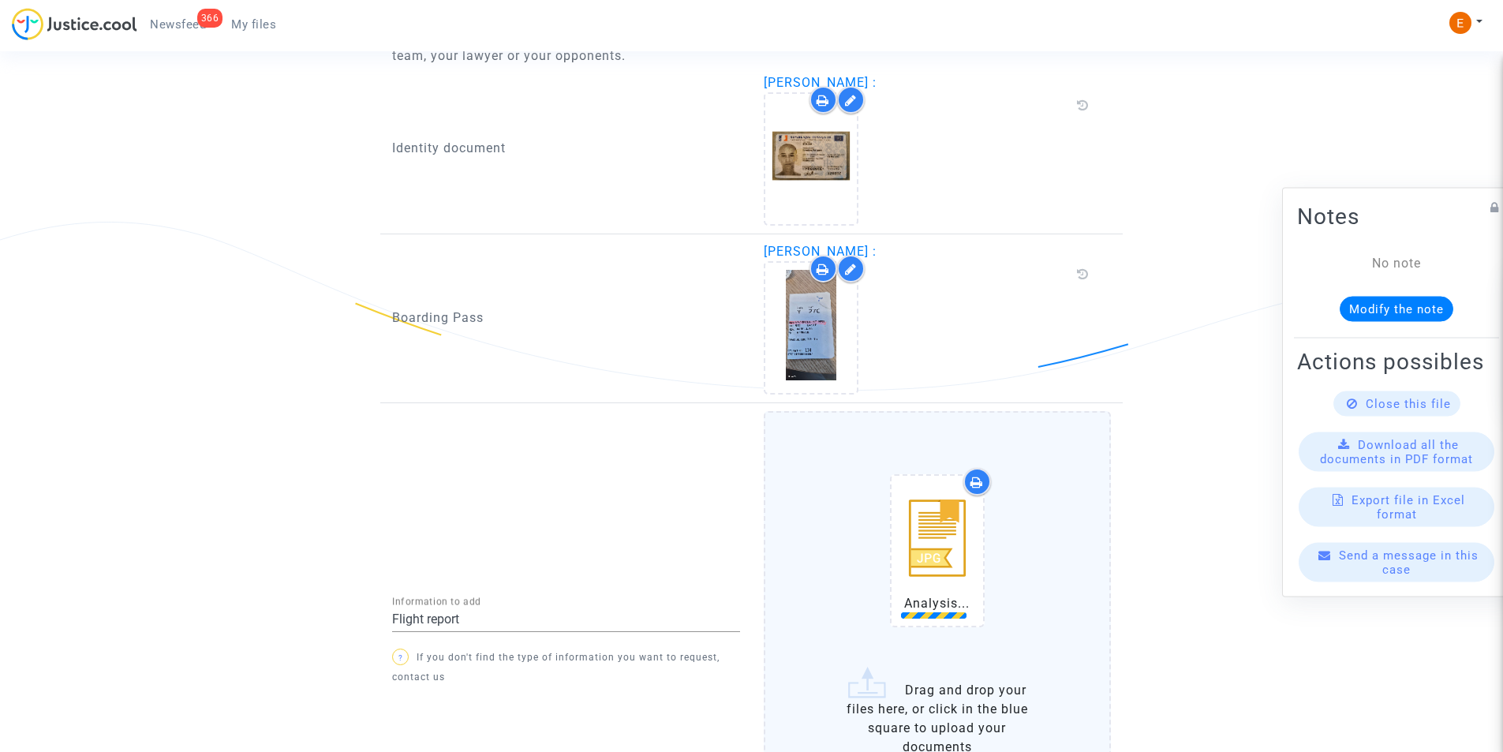
scroll to position [1210, 0]
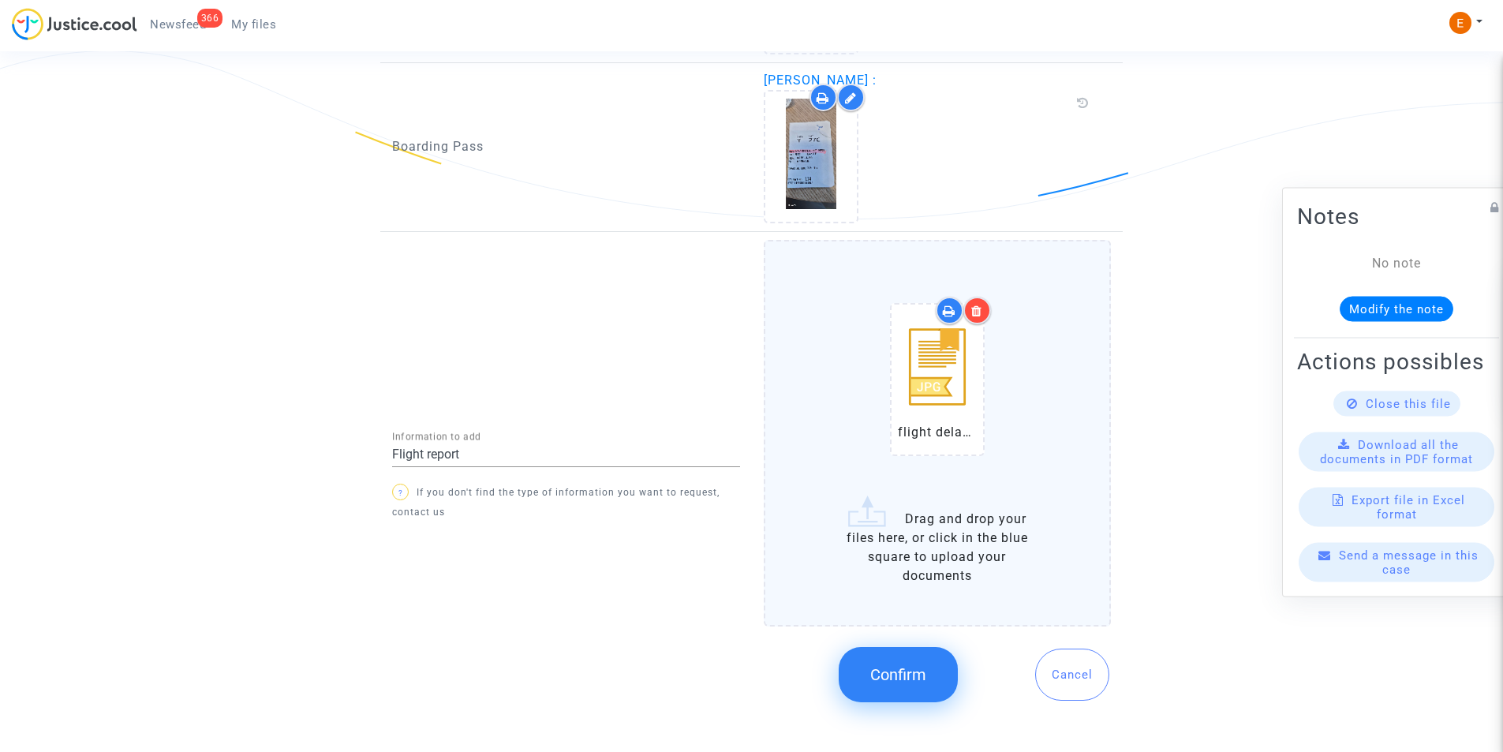
click at [891, 665] on span "Confirm" at bounding box center [898, 674] width 56 height 19
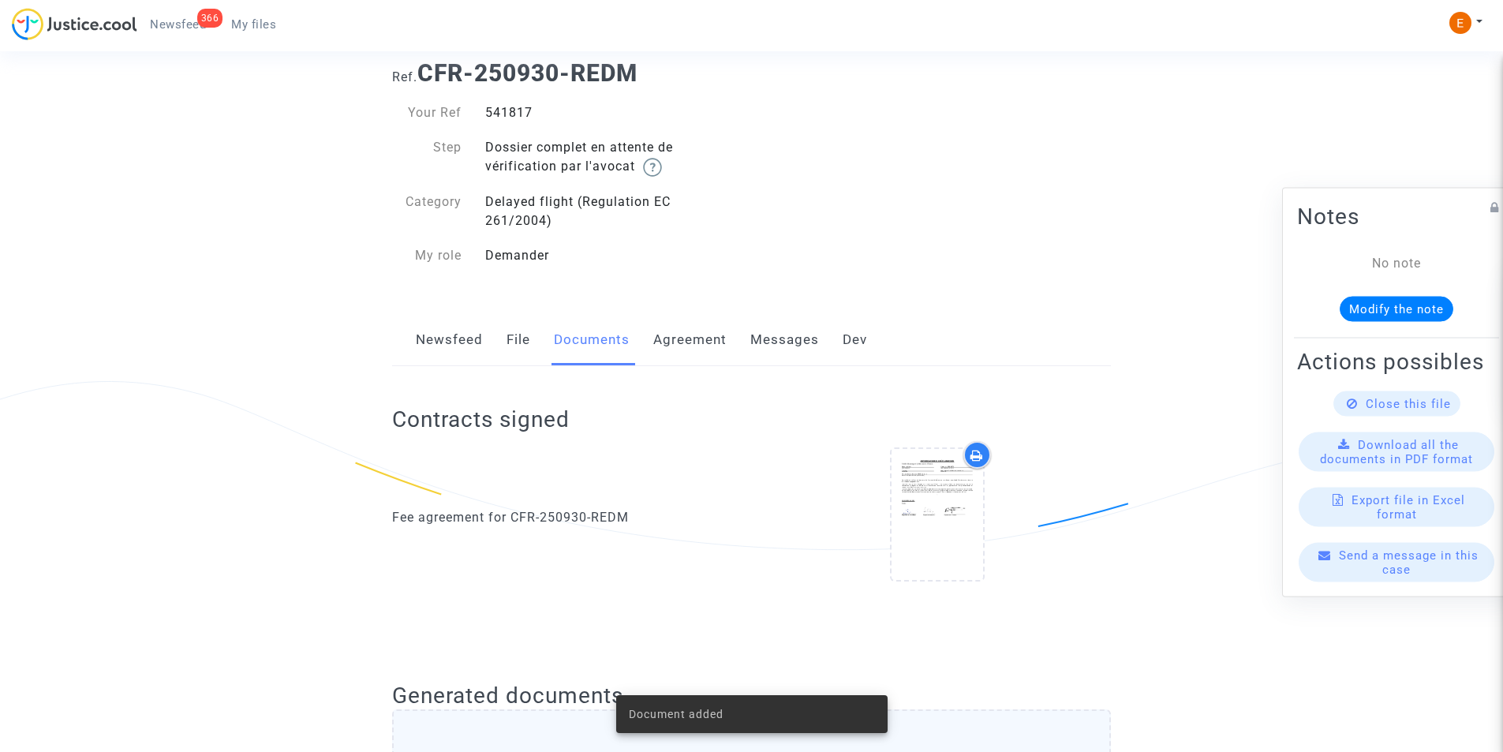
scroll to position [13, 0]
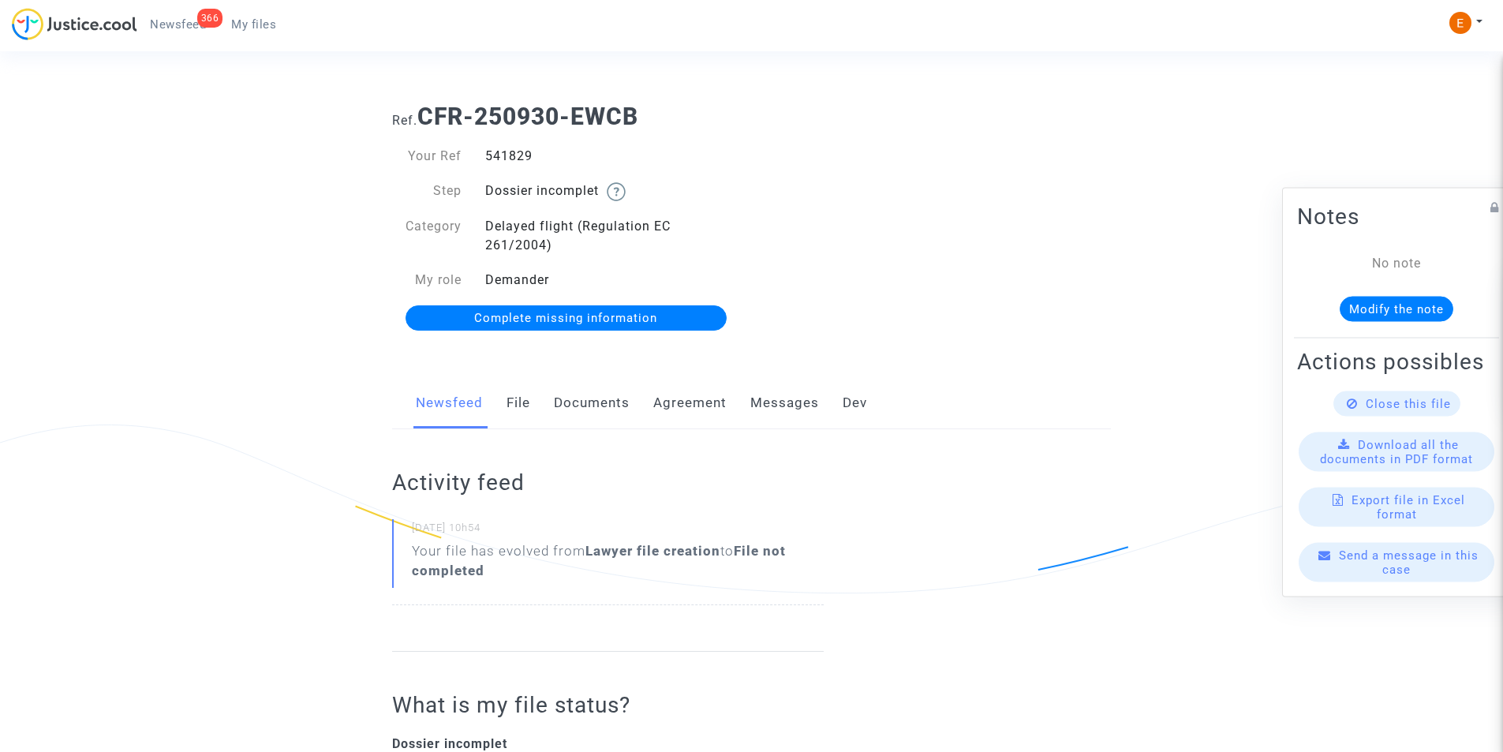
click at [581, 408] on link "Documents" at bounding box center [592, 403] width 76 height 52
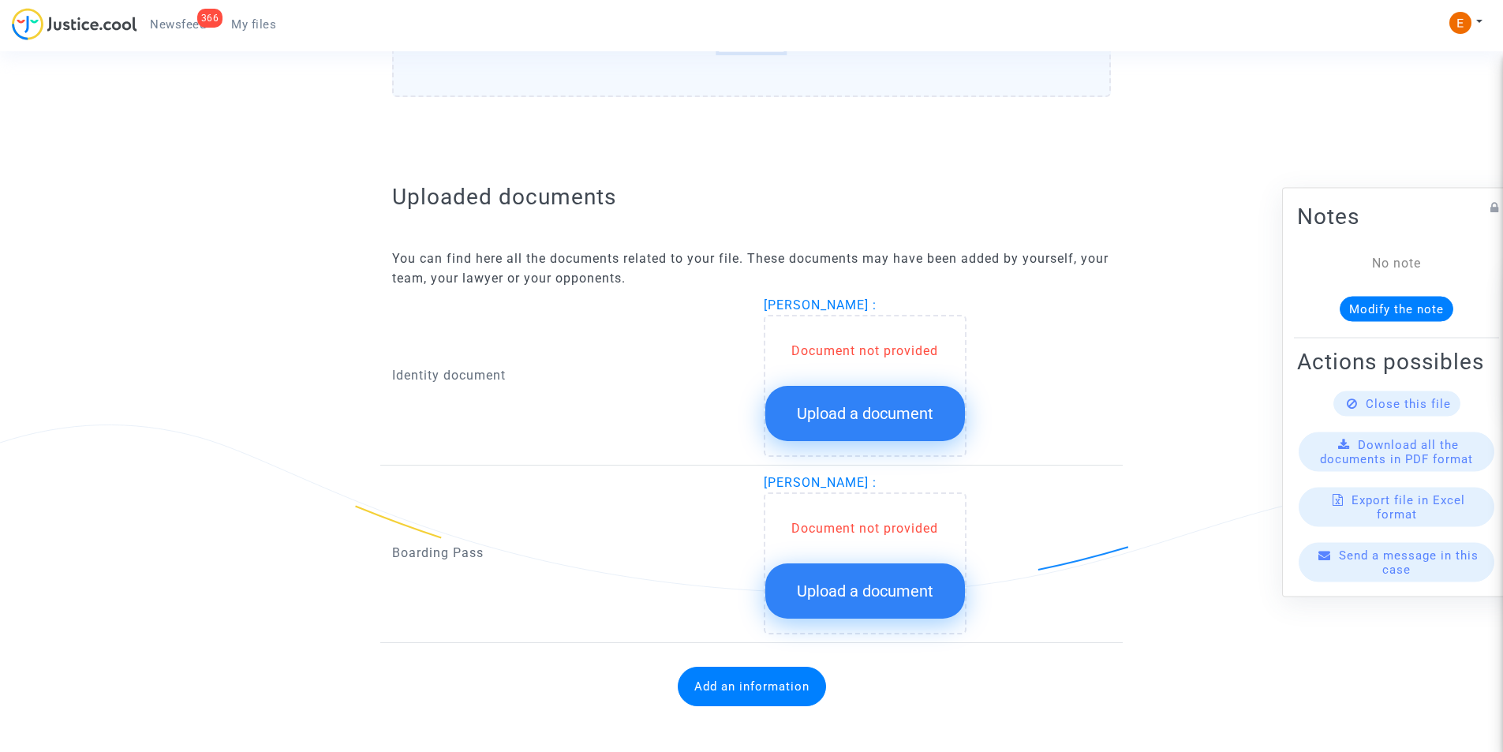
scroll to position [846, 0]
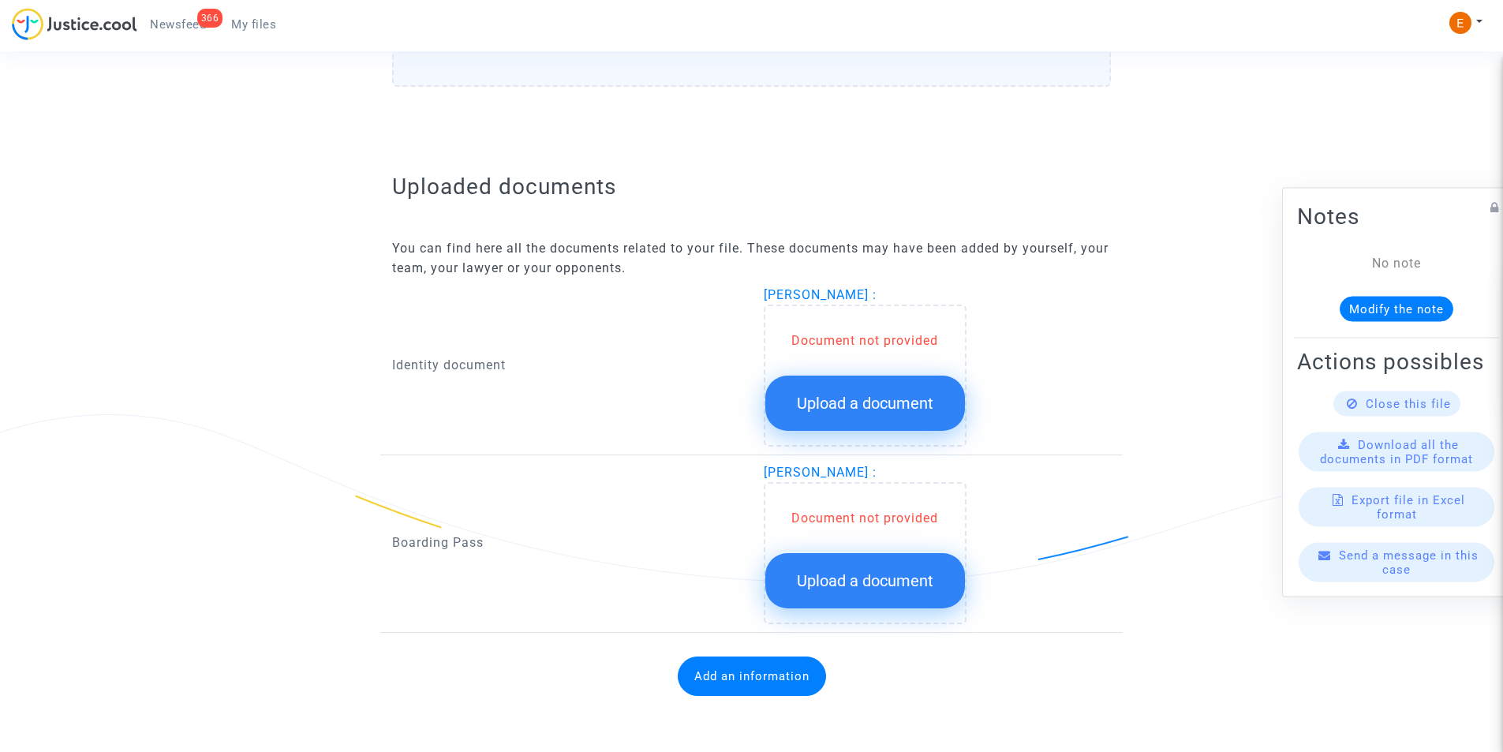
click at [873, 400] on span "Upload a document" at bounding box center [865, 403] width 136 height 19
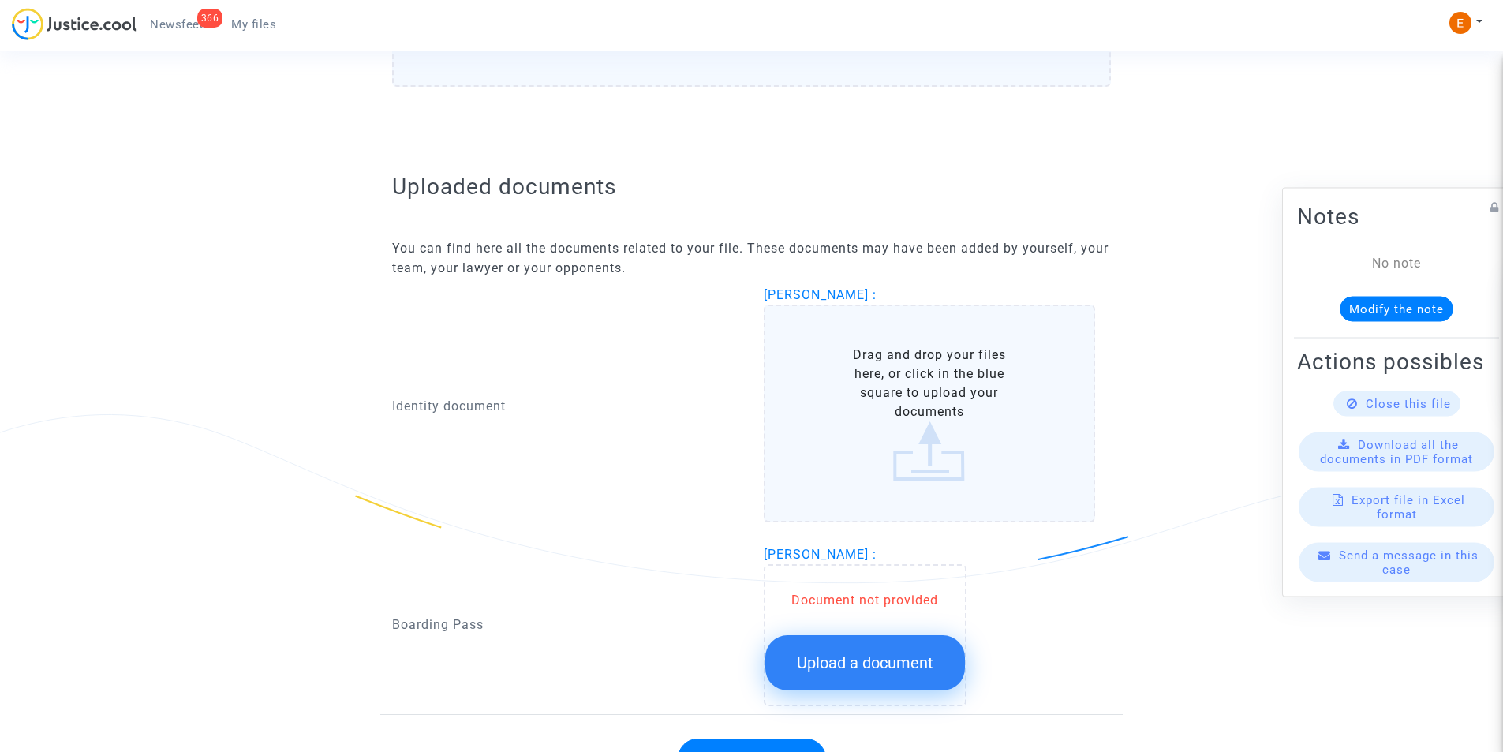
click at [875, 390] on label "Drag and drop your files here, or click in the blue square to upload your docum…" at bounding box center [930, 414] width 332 height 218
click at [0, 0] on input "Drag and drop your files here, or click in the blue square to upload your docum…" at bounding box center [0, 0] width 0 height 0
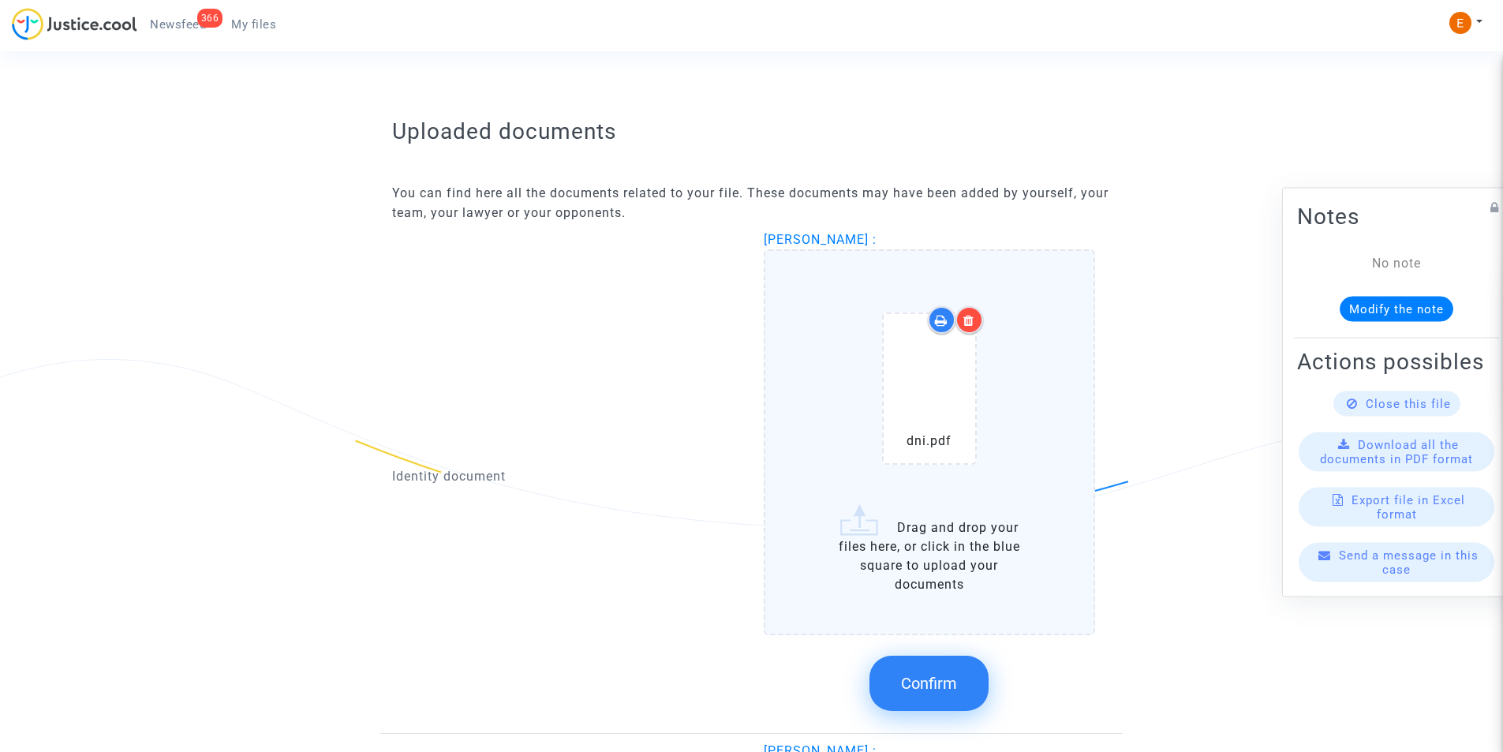
scroll to position [925, 0]
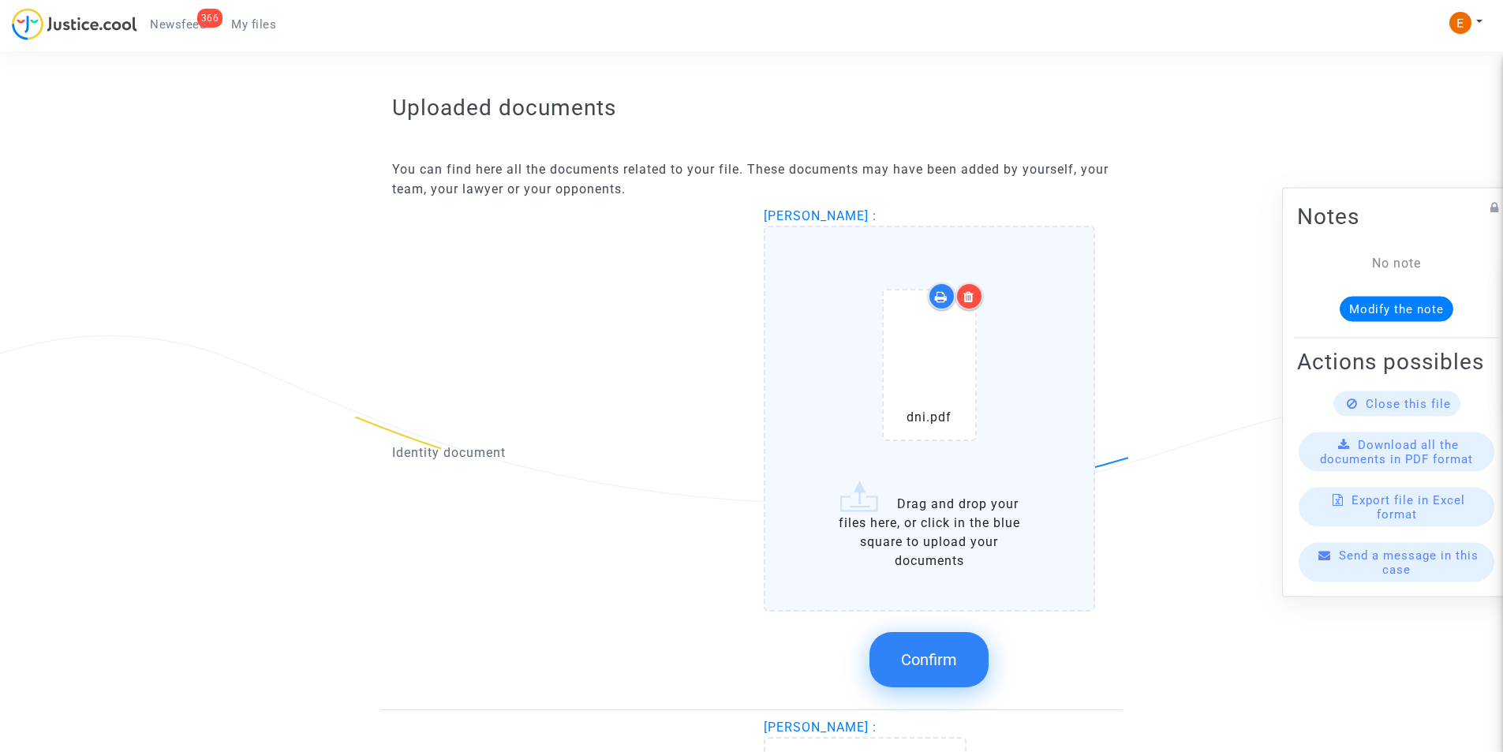
click at [937, 671] on button "Confirm" at bounding box center [928, 659] width 119 height 55
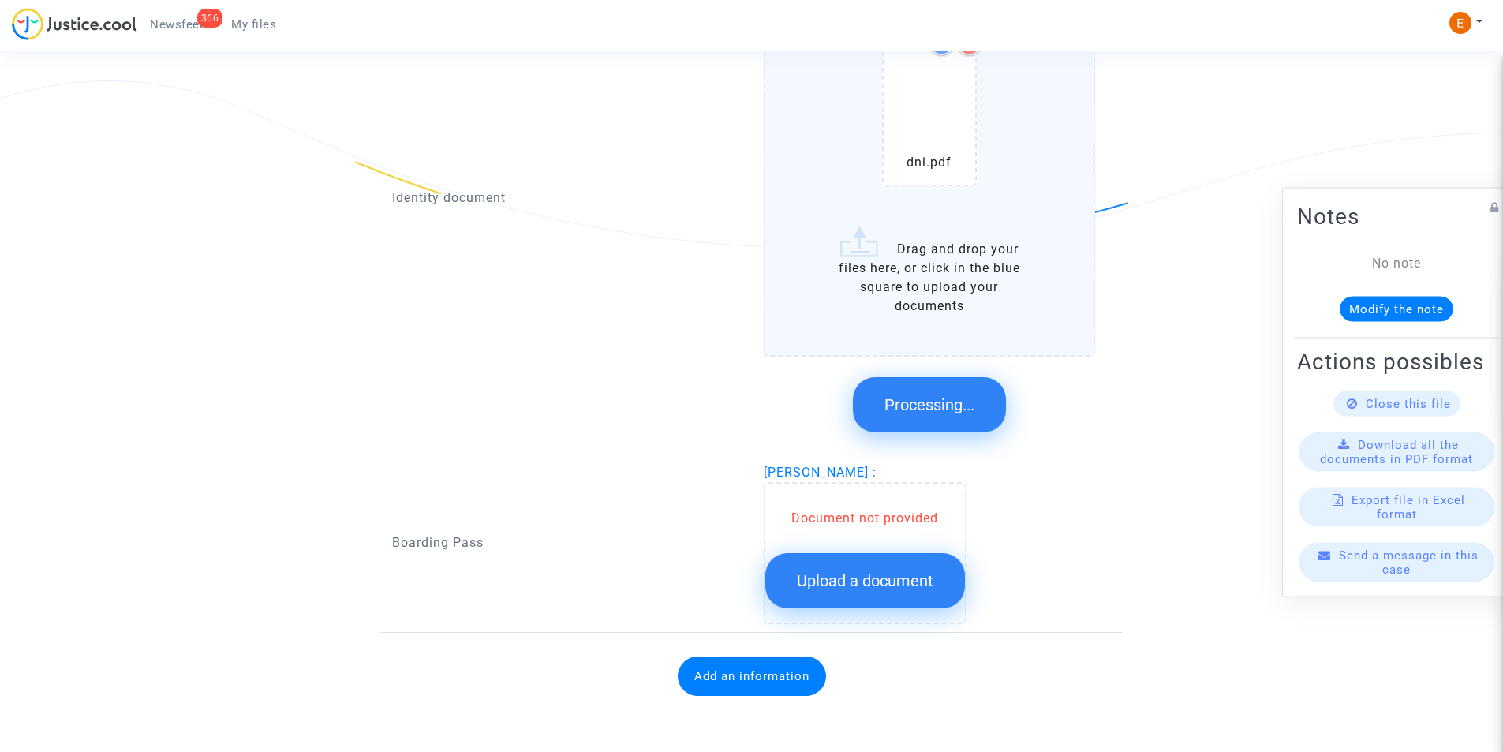
scroll to position [838, 0]
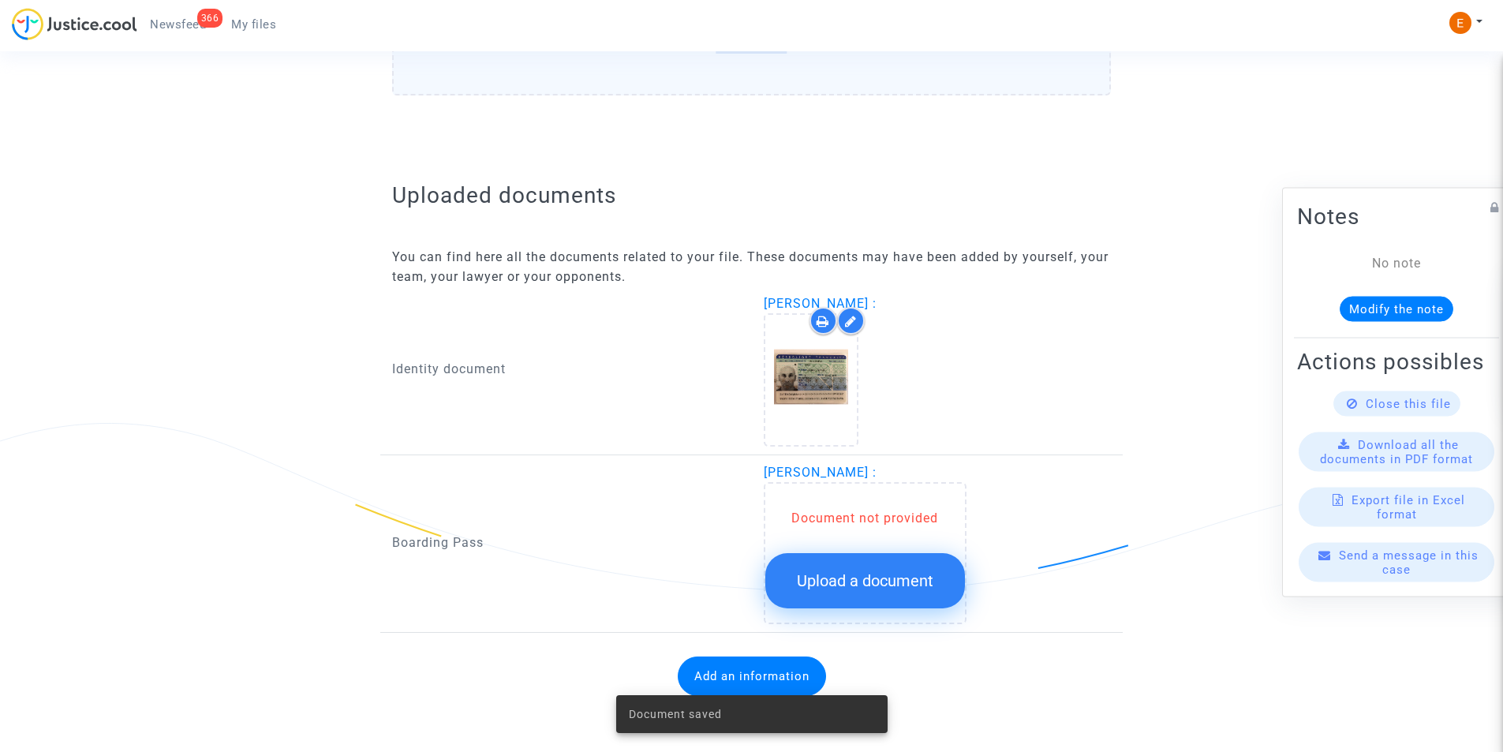
click at [813, 575] on span "Upload a document" at bounding box center [865, 580] width 136 height 19
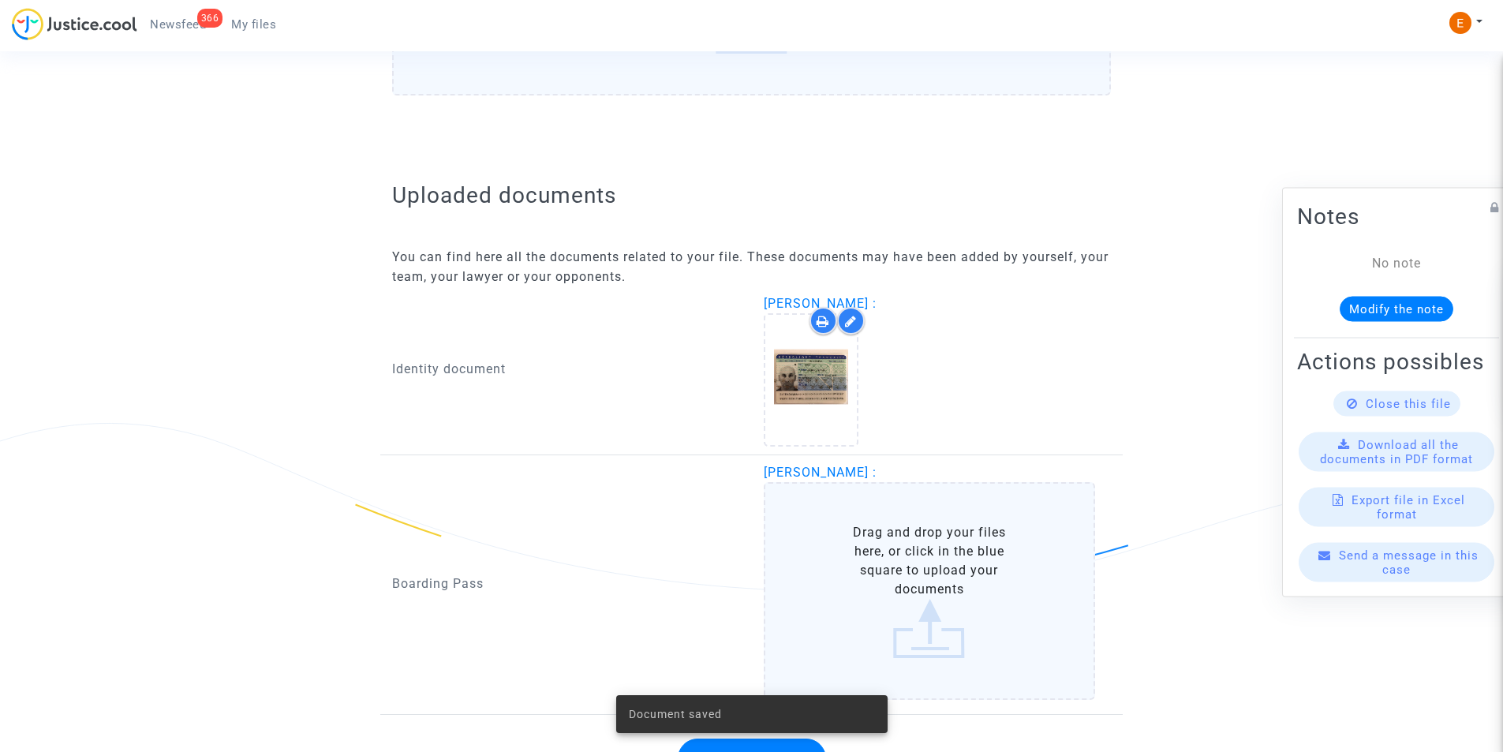
click at [835, 559] on label "Drag and drop your files here, or click in the blue square to upload your docum…" at bounding box center [930, 591] width 332 height 218
click at [0, 0] on input "Drag and drop your files here, or click in the blue square to upload your docum…" at bounding box center [0, 0] width 0 height 0
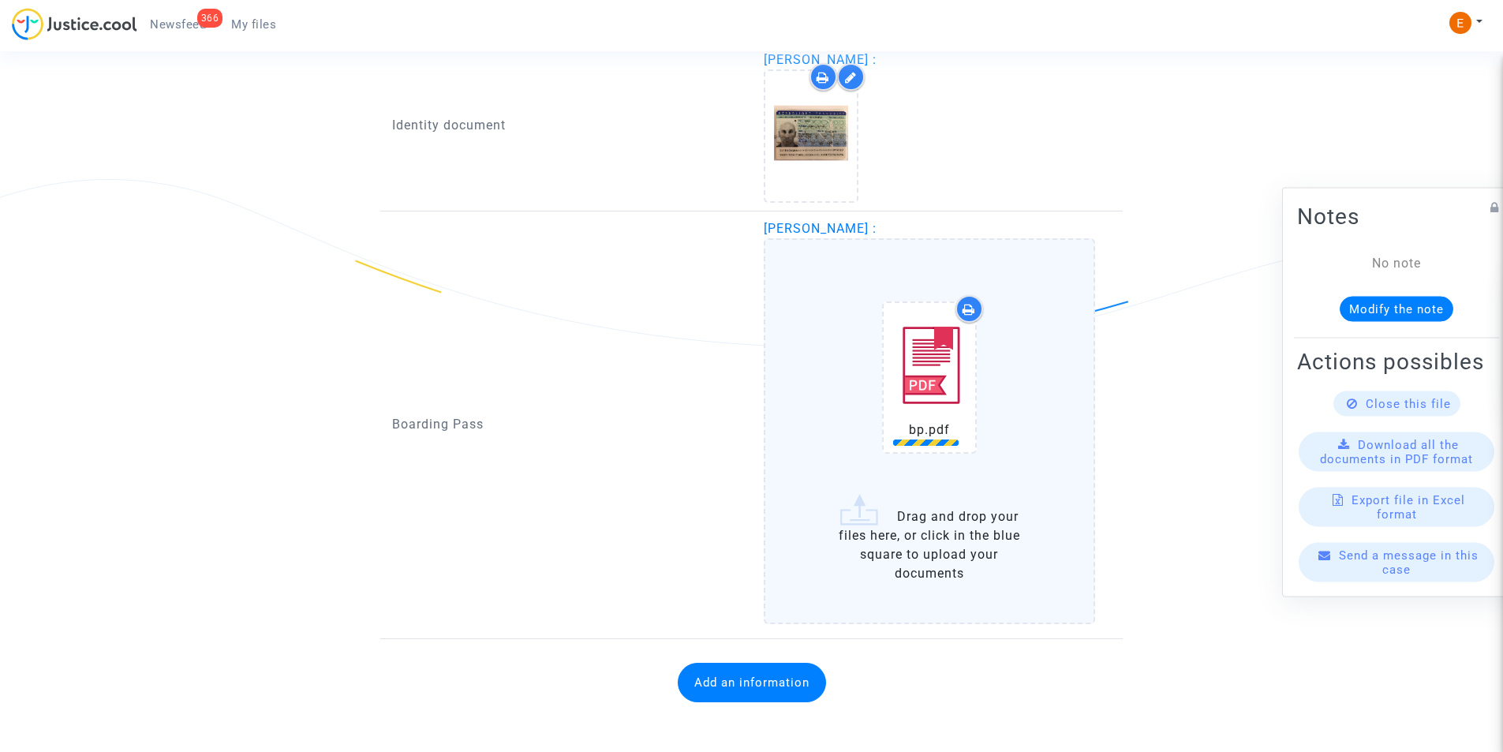
scroll to position [1088, 0]
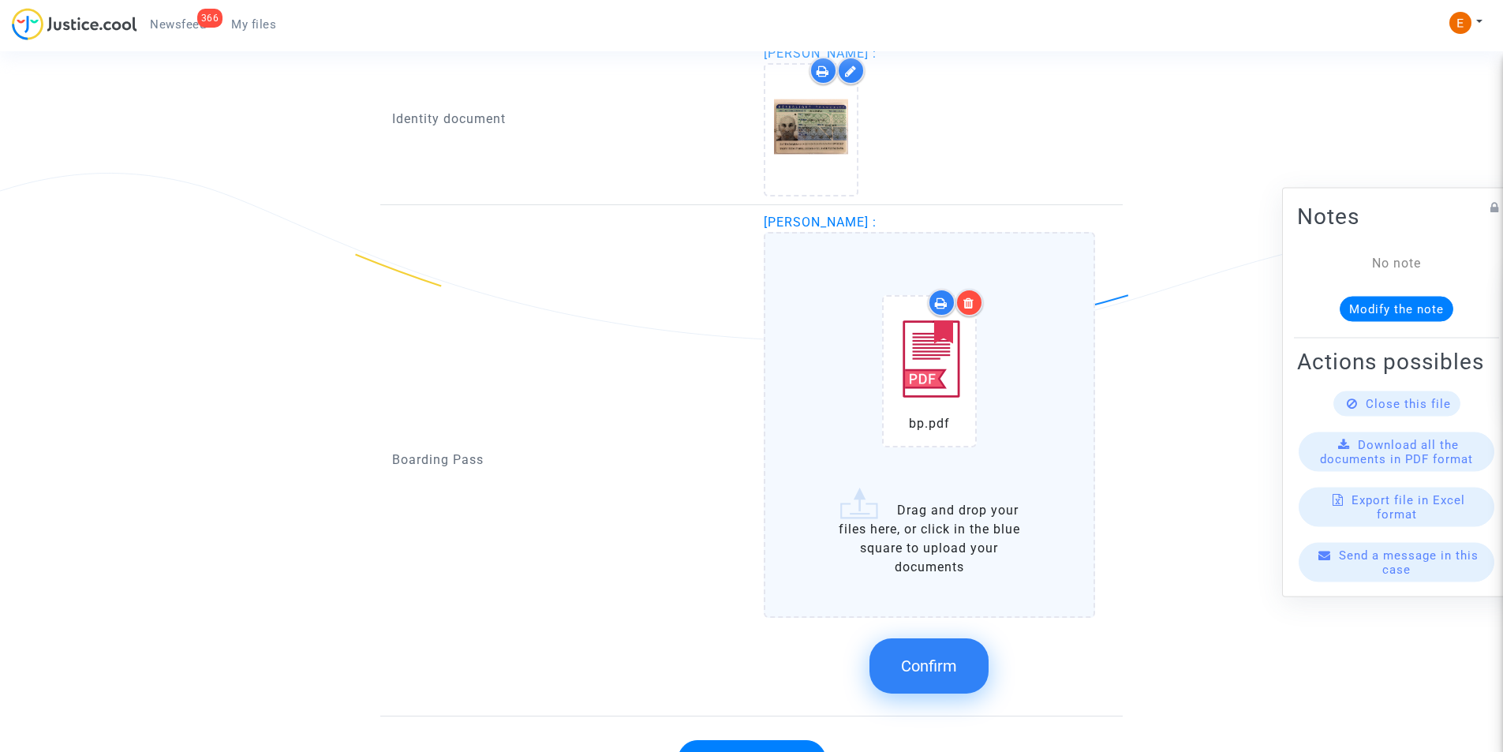
click at [910, 659] on span "Confirm" at bounding box center [929, 665] width 56 height 19
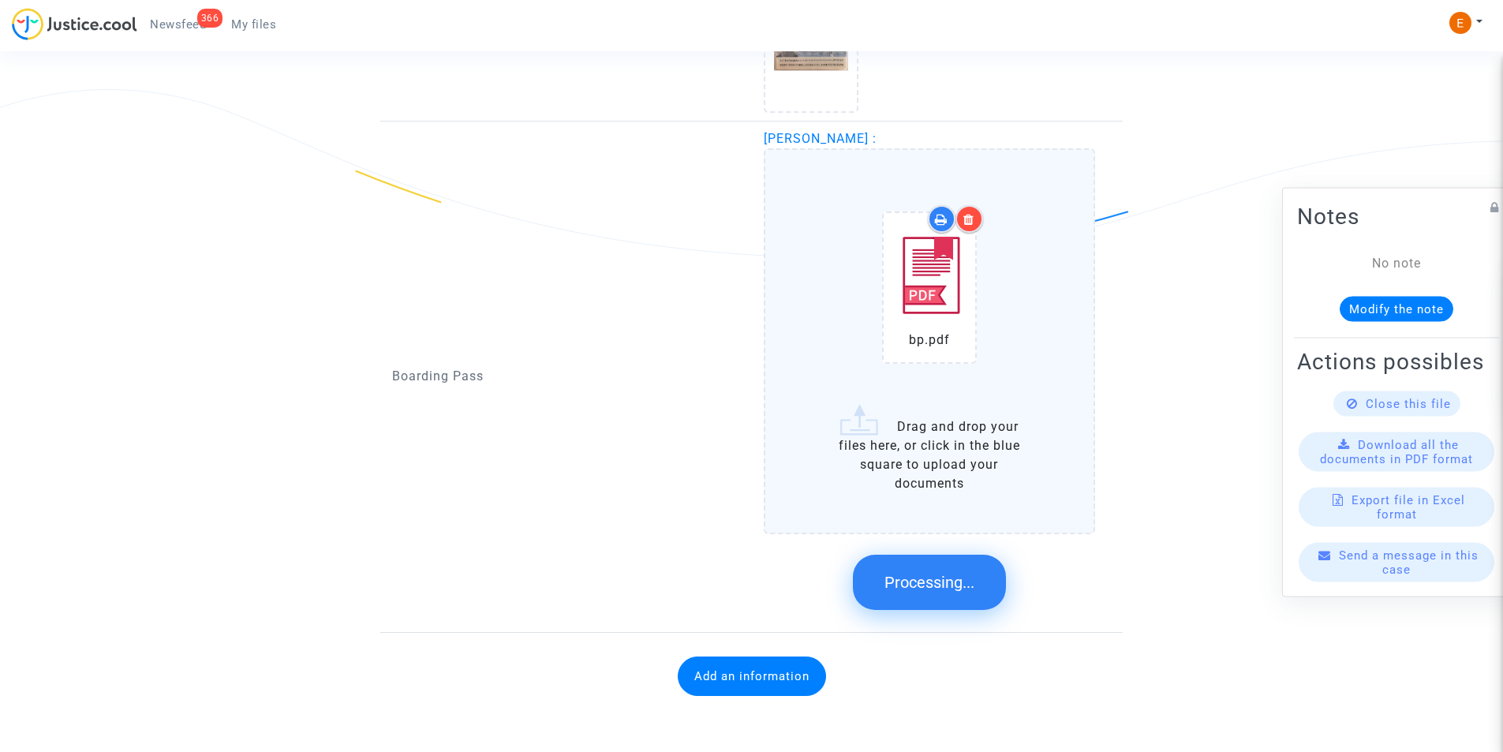
scroll to position [829, 0]
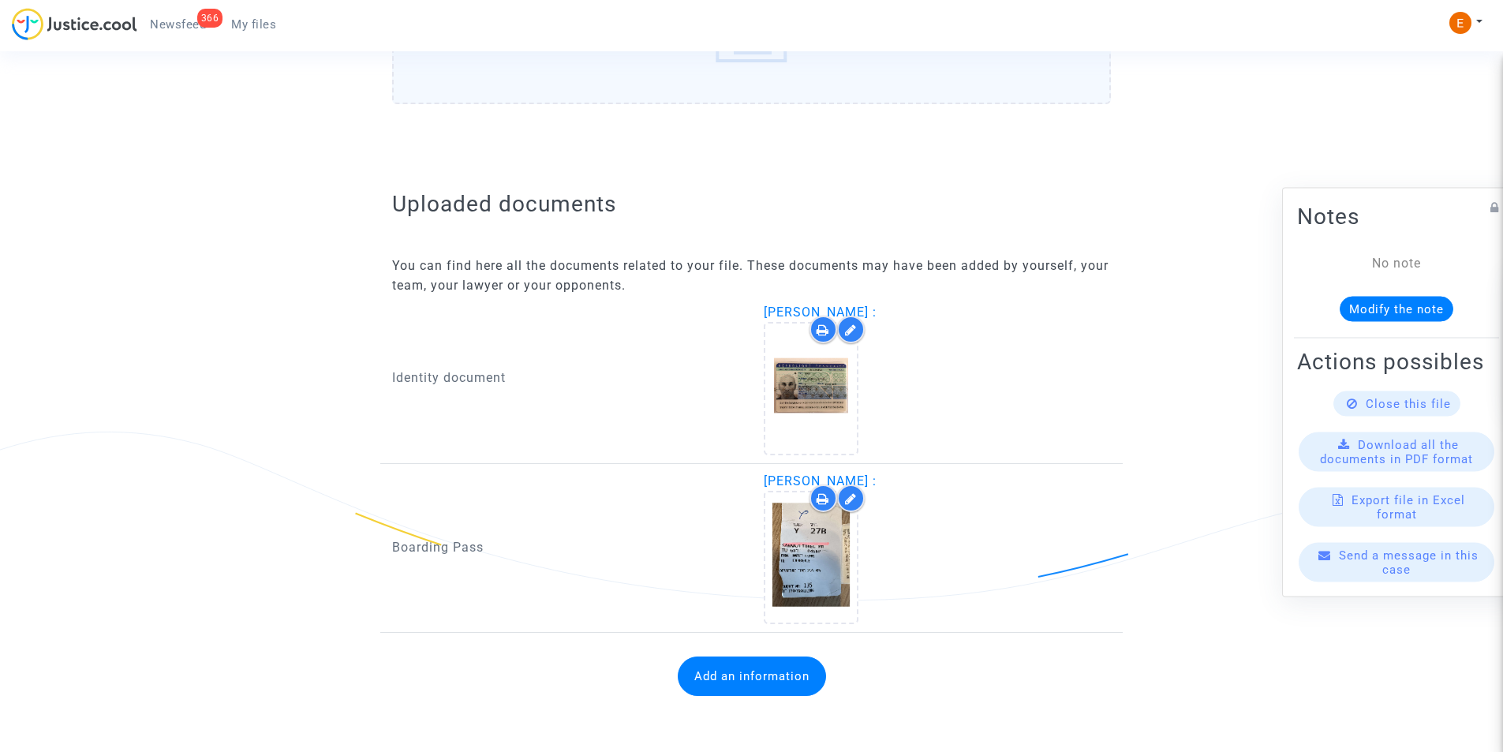
click at [748, 672] on button "Add an information" at bounding box center [752, 675] width 148 height 39
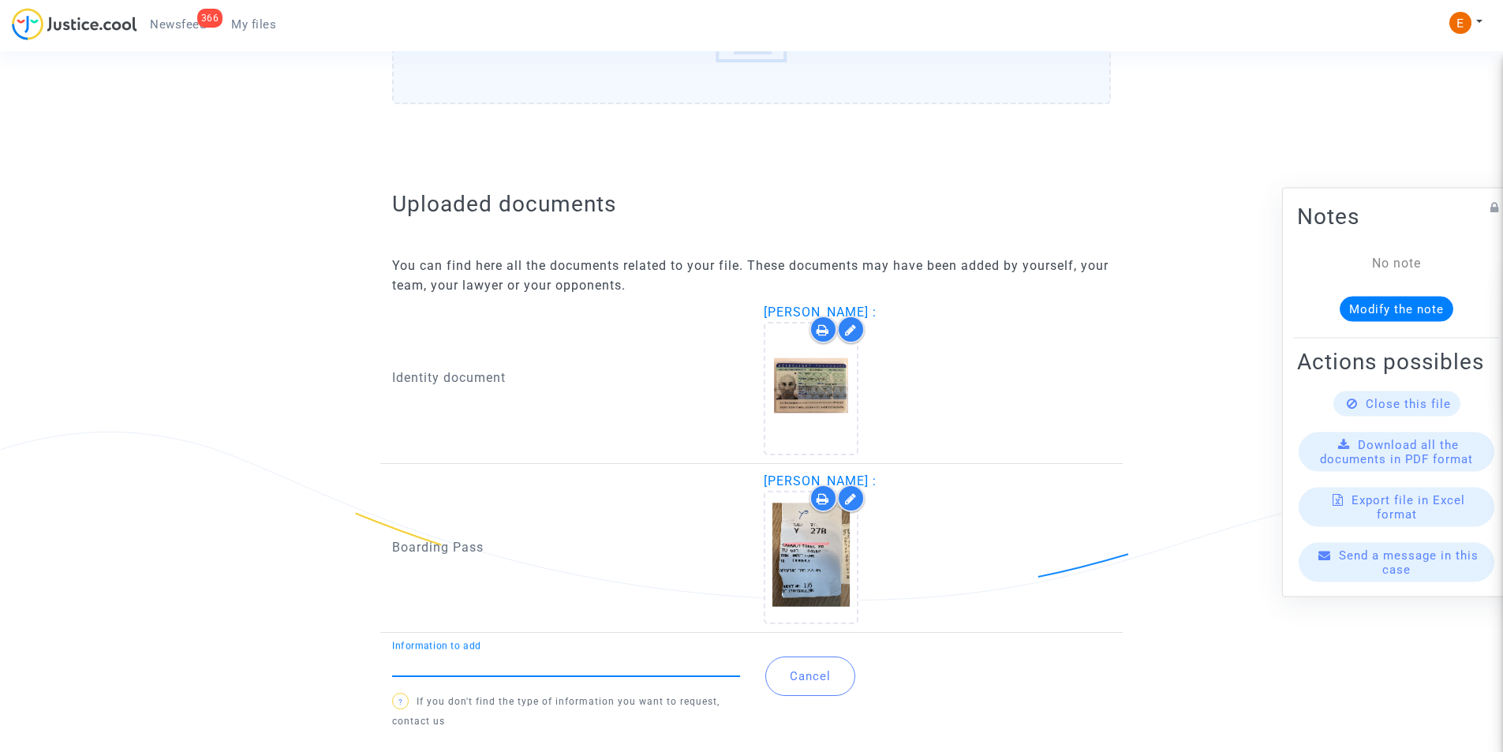
click at [573, 663] on input "Information to add" at bounding box center [566, 663] width 348 height 14
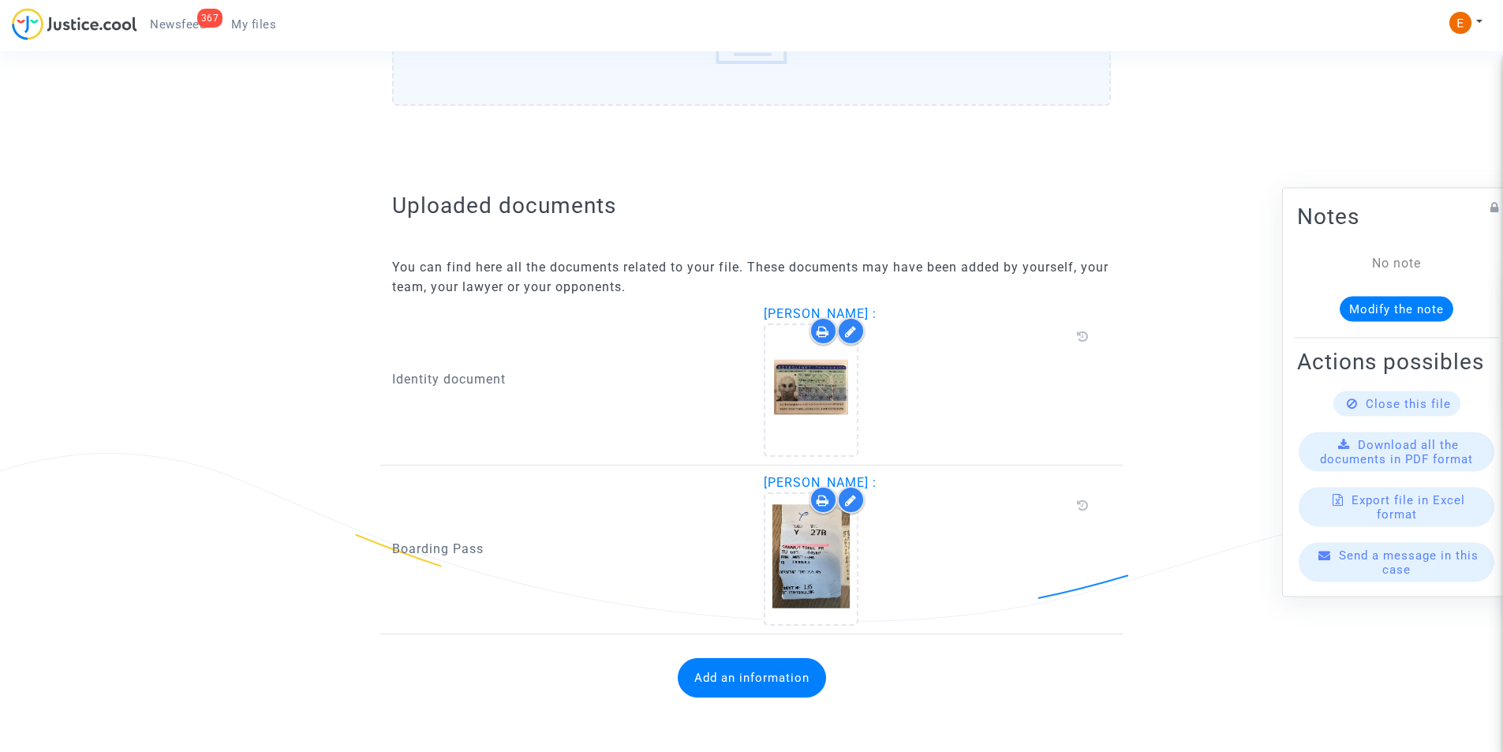
scroll to position [809, 0]
click at [773, 671] on button "Add an information" at bounding box center [752, 675] width 148 height 39
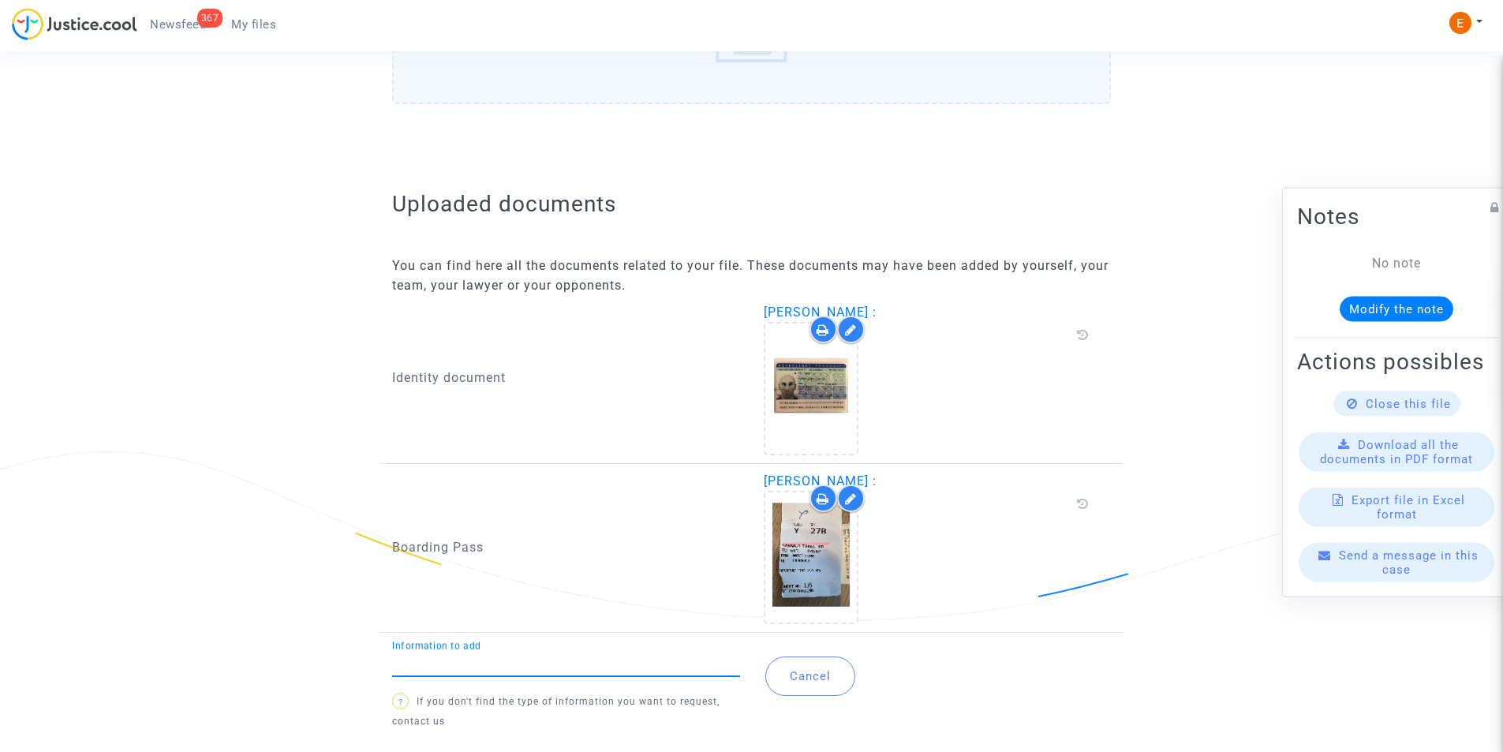
drag, startPoint x: 544, startPoint y: 662, endPoint x: 542, endPoint y: 674, distance: 11.9
click at [544, 662] on input "Information to add" at bounding box center [566, 663] width 348 height 14
type input "Flight report"
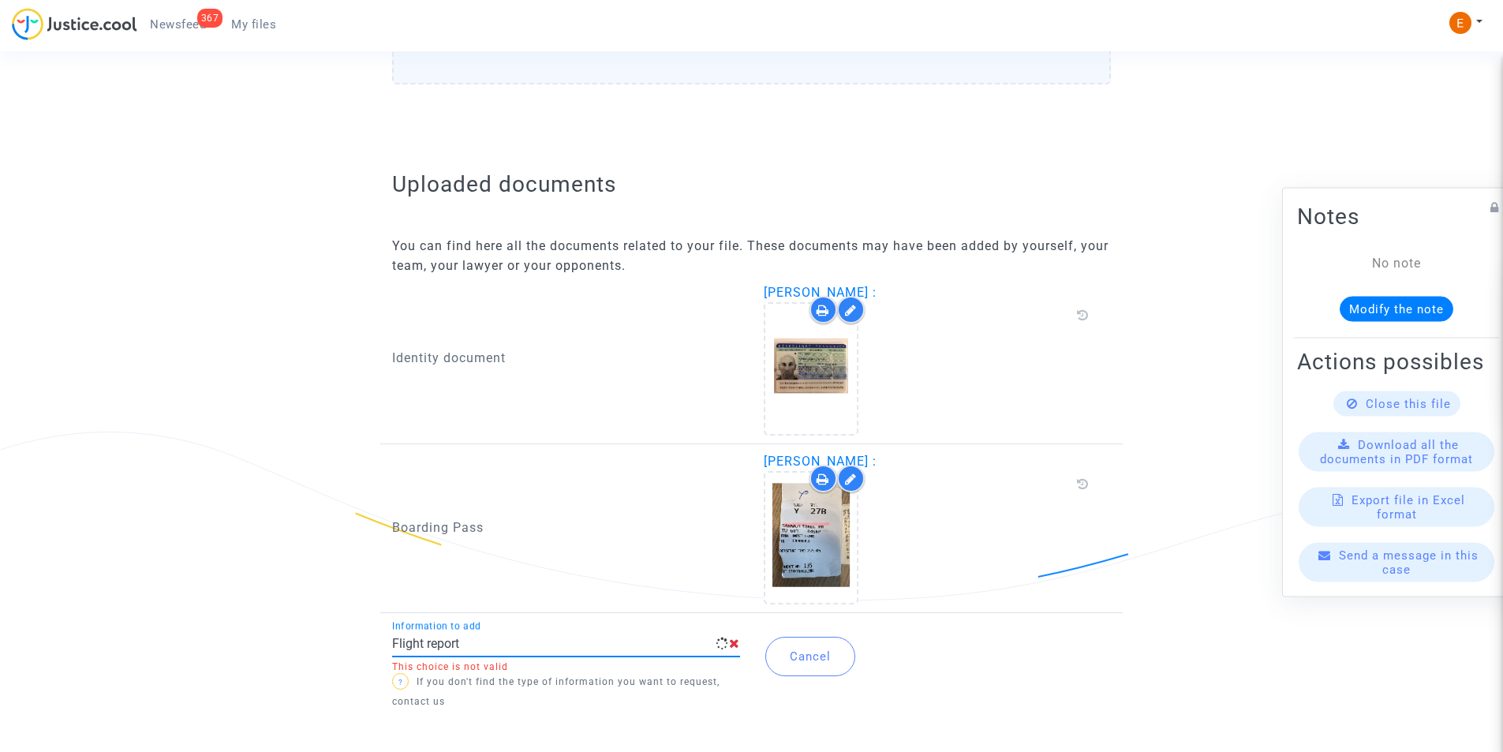
scroll to position [840, 0]
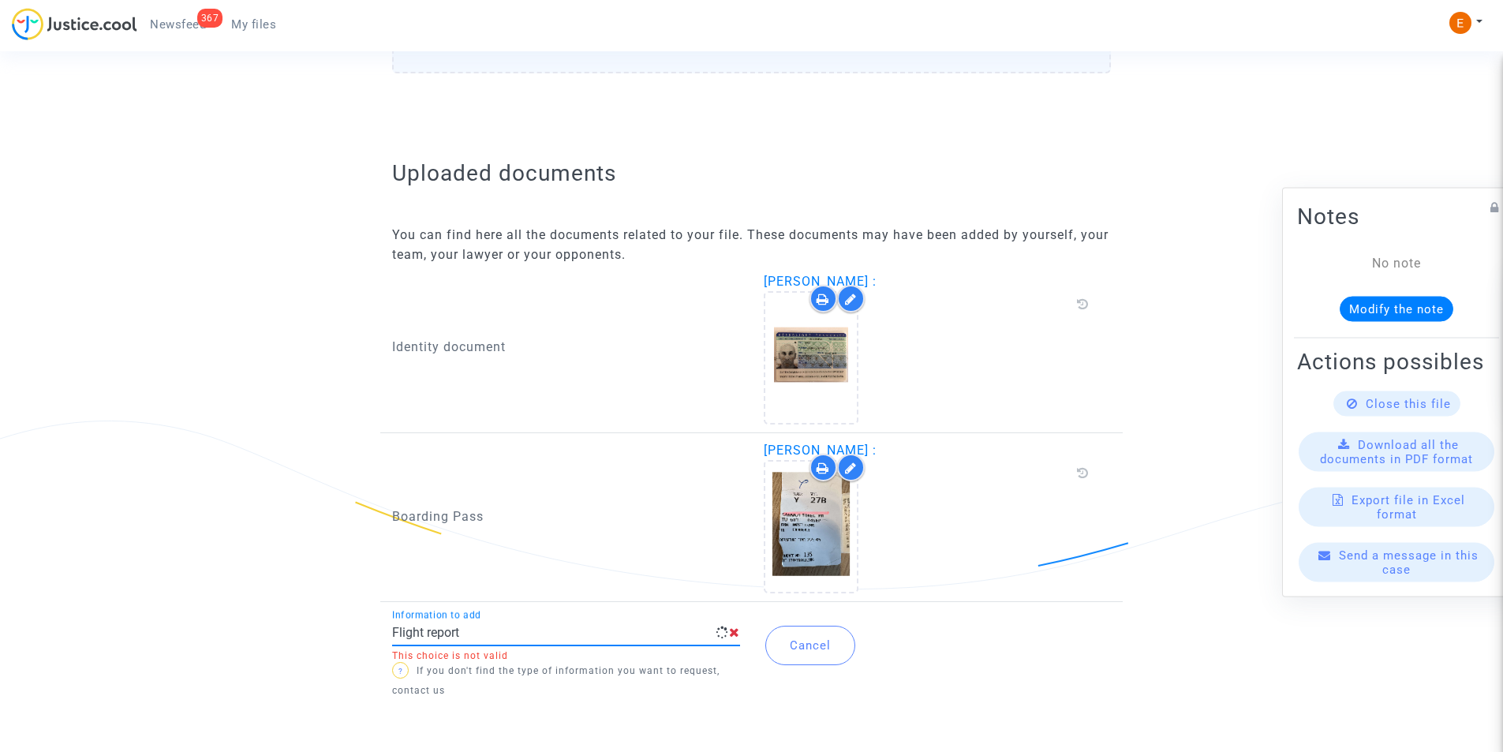
click at [521, 633] on input "Flight report" at bounding box center [553, 633] width 323 height 14
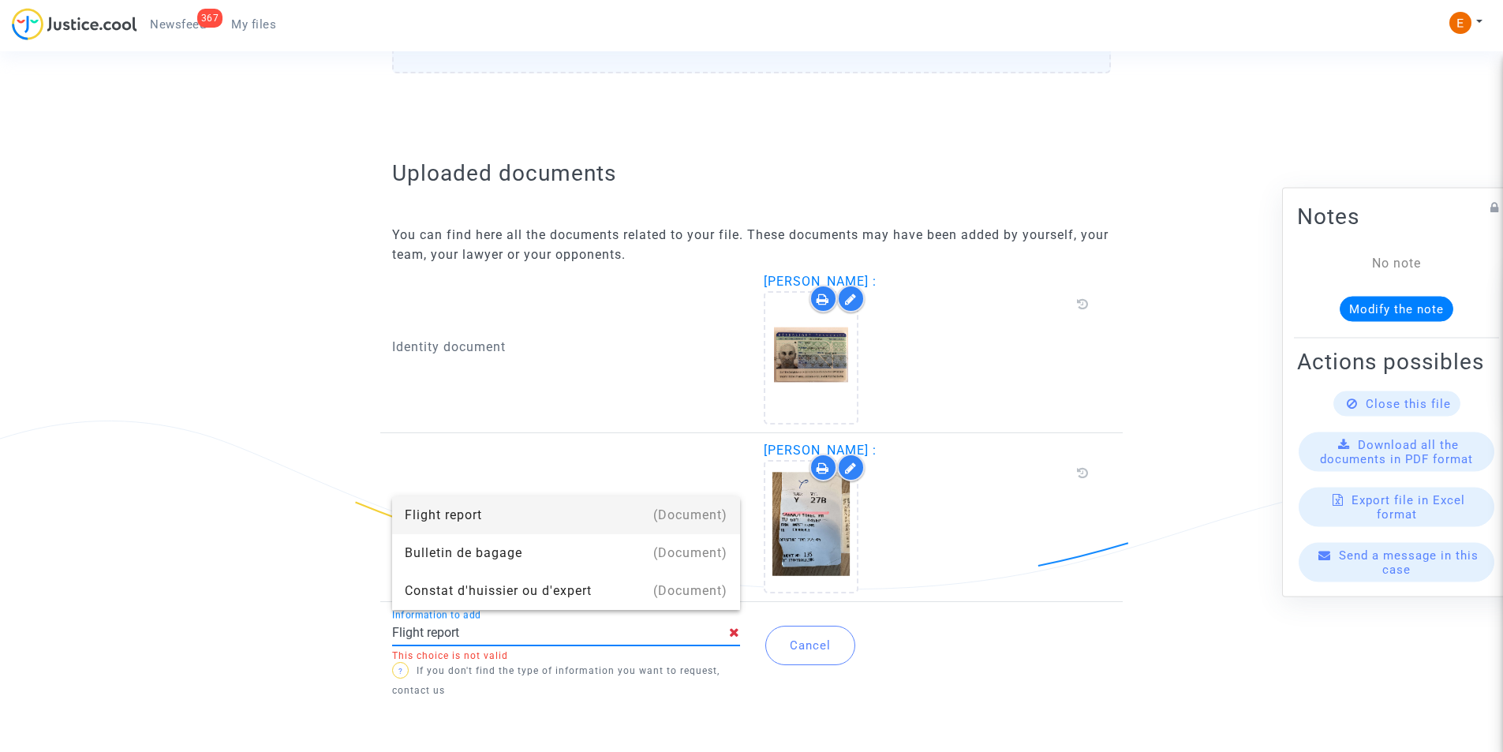
click at [494, 519] on div "Flight report" at bounding box center [566, 515] width 323 height 38
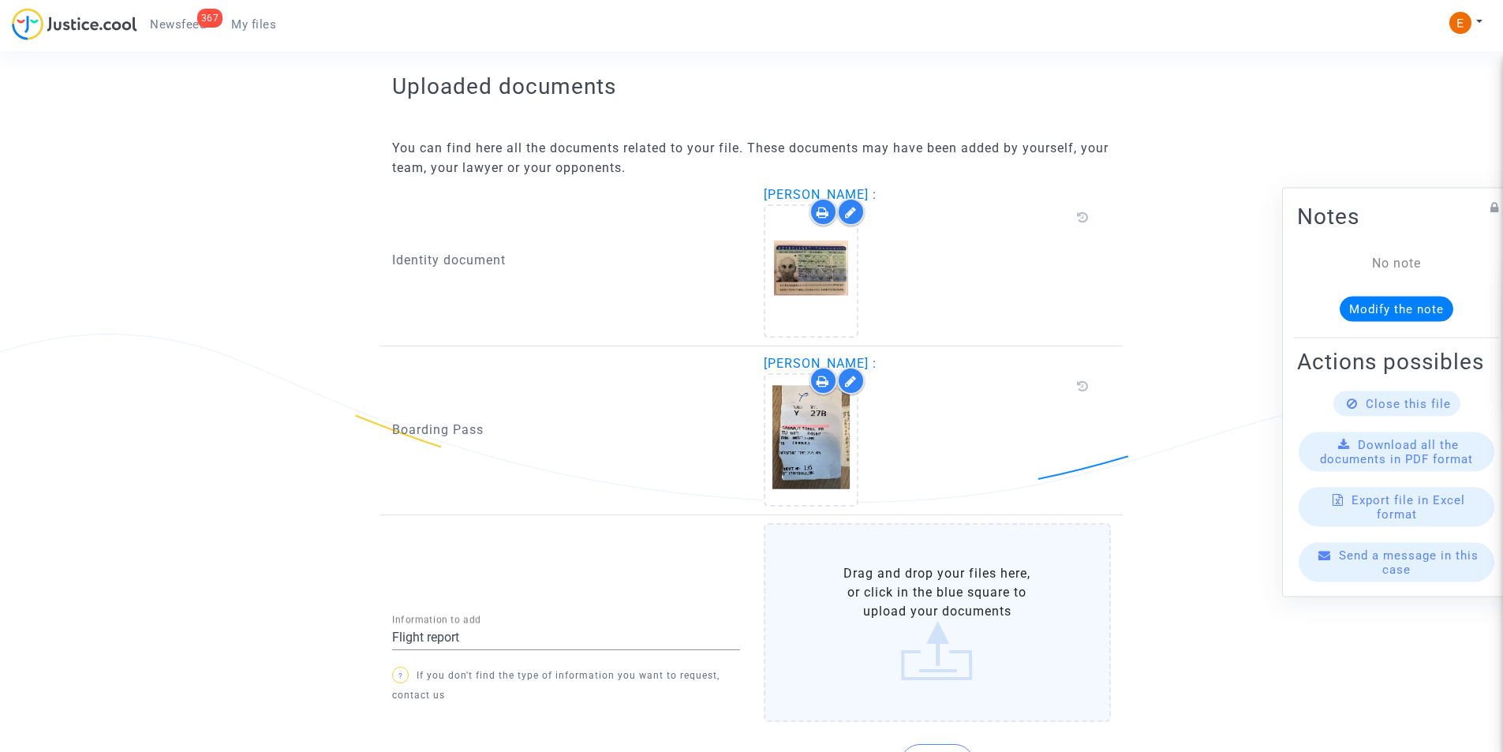
scroll to position [1022, 0]
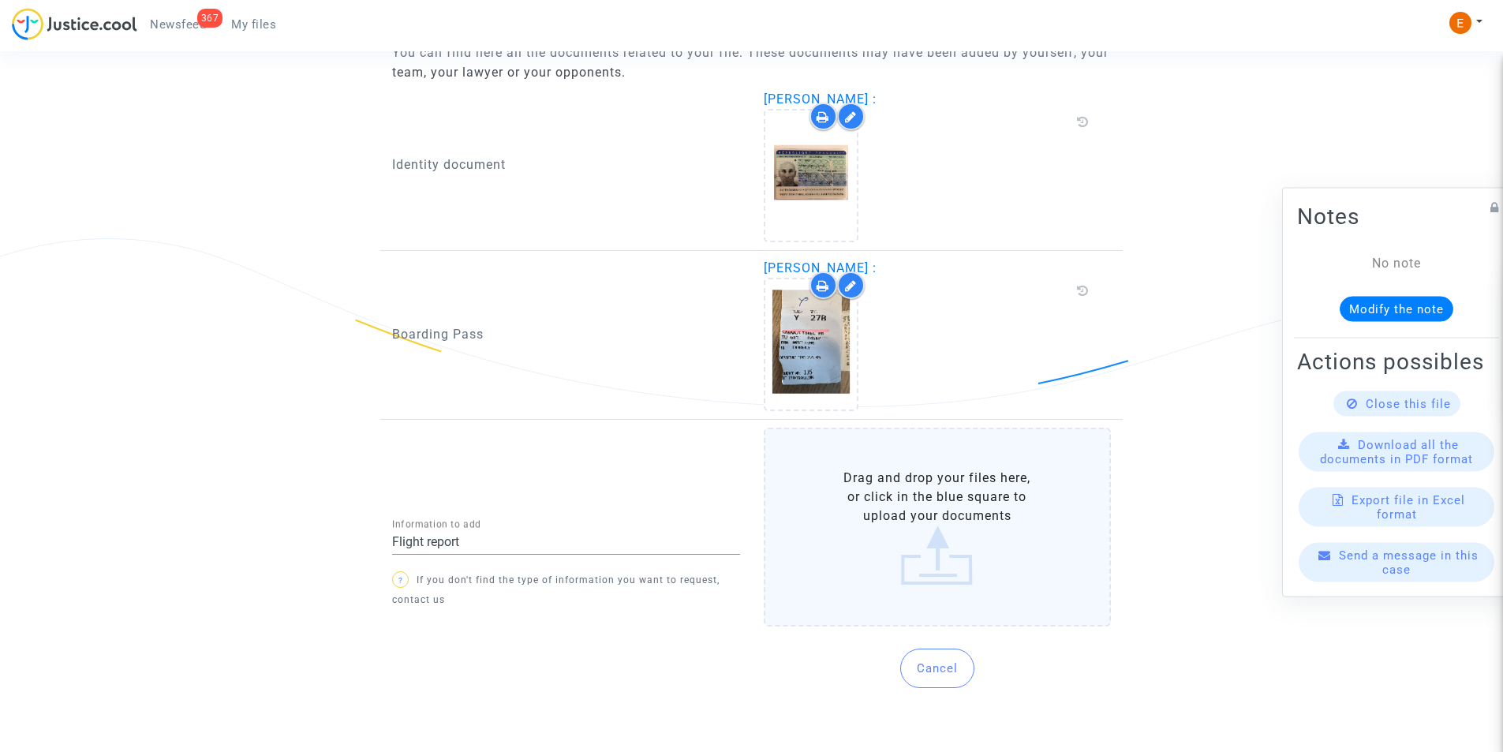
click at [887, 483] on label "Drag and drop your files here, or click in the blue square to upload your docum…" at bounding box center [938, 527] width 348 height 199
click at [0, 0] on input "Drag and drop your files here, or click in the blue square to upload your docum…" at bounding box center [0, 0] width 0 height 0
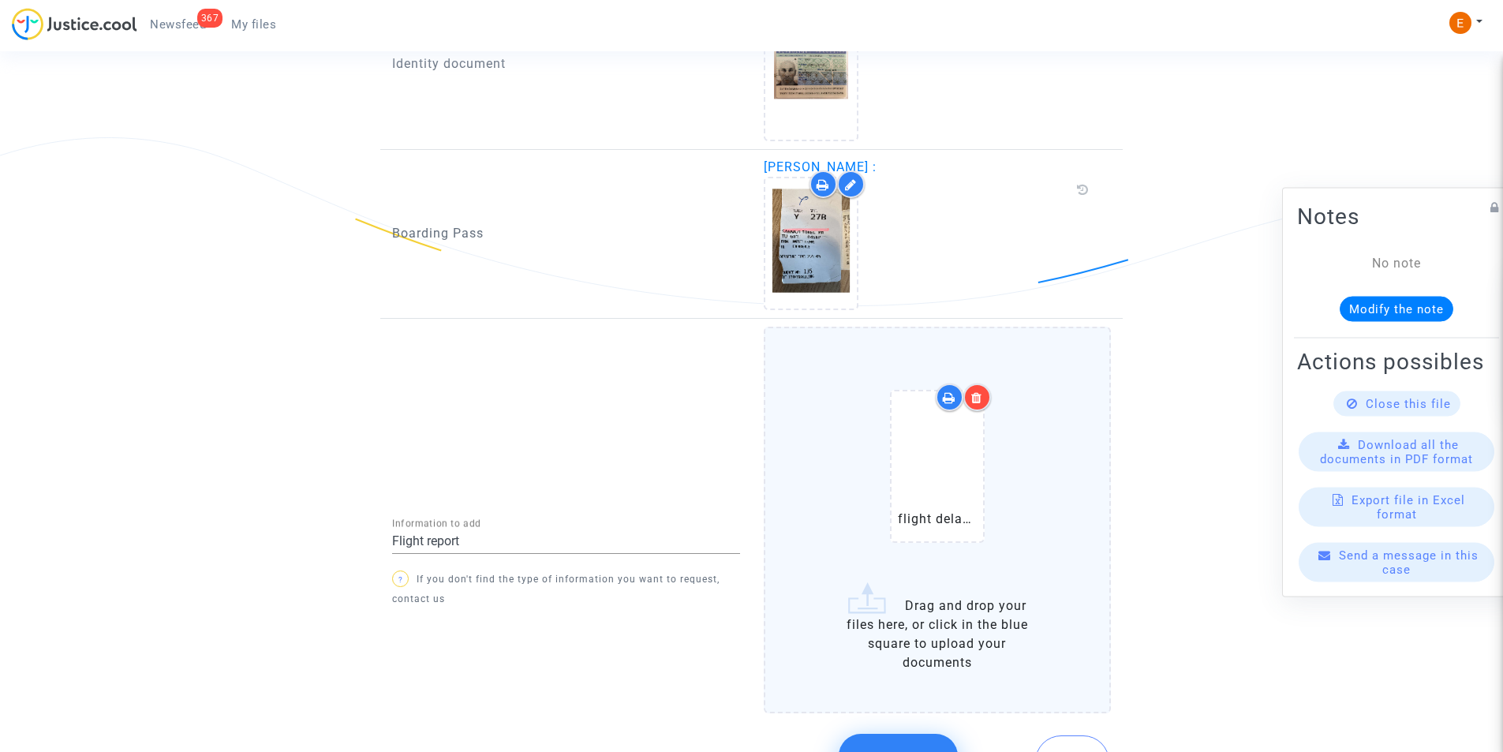
scroll to position [1223, 0]
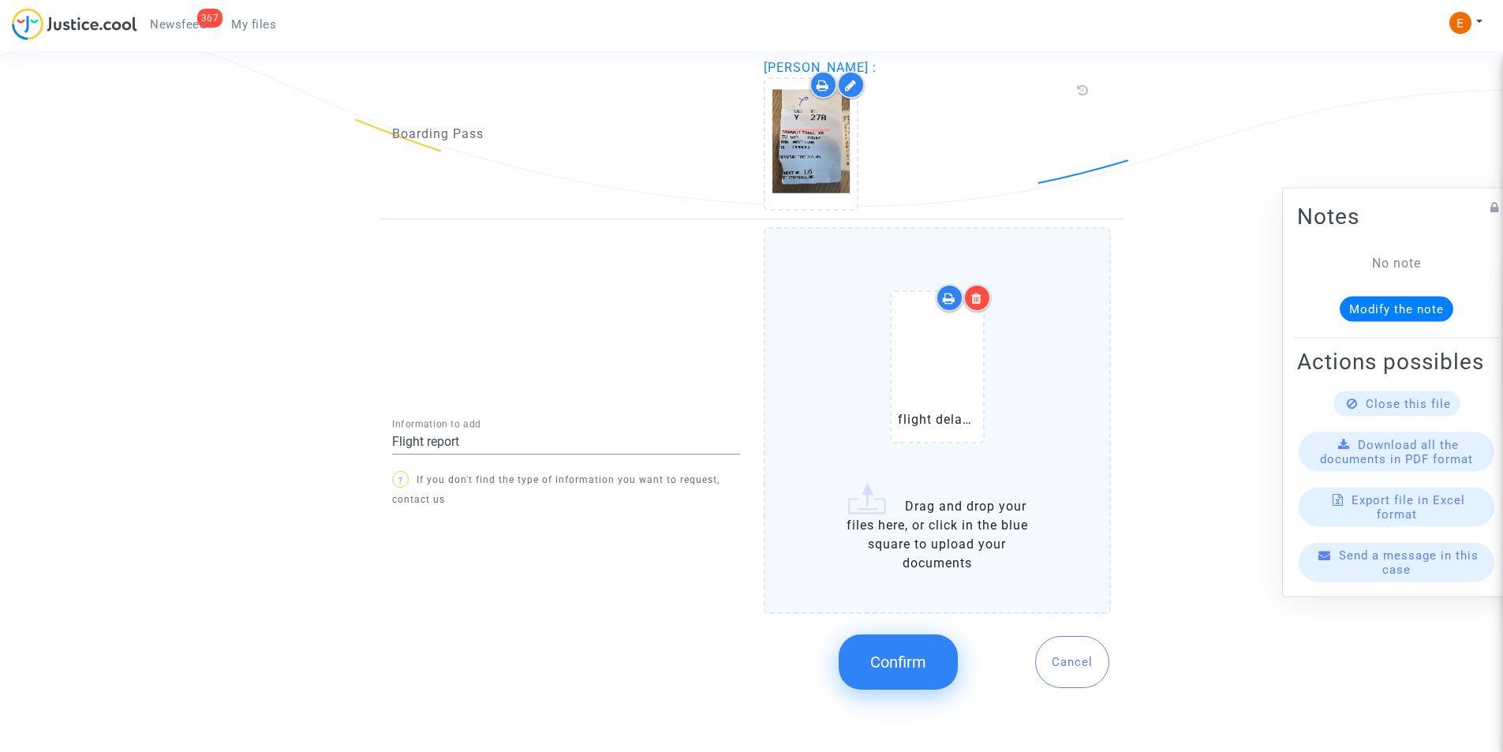
click at [899, 647] on button "Confirm" at bounding box center [898, 661] width 119 height 55
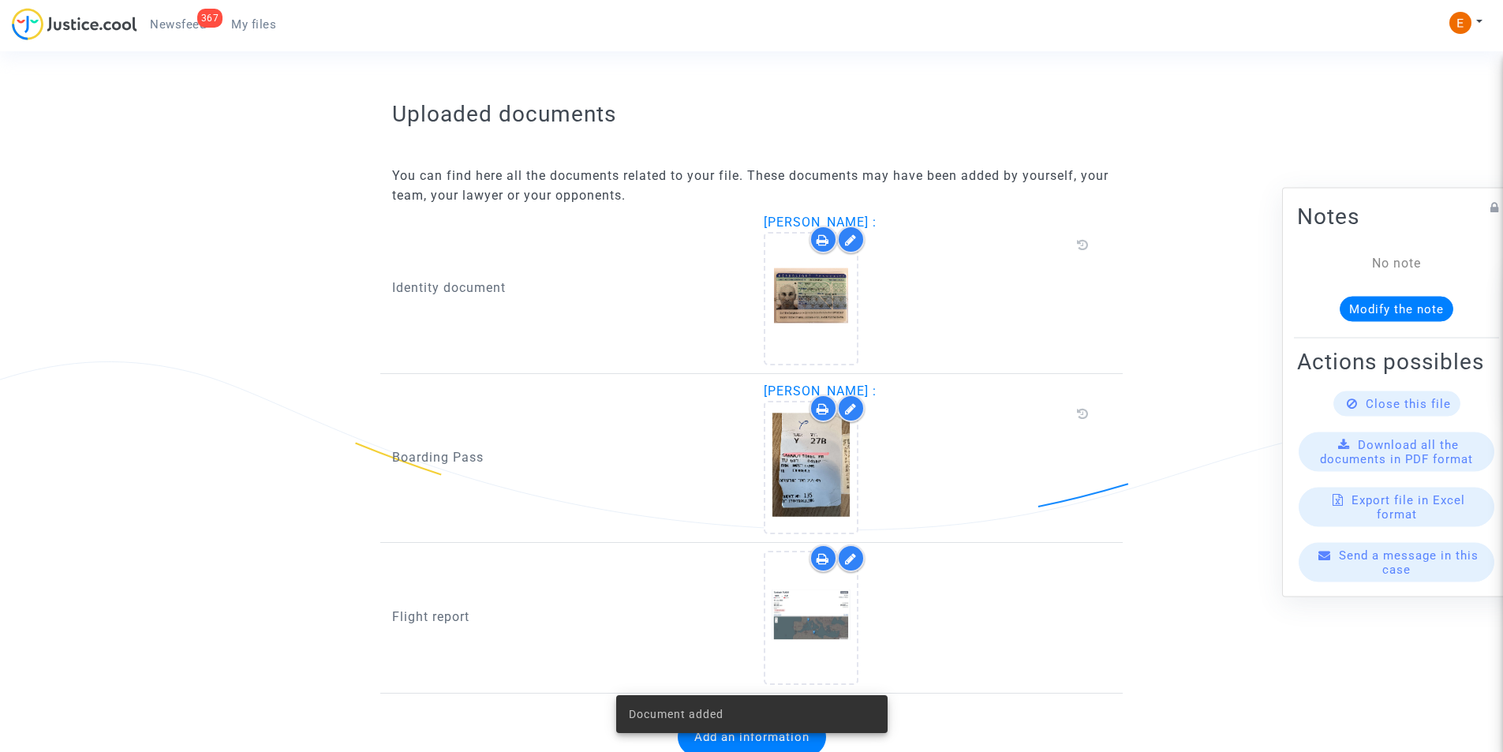
scroll to position [960, 0]
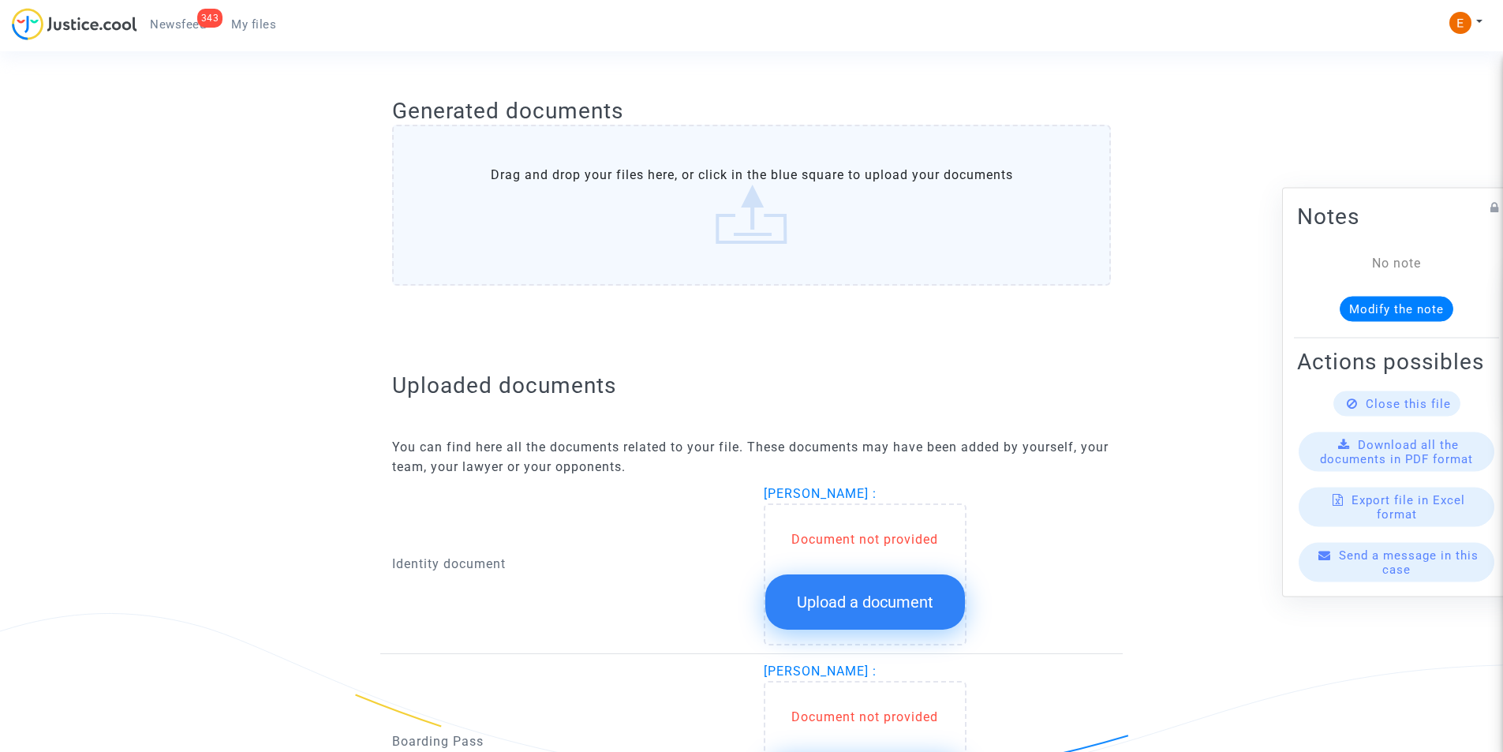
scroll to position [710, 0]
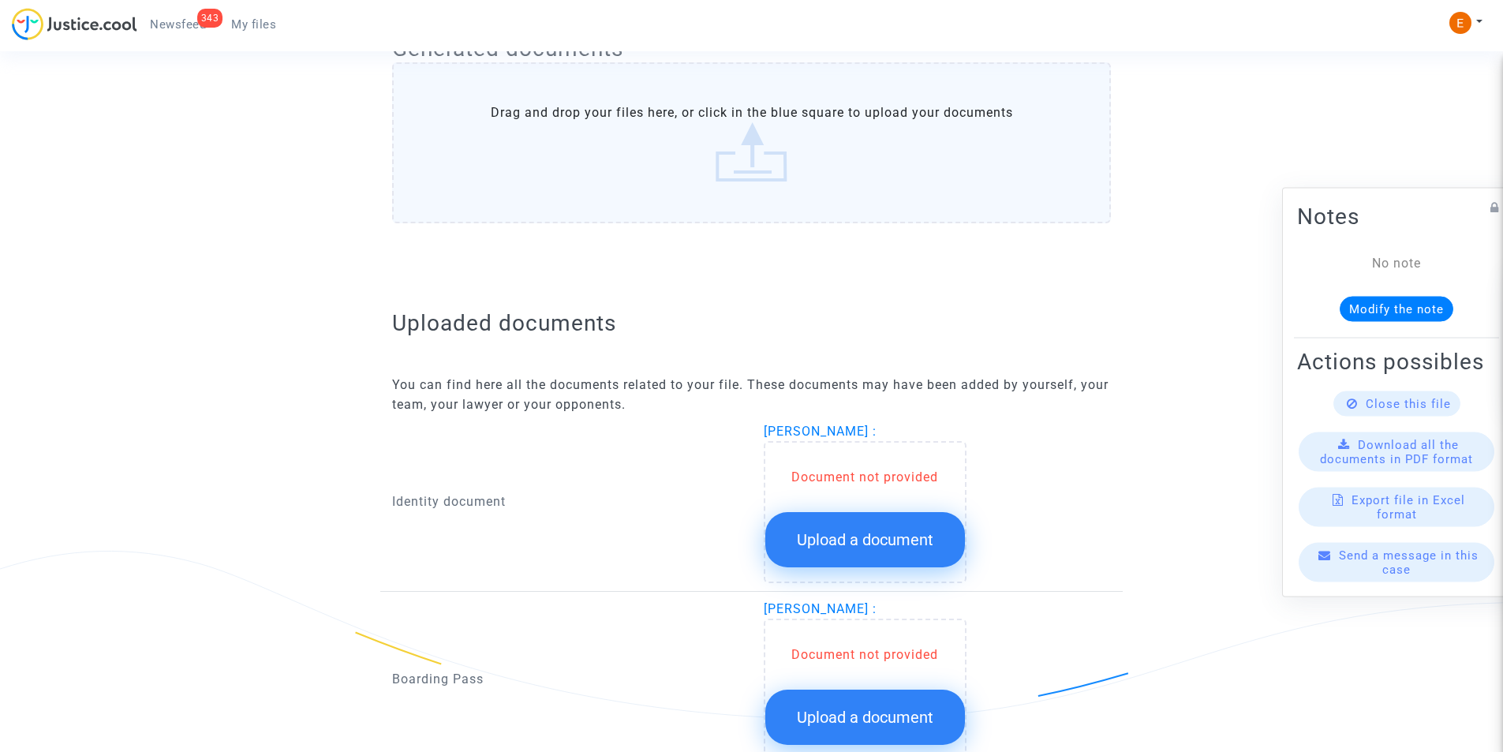
click at [889, 521] on button "Upload a document" at bounding box center [865, 539] width 200 height 55
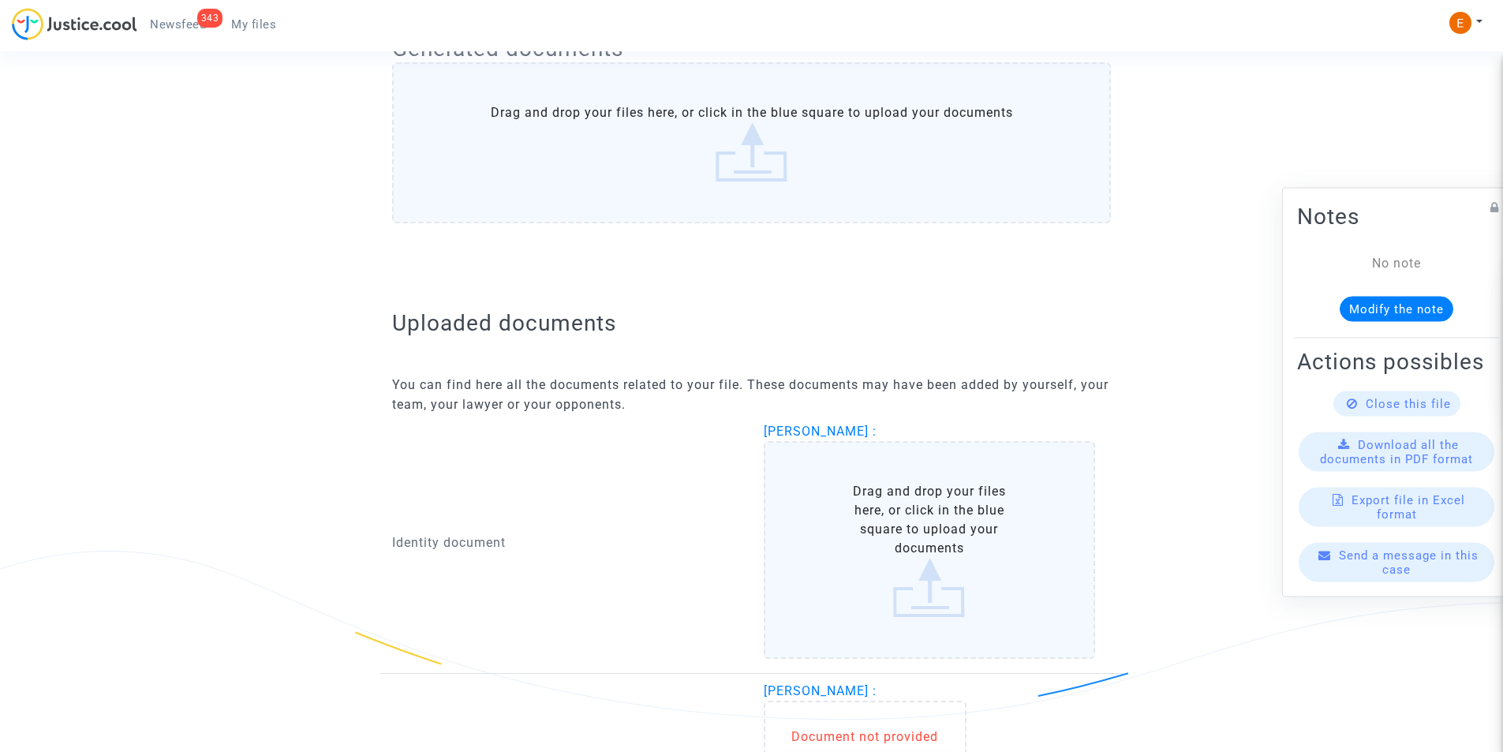
click at [884, 504] on label "Drag and drop your files here, or click in the blue square to upload your docum…" at bounding box center [930, 550] width 332 height 218
click at [0, 0] on input "Drag and drop your files here, or click in the blue square to upload your docum…" at bounding box center [0, 0] width 0 height 0
click at [271, 144] on ng-component "Ref. CFR-250930-FGKD Your Ref 541835 Step Dossier incomplet Category Delayed fl…" at bounding box center [752, 176] width 1136 height 1590
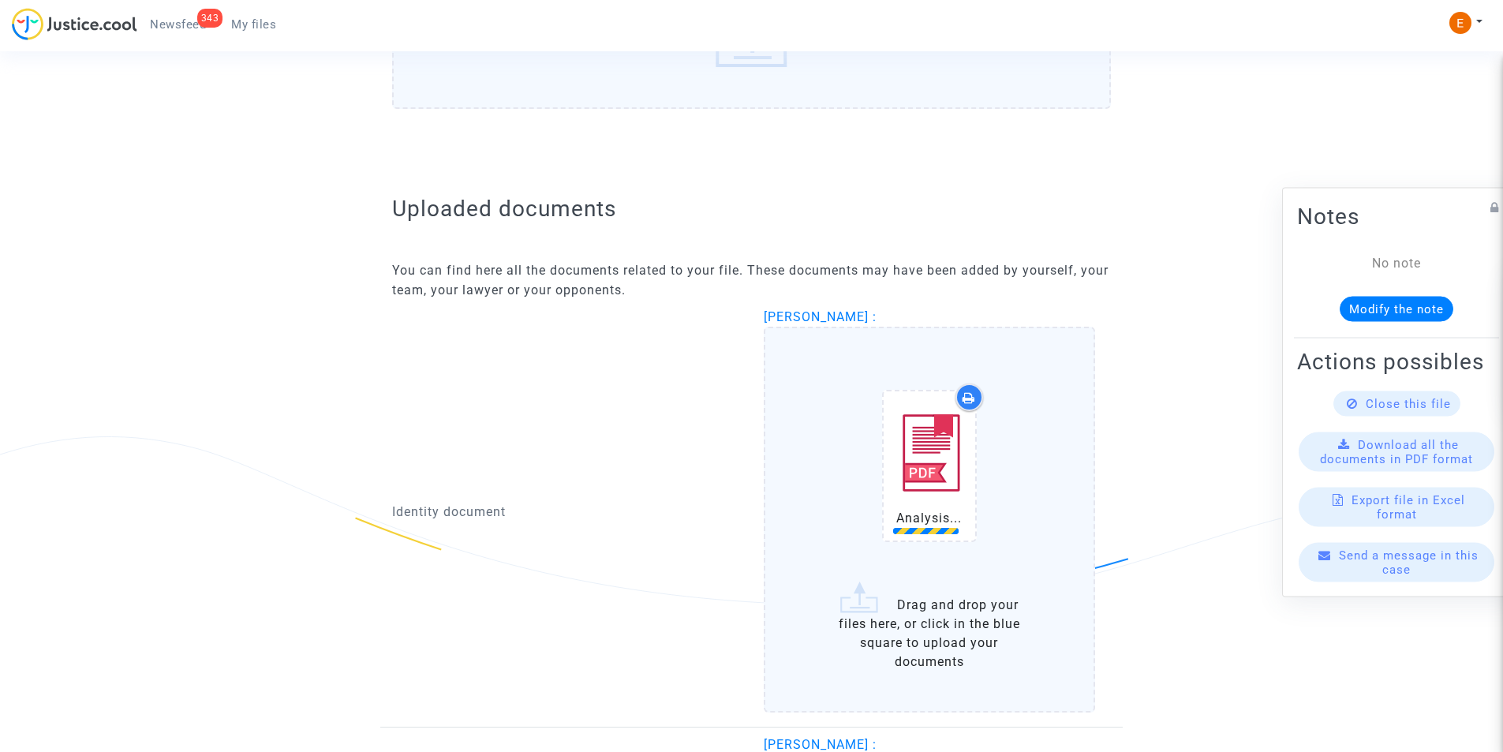
scroll to position [1026, 0]
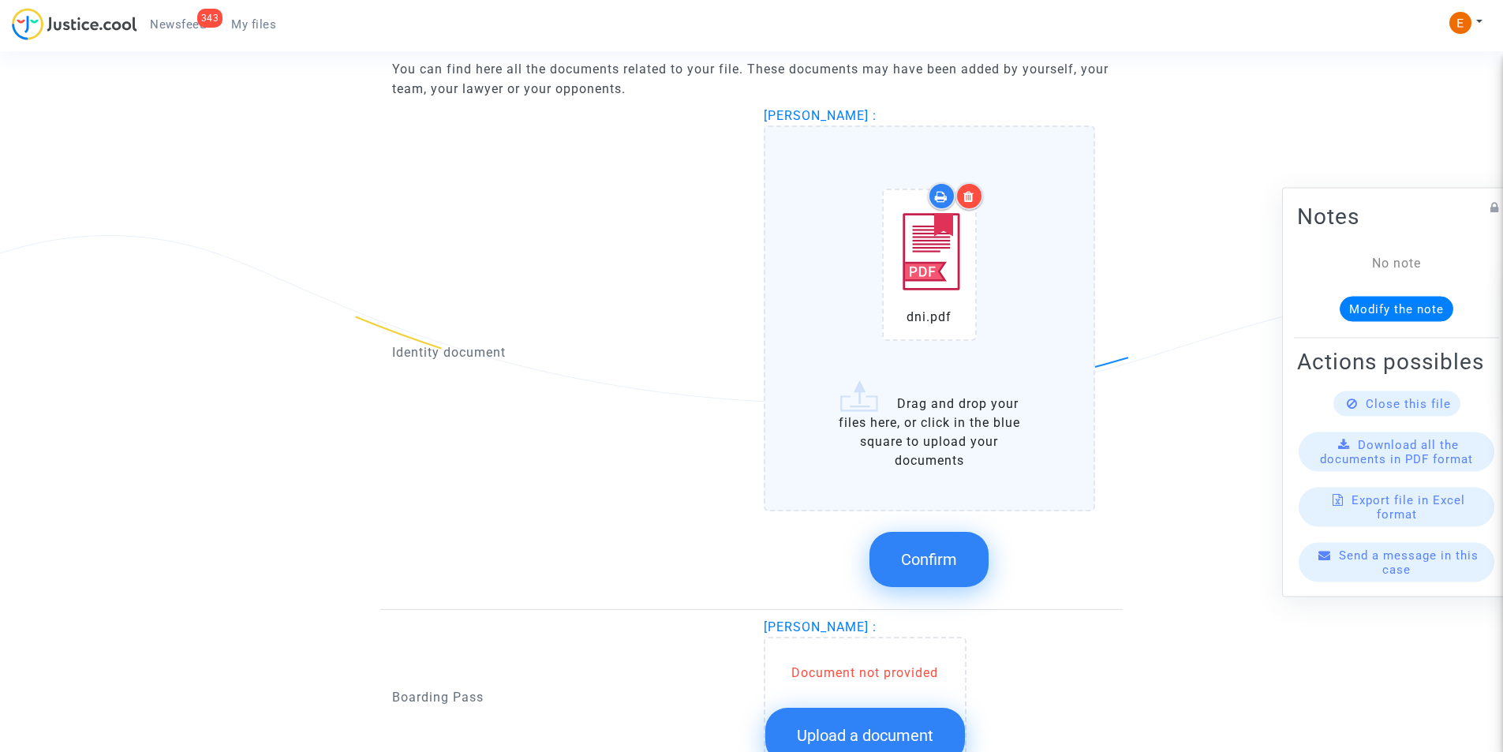
click at [933, 547] on button "Confirm" at bounding box center [928, 559] width 119 height 55
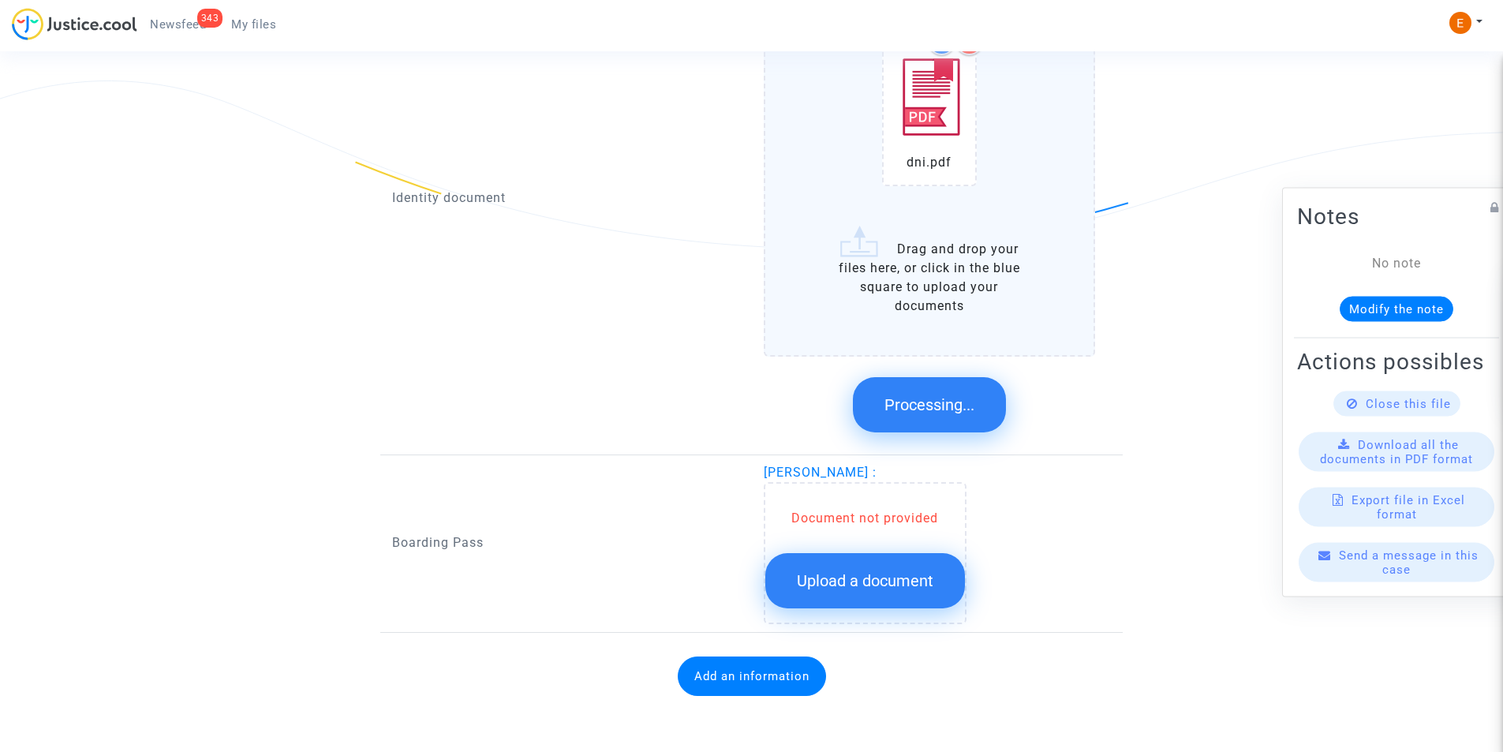
click at [913, 575] on span "Upload a document" at bounding box center [865, 580] width 136 height 19
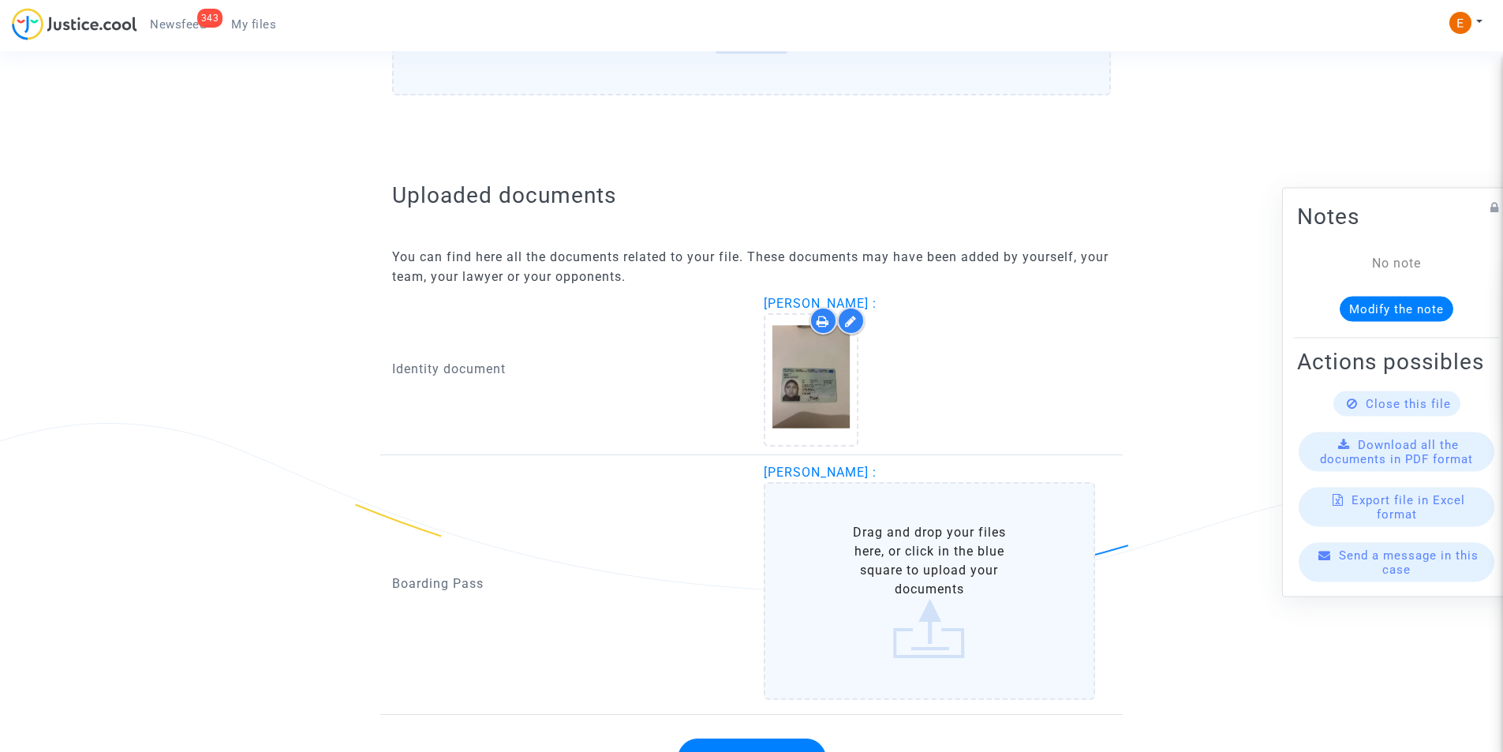
click at [913, 560] on label "Drag and drop your files here, or click in the blue square to upload your docum…" at bounding box center [930, 591] width 332 height 218
click at [0, 0] on input "Drag and drop your files here, or click in the blue square to upload your docum…" at bounding box center [0, 0] width 0 height 0
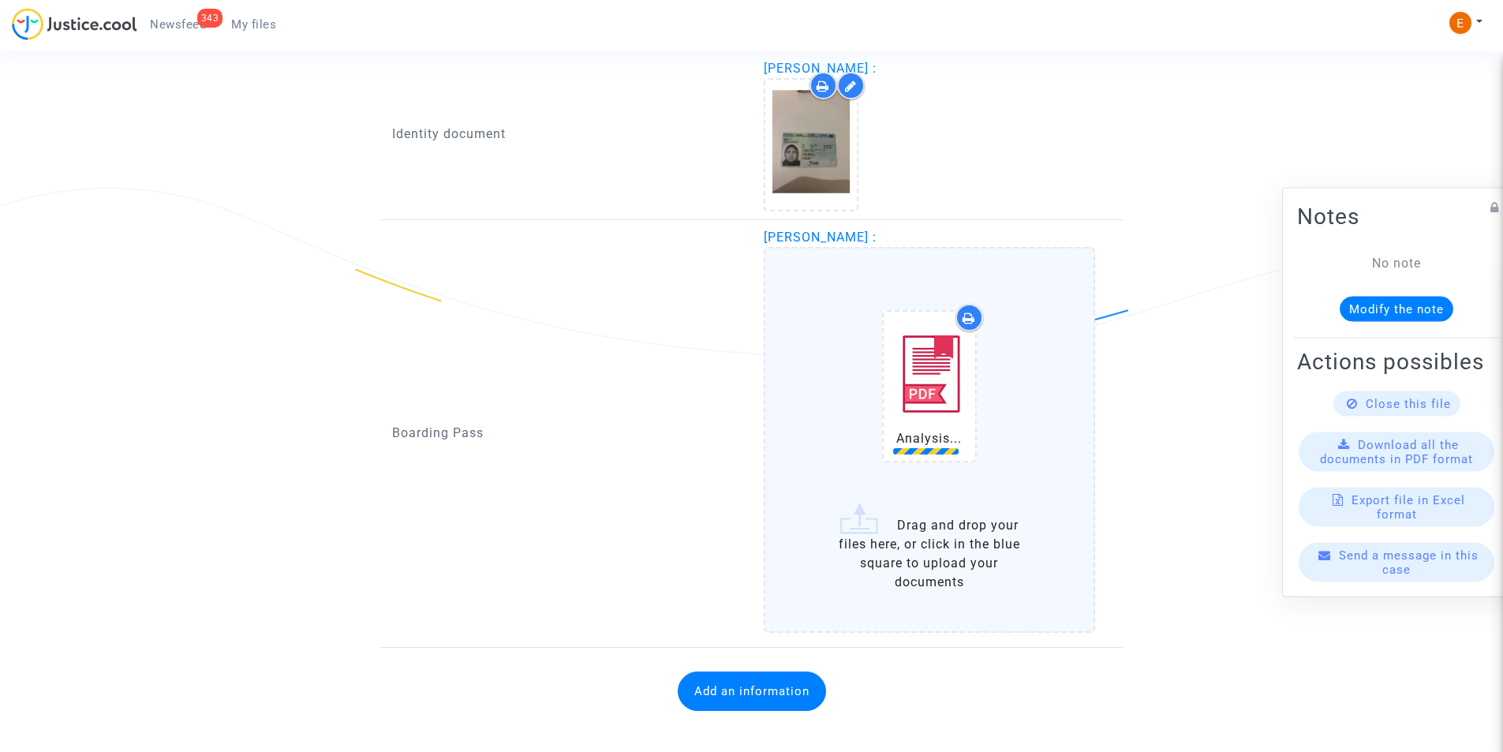
scroll to position [1074, 0]
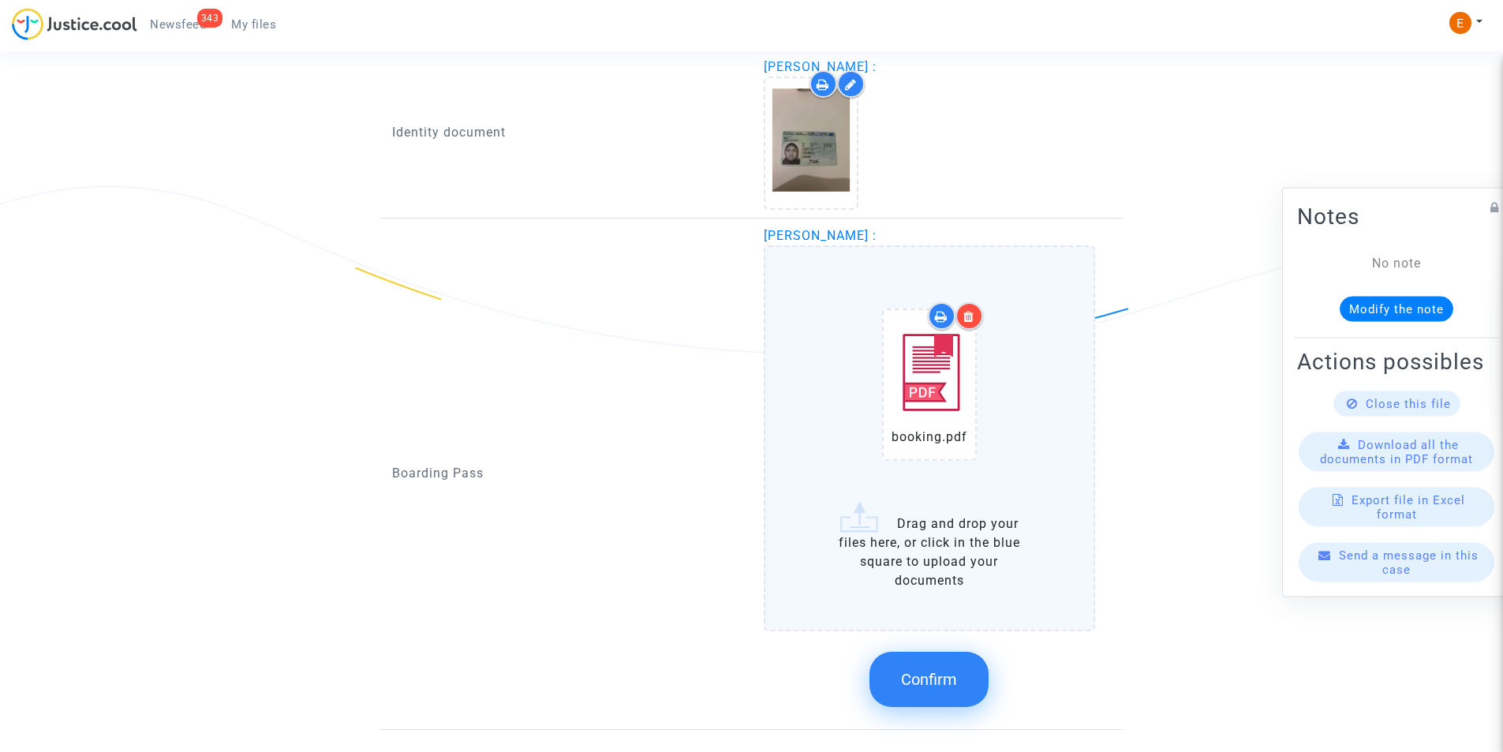
click at [931, 677] on span "Confirm" at bounding box center [929, 679] width 56 height 19
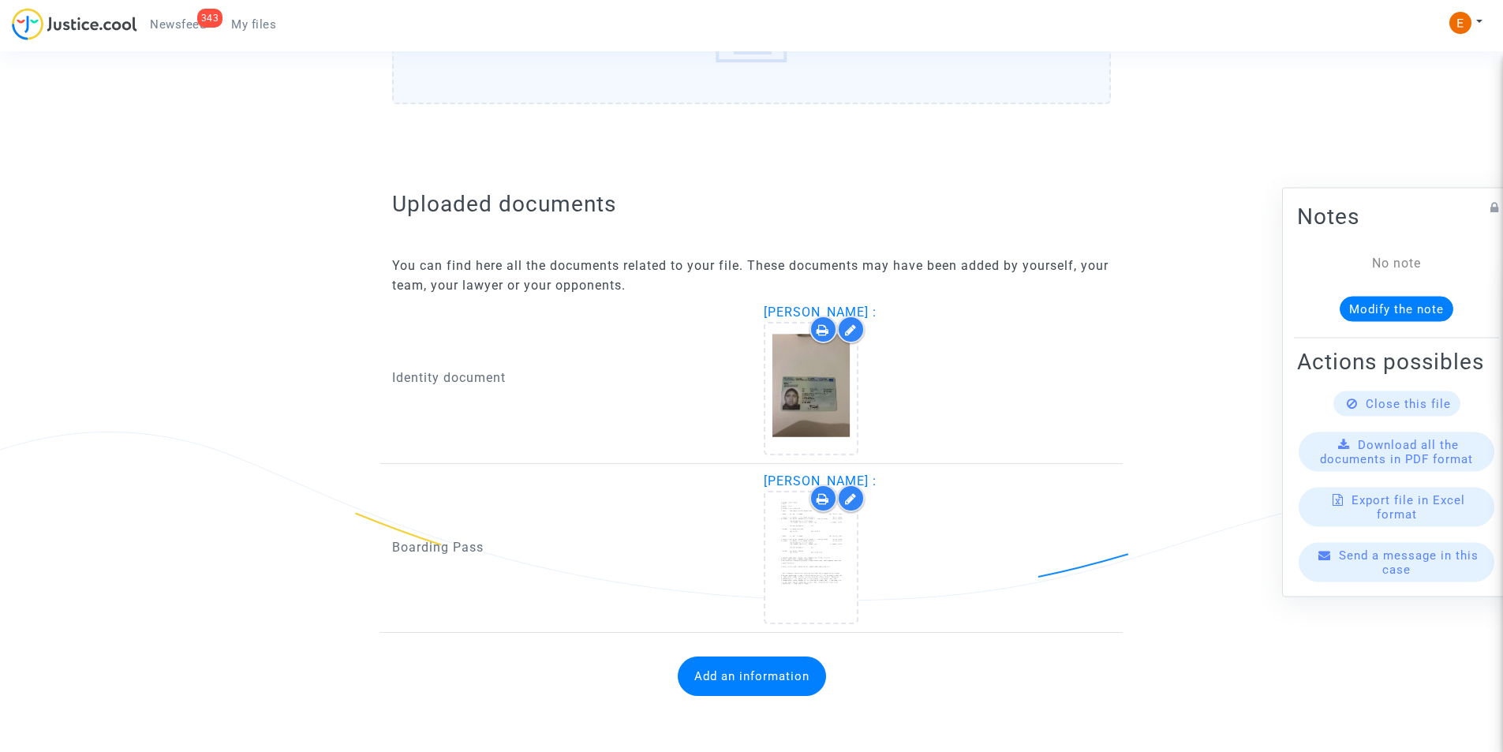
scroll to position [829, 0]
click at [725, 675] on button "Add an information" at bounding box center [752, 675] width 148 height 39
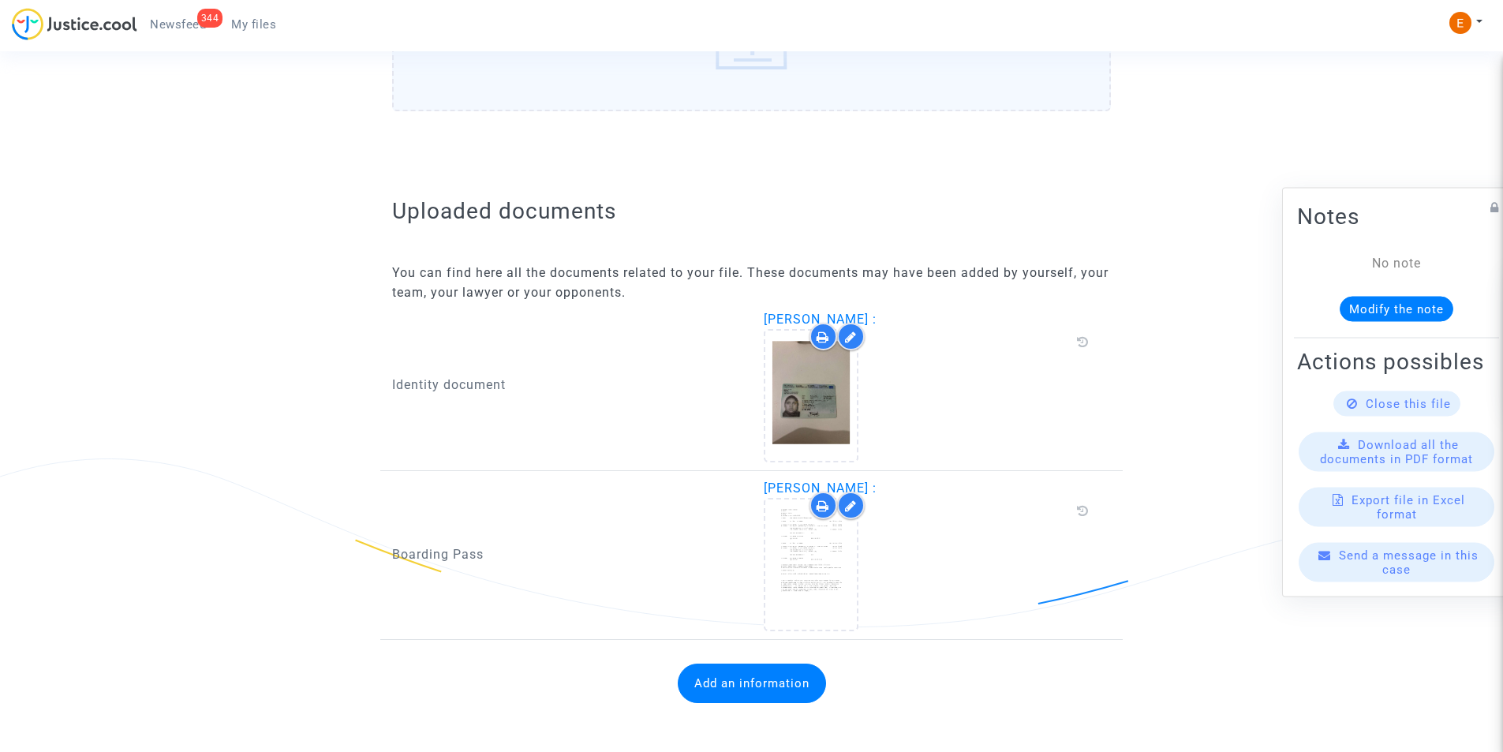
scroll to position [809, 0]
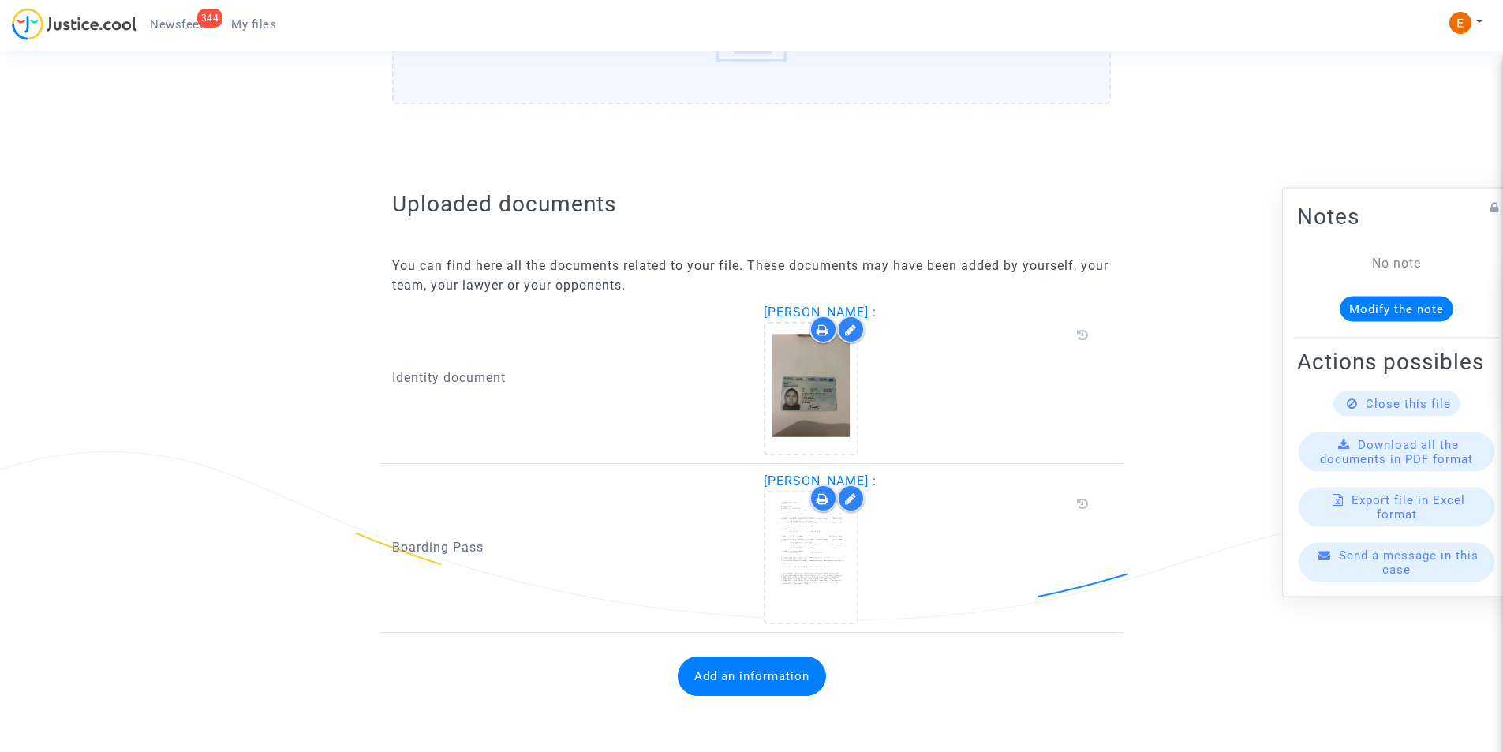
click at [731, 675] on button "Add an information" at bounding box center [752, 675] width 148 height 39
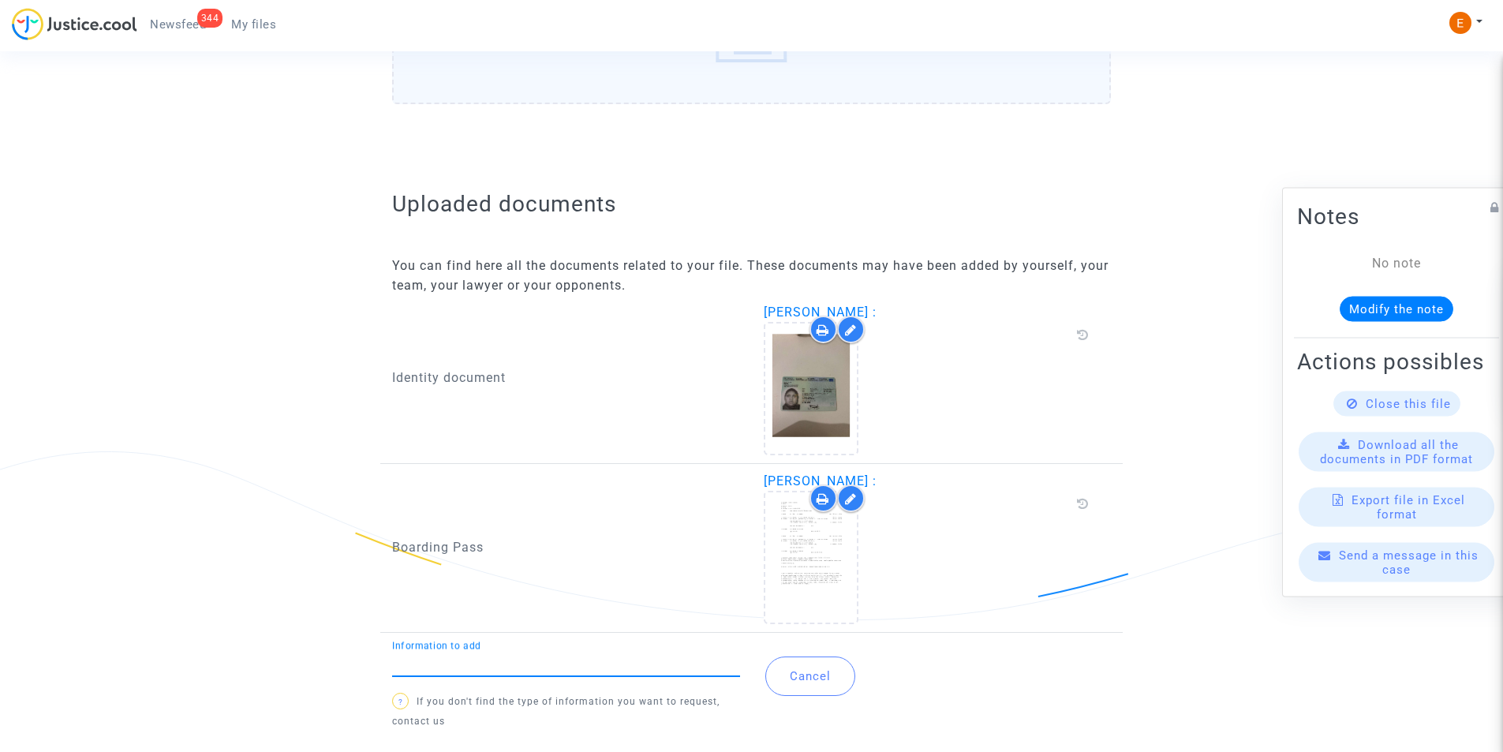
click at [567, 652] on div "Information to add" at bounding box center [566, 659] width 348 height 36
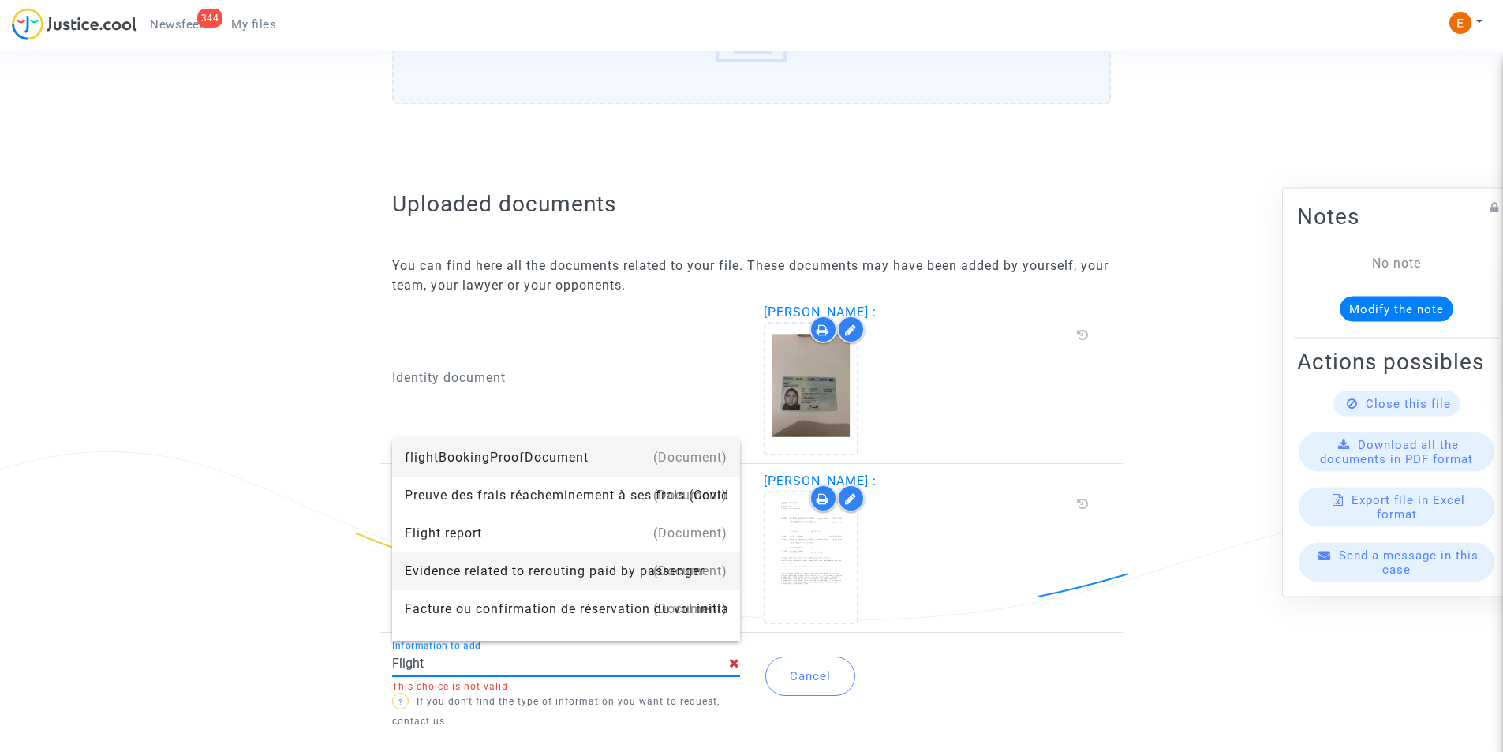
type input "Flight report"
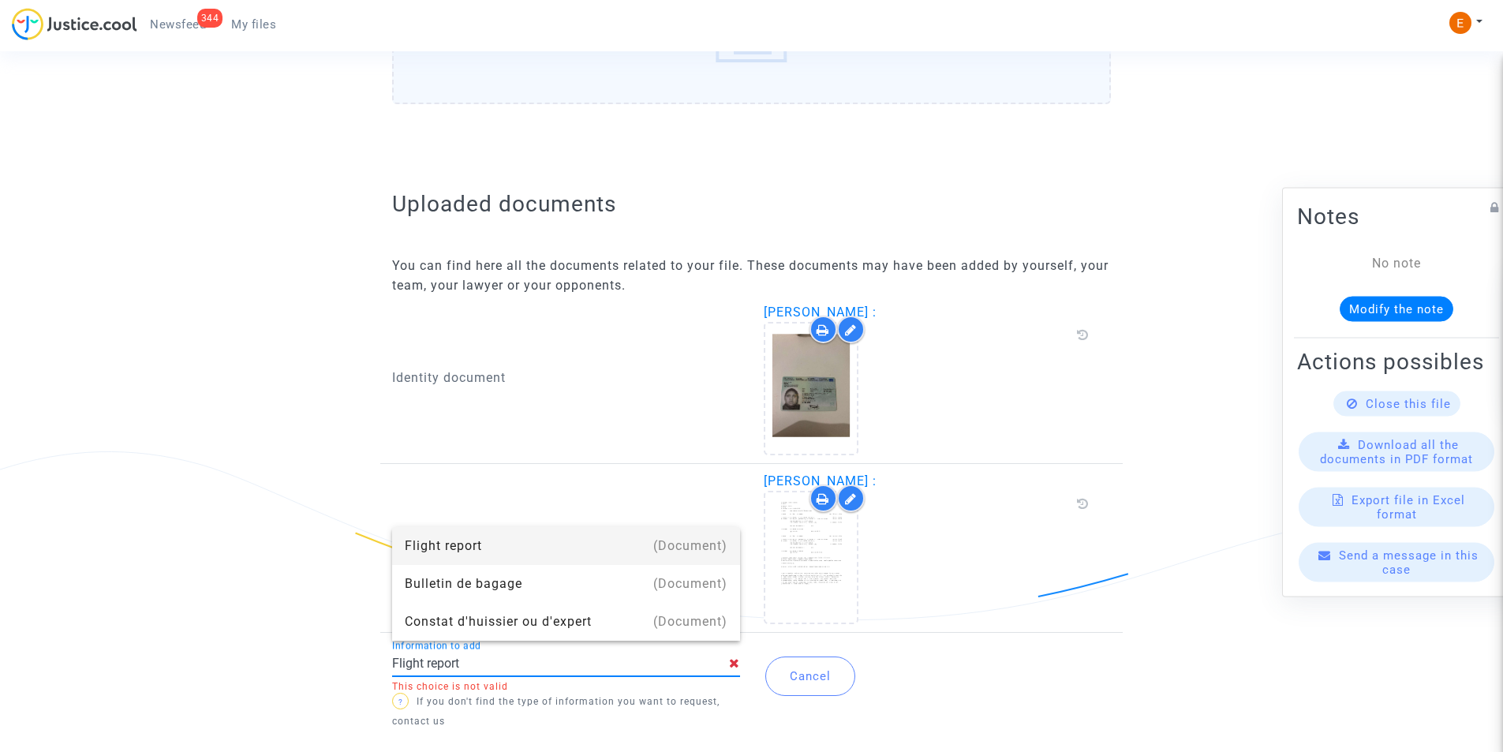
click at [489, 550] on div "Flight report" at bounding box center [566, 546] width 323 height 38
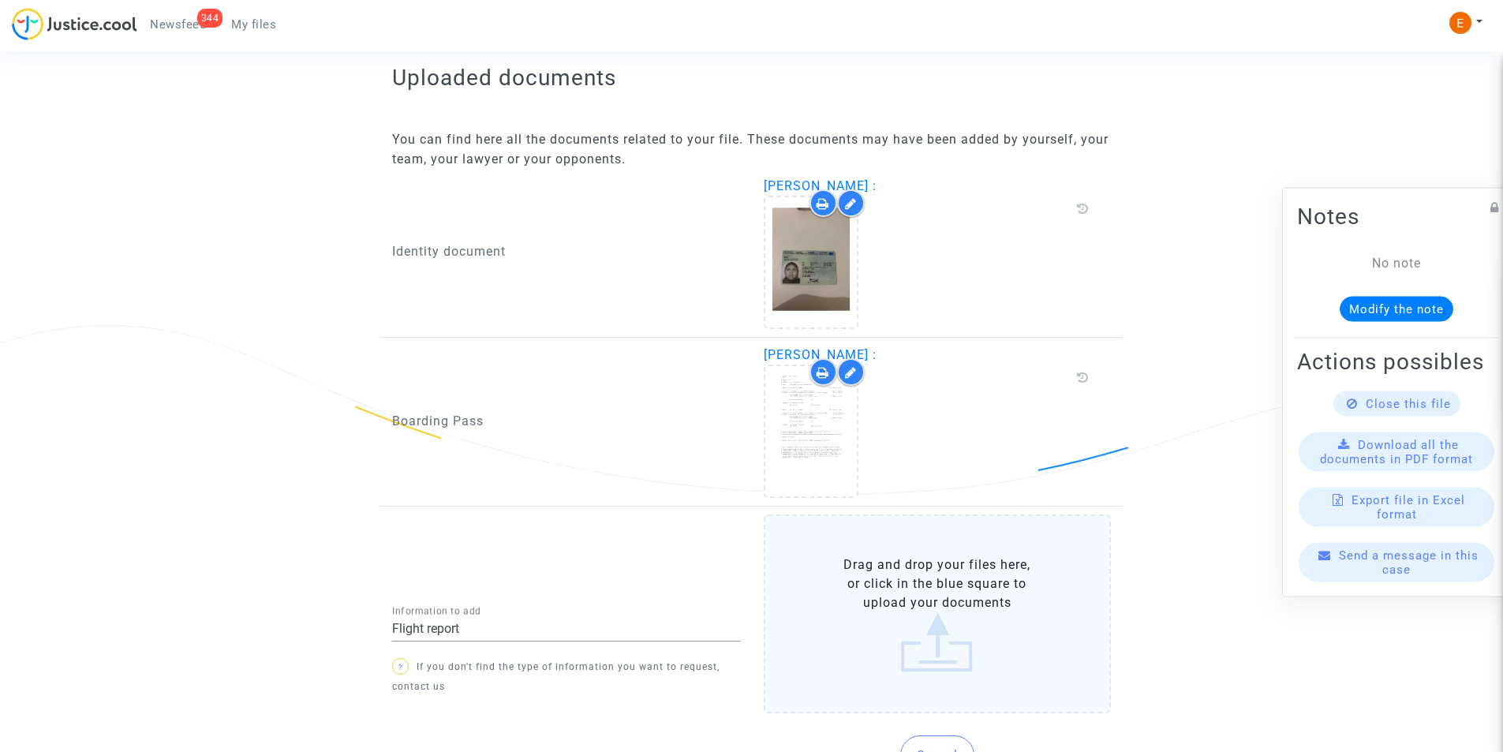
scroll to position [1022, 0]
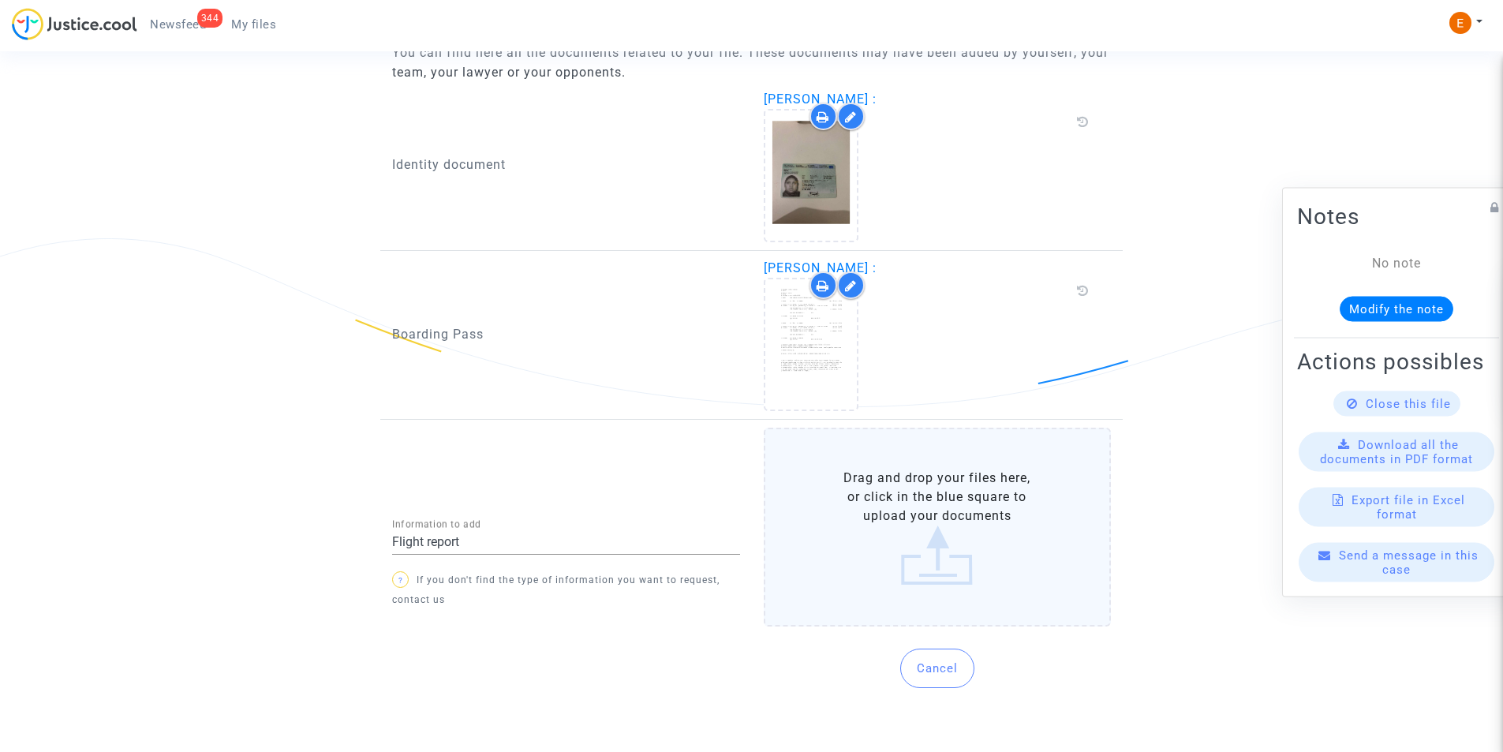
click at [984, 531] on label "Drag and drop your files here, or click in the blue square to upload your docum…" at bounding box center [938, 527] width 348 height 199
click at [0, 0] on input "Drag and drop your files here, or click in the blue square to upload your docum…" at bounding box center [0, 0] width 0 height 0
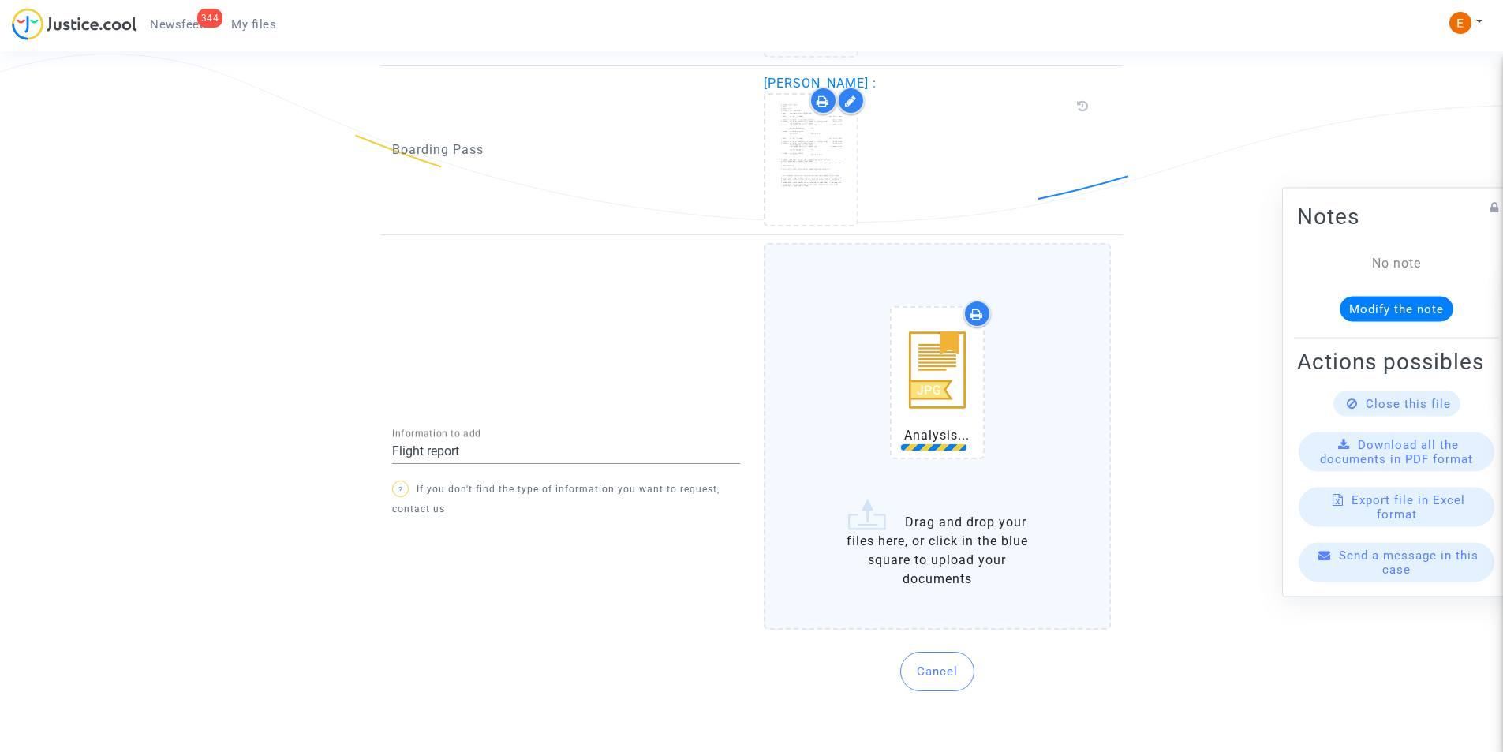
scroll to position [1210, 0]
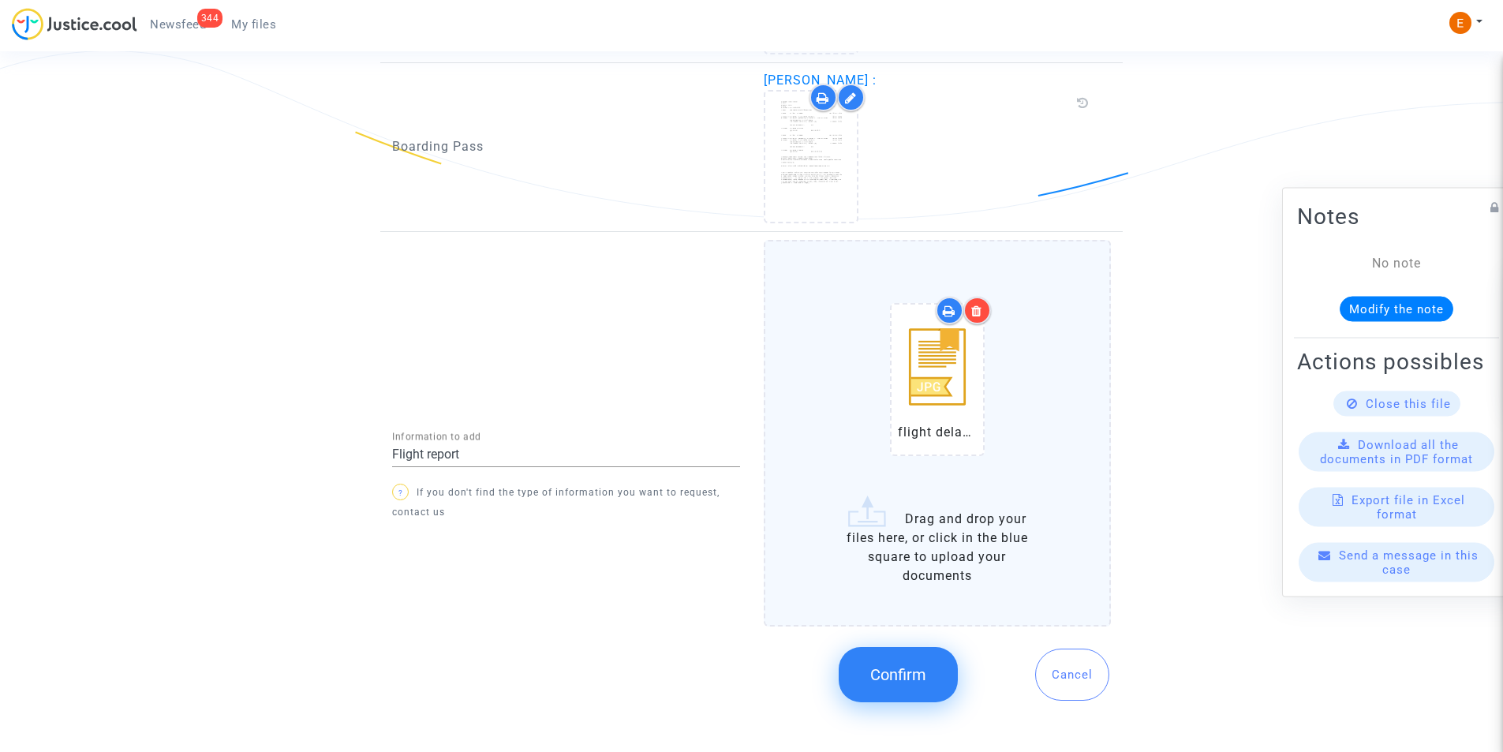
click at [873, 662] on button "Confirm" at bounding box center [898, 674] width 119 height 55
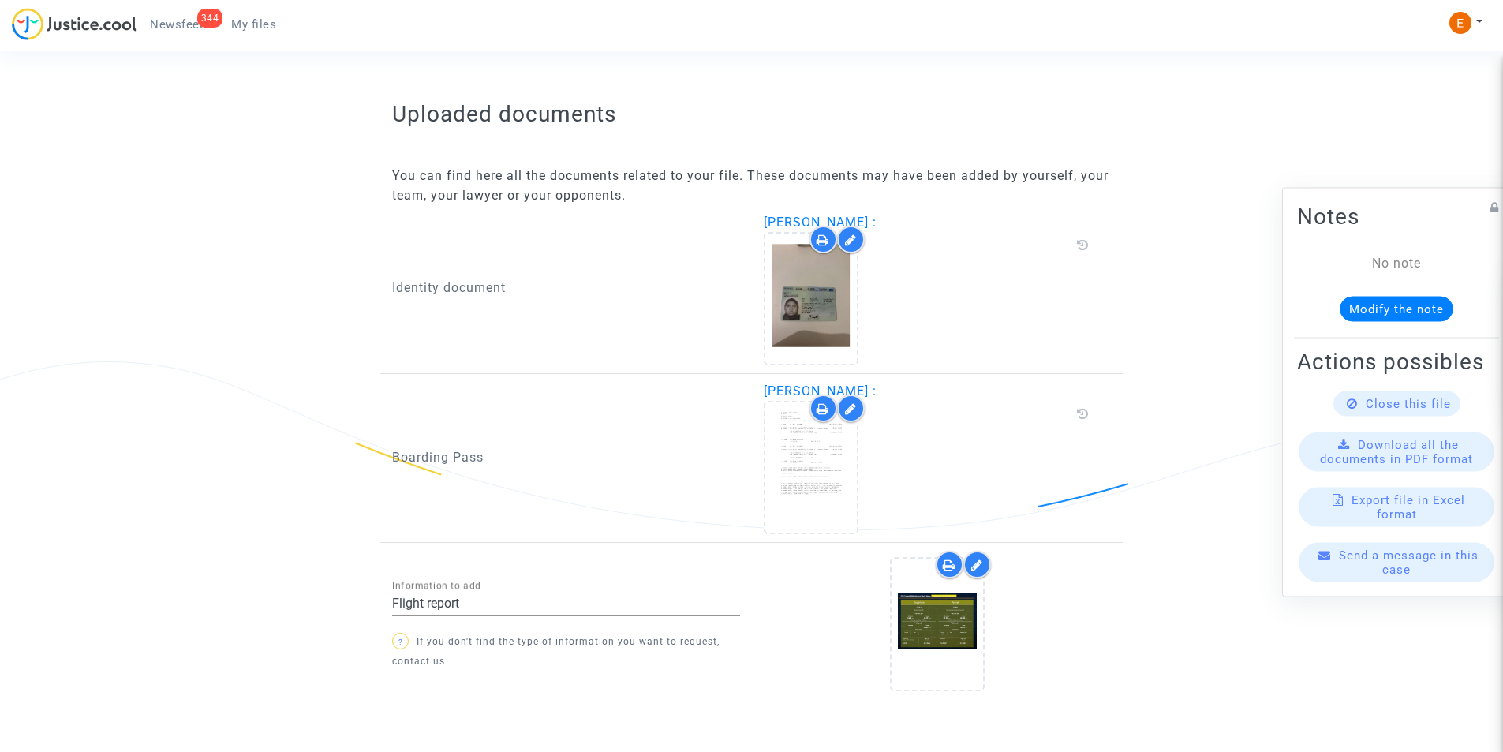
scroll to position [960, 0]
